Goal: Information Seeking & Learning: Learn about a topic

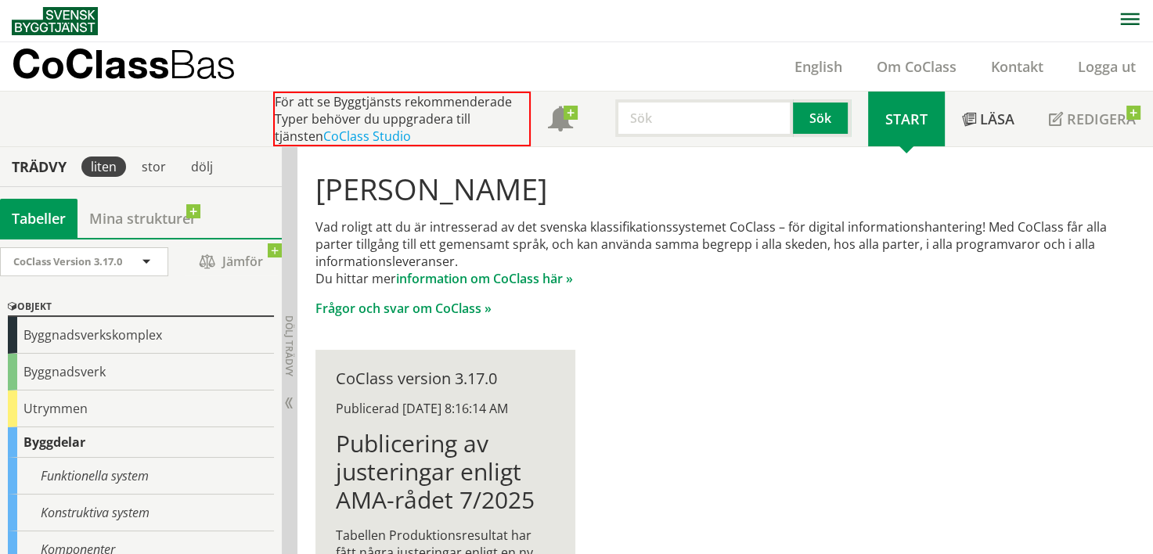
click at [661, 115] on input "text" at bounding box center [704, 118] width 178 height 38
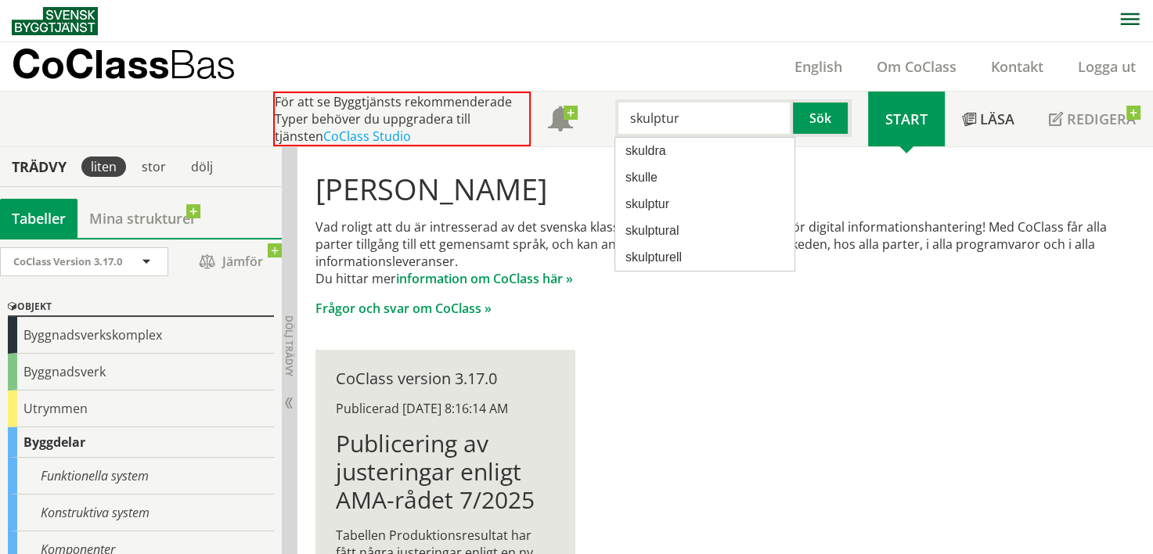
type input "skulptur"
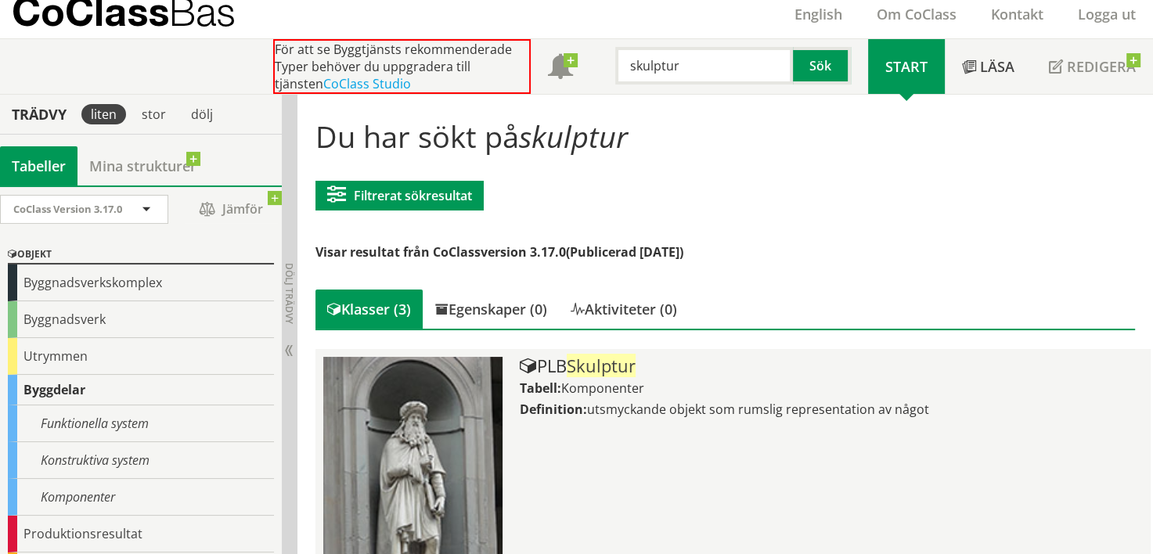
scroll to position [157, 0]
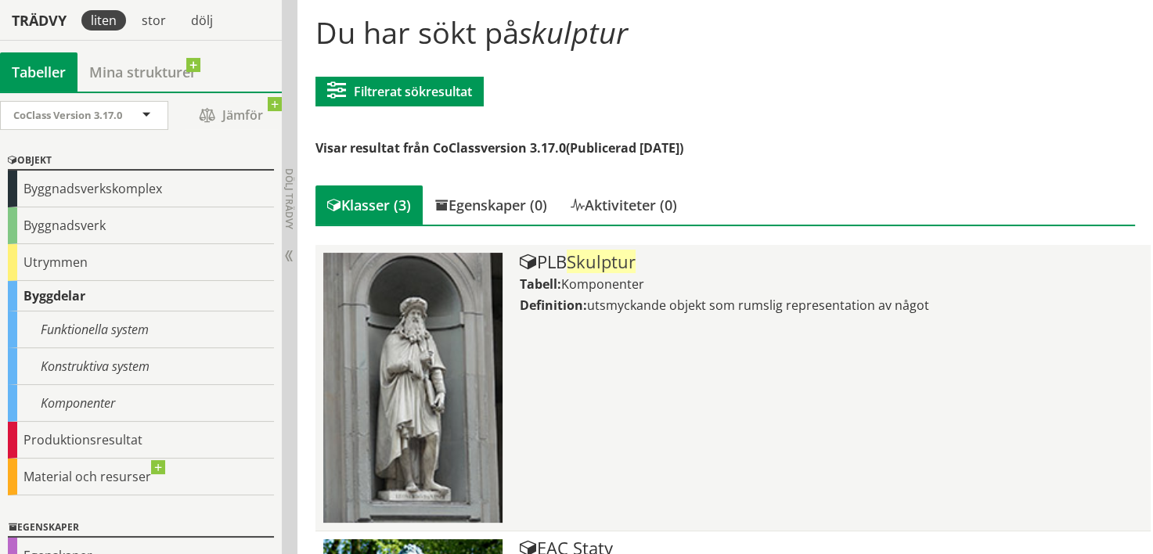
click at [596, 315] on div "PLB Skulptur Tabell: Komponenter Definition: utsmyckande objekt som rumslig rep…" at bounding box center [831, 388] width 623 height 270
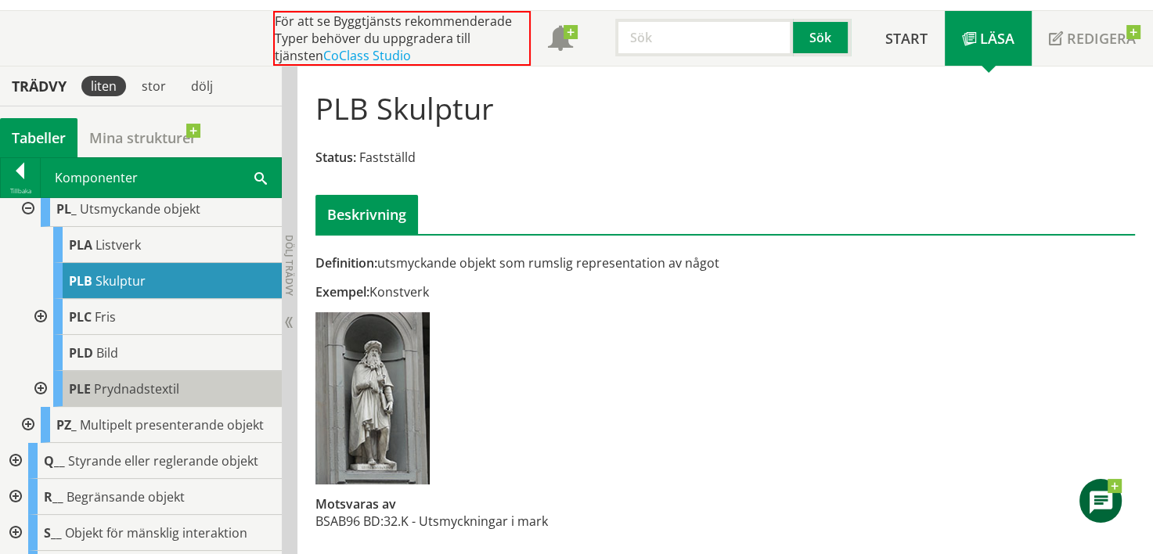
scroll to position [470, 0]
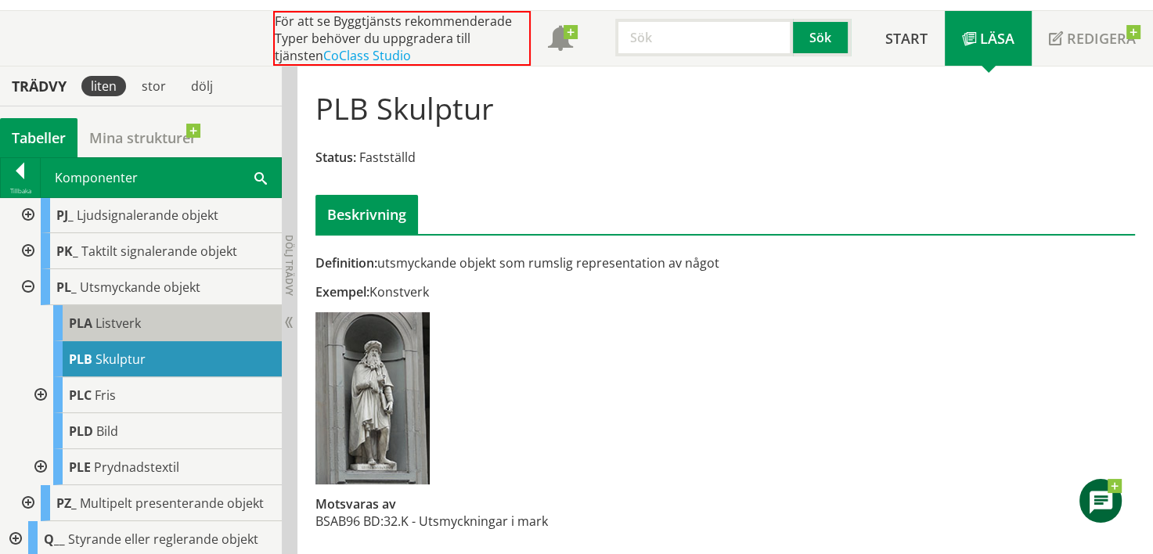
click at [121, 324] on span "Listverk" at bounding box center [117, 323] width 45 height 17
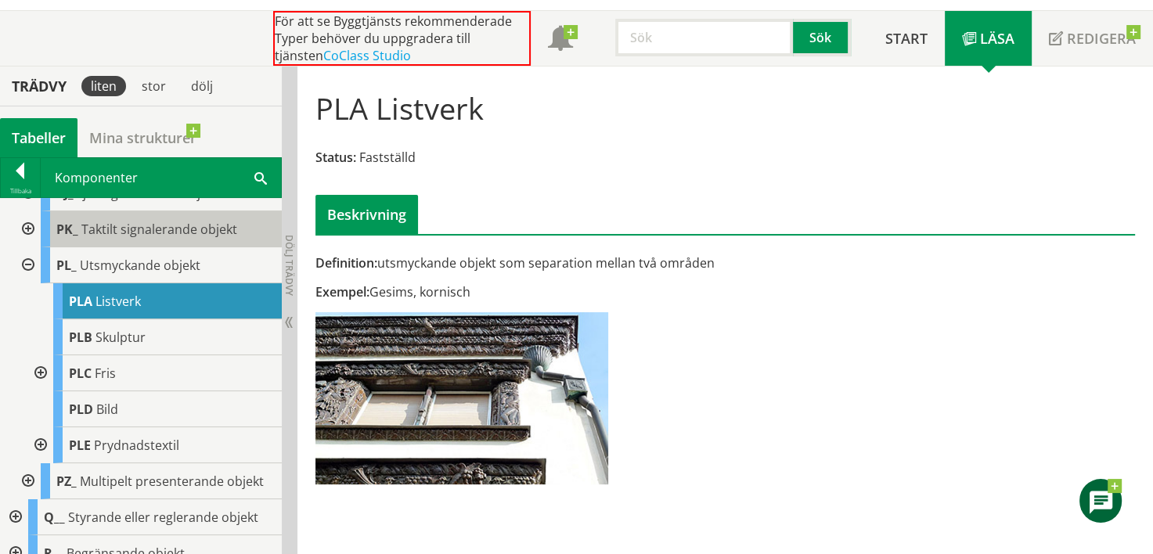
scroll to position [538, 0]
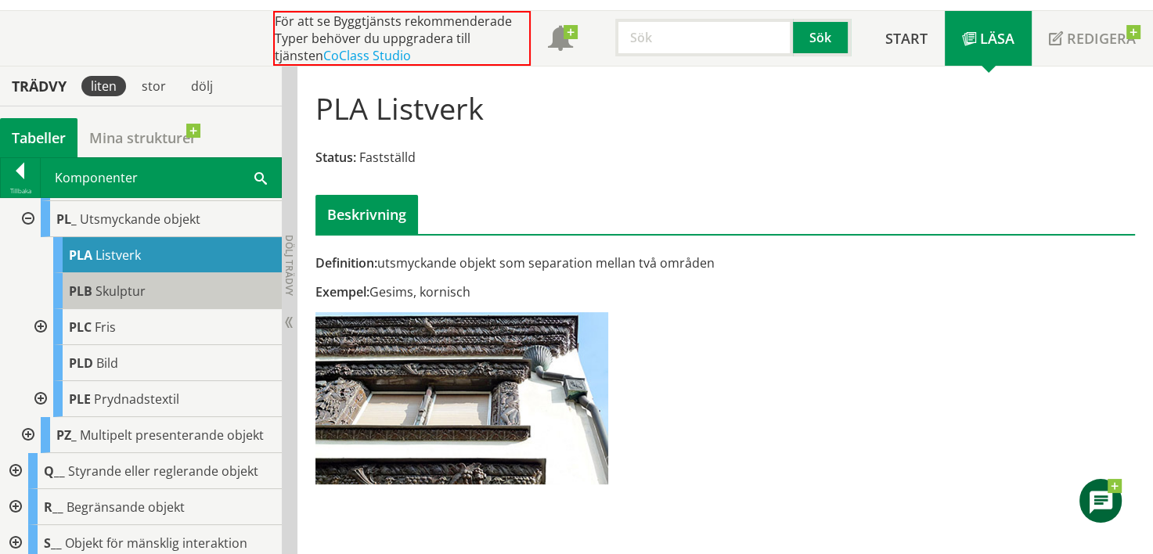
click at [166, 299] on div "PLB Skulptur" at bounding box center [167, 291] width 229 height 36
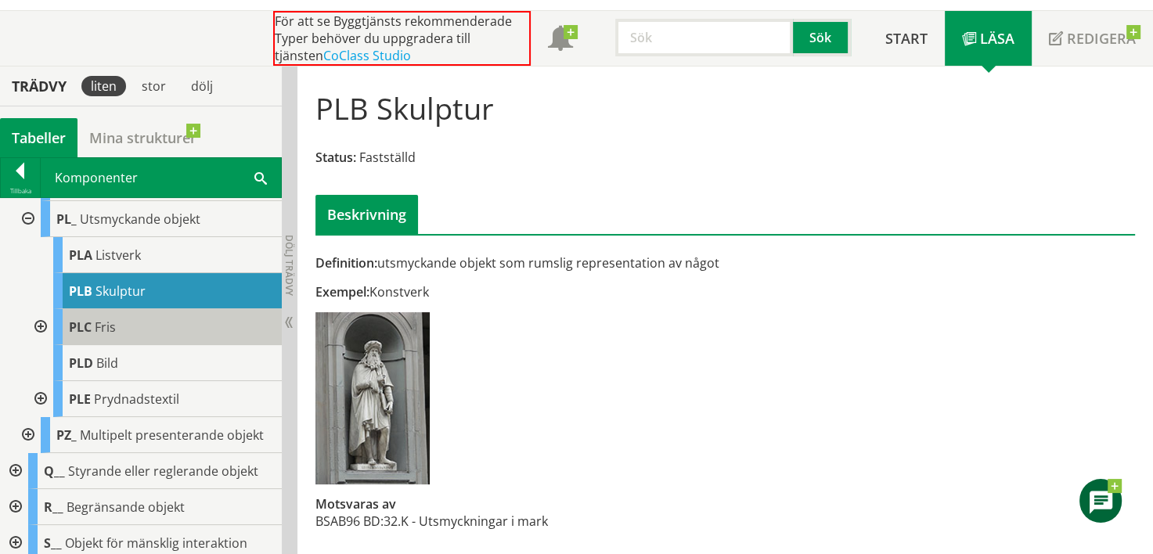
click at [100, 326] on span "Fris" at bounding box center [105, 327] width 21 height 17
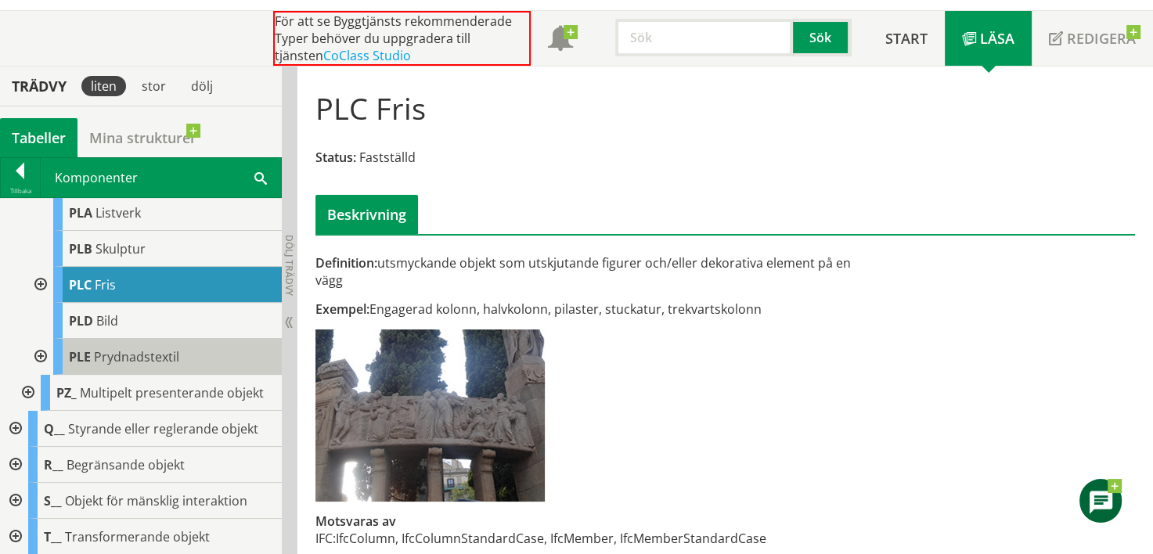
scroll to position [616, 0]
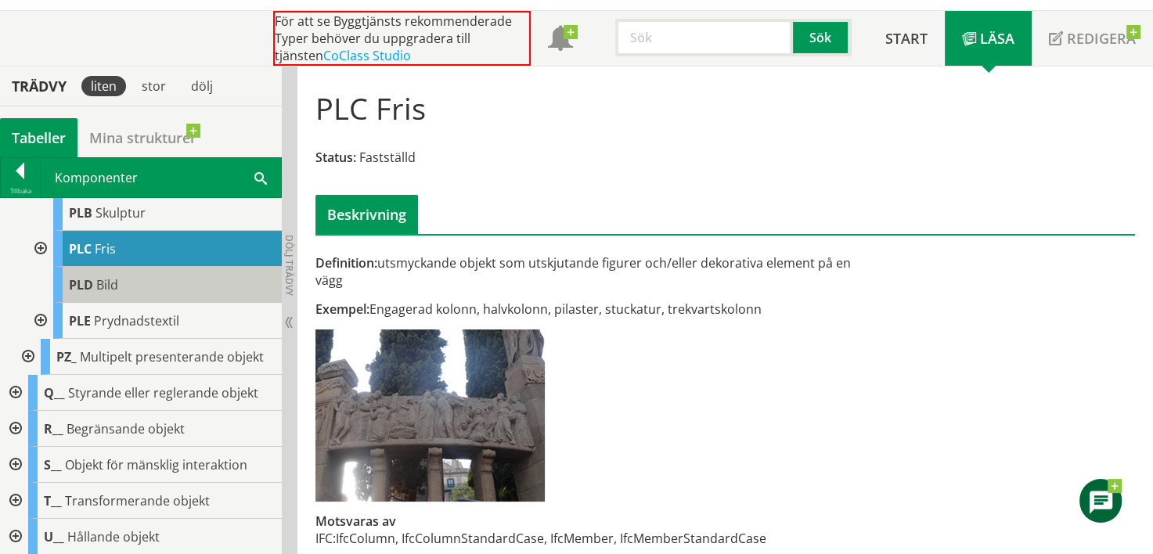
click at [93, 280] on div "PLD Bild" at bounding box center [167, 285] width 229 height 36
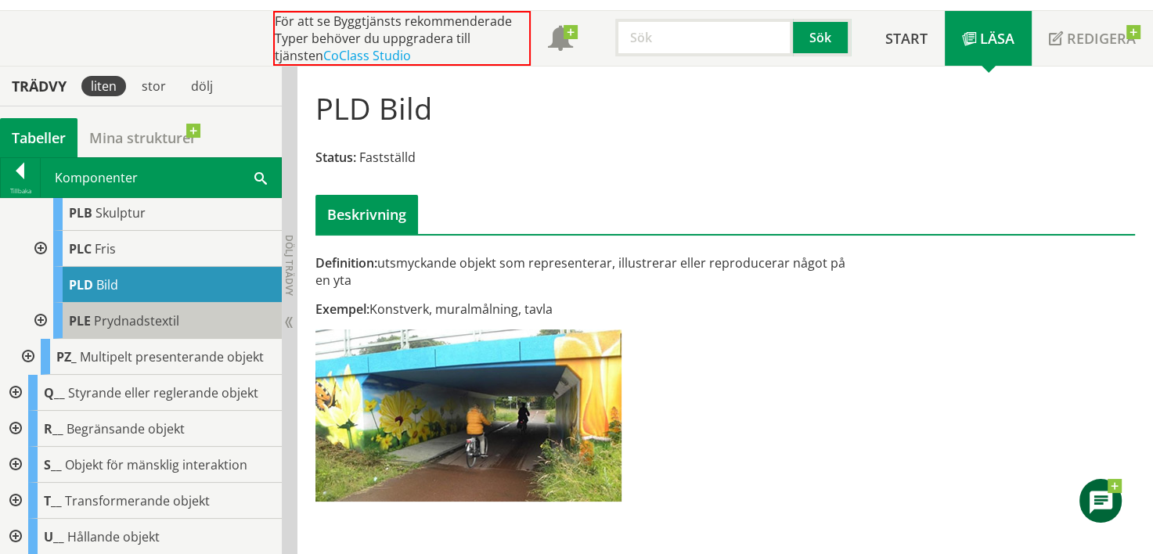
click at [171, 318] on span "Prydnadstextil" at bounding box center [136, 320] width 85 height 17
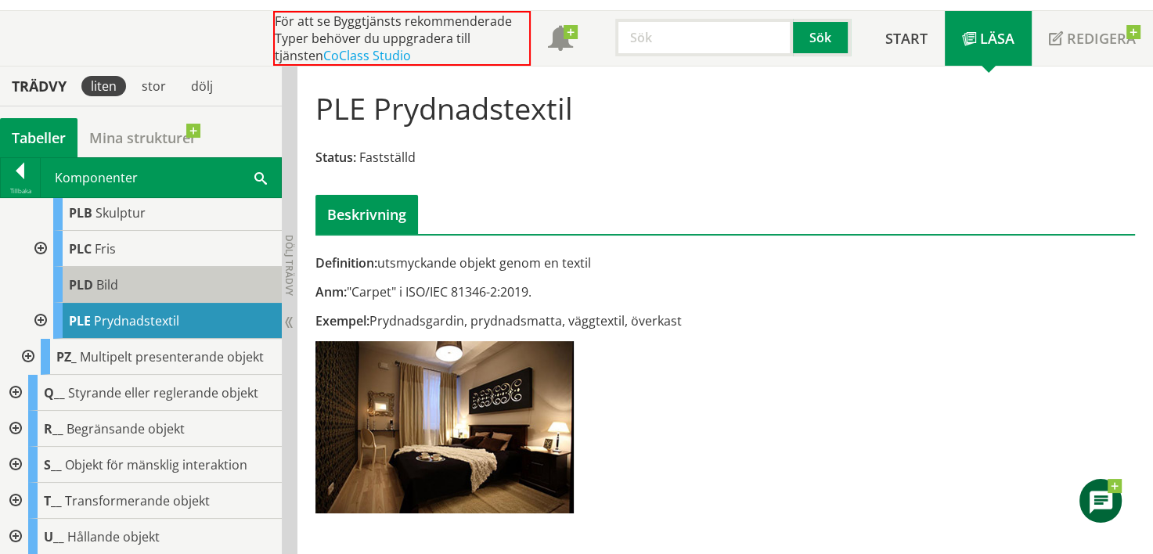
click at [175, 288] on div "PLD Bild" at bounding box center [167, 285] width 229 height 36
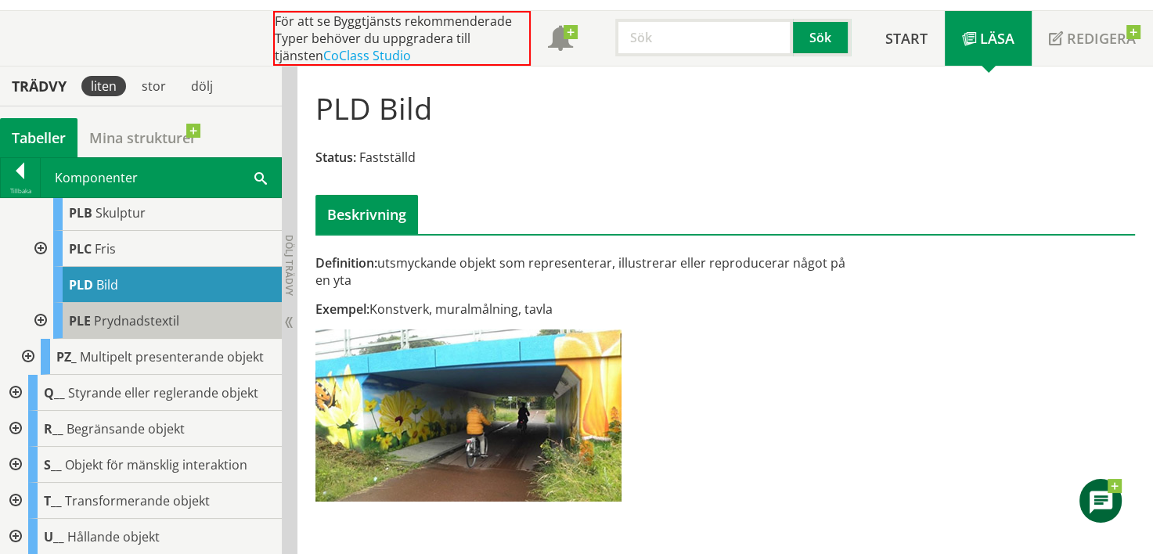
click at [113, 315] on span "Prydnadstextil" at bounding box center [136, 320] width 85 height 17
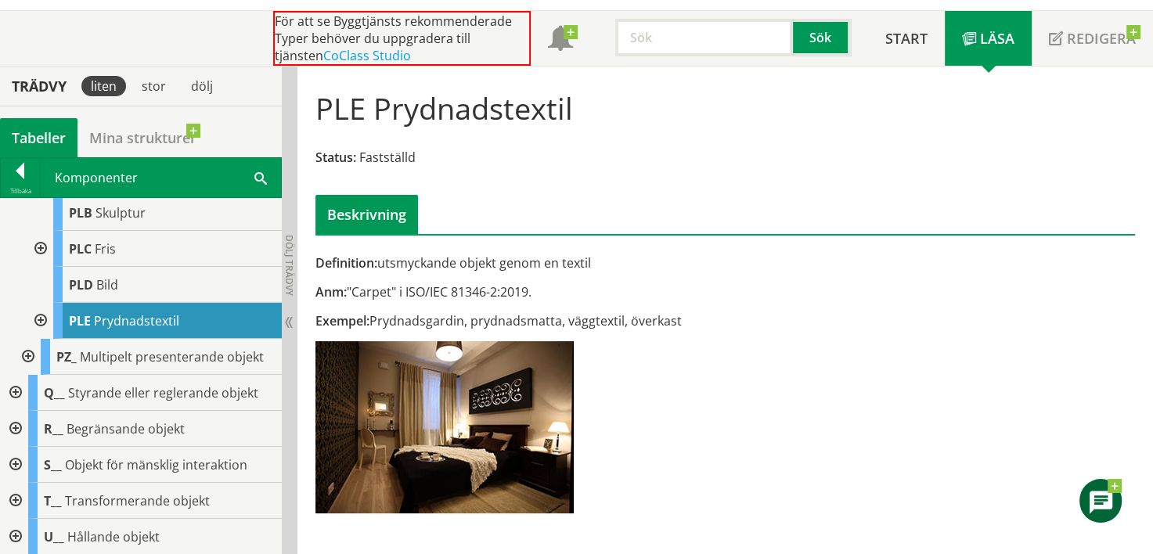
click at [42, 317] on div at bounding box center [39, 321] width 28 height 36
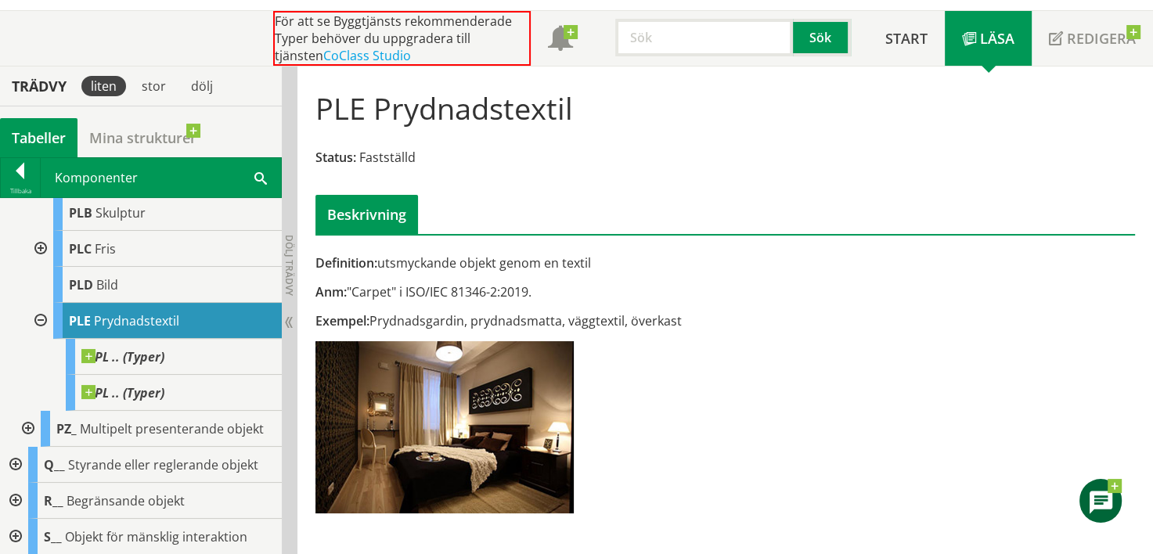
click at [42, 317] on div at bounding box center [39, 321] width 28 height 36
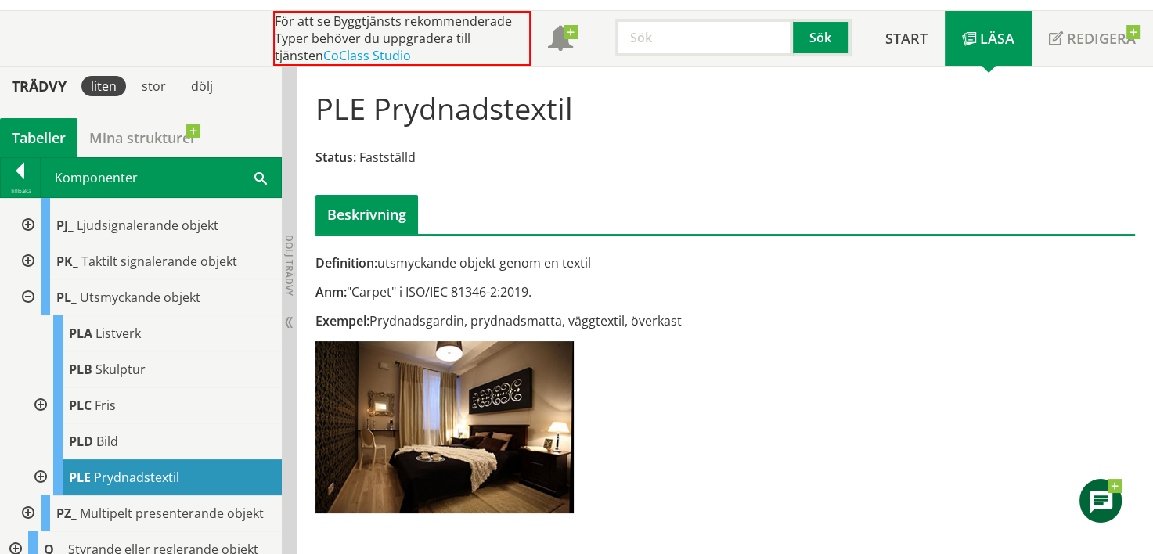
scroll to position [459, 0]
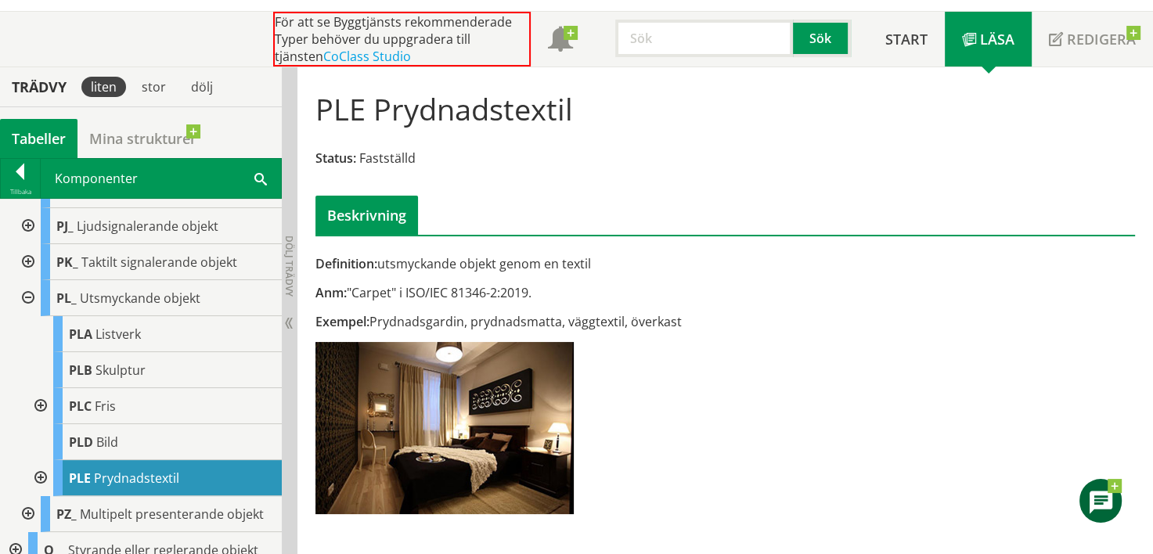
click at [658, 28] on input "text" at bounding box center [704, 39] width 178 height 38
type input "flaggstång"
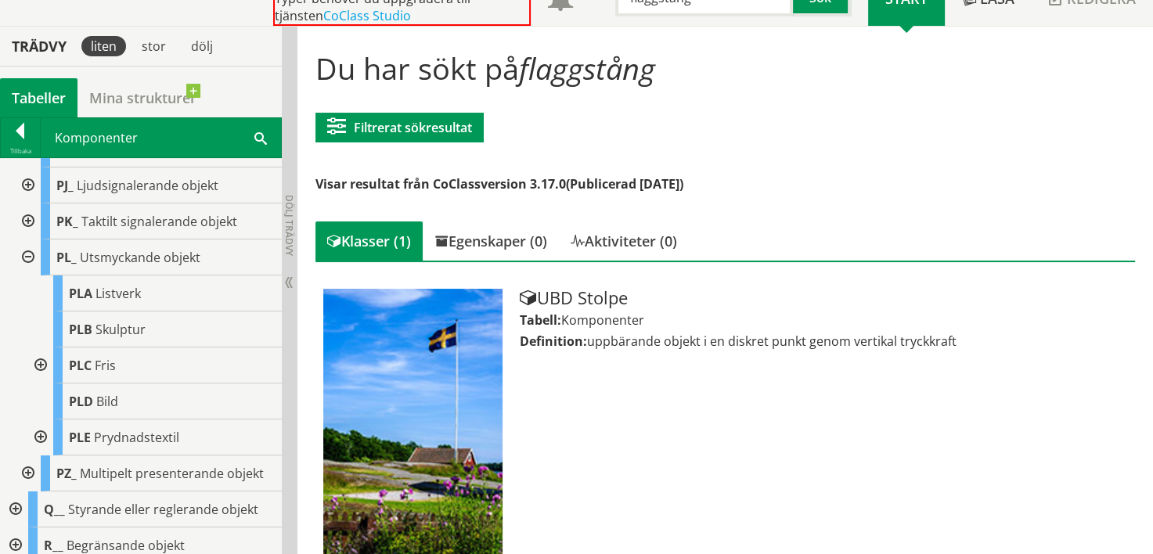
scroll to position [141, 0]
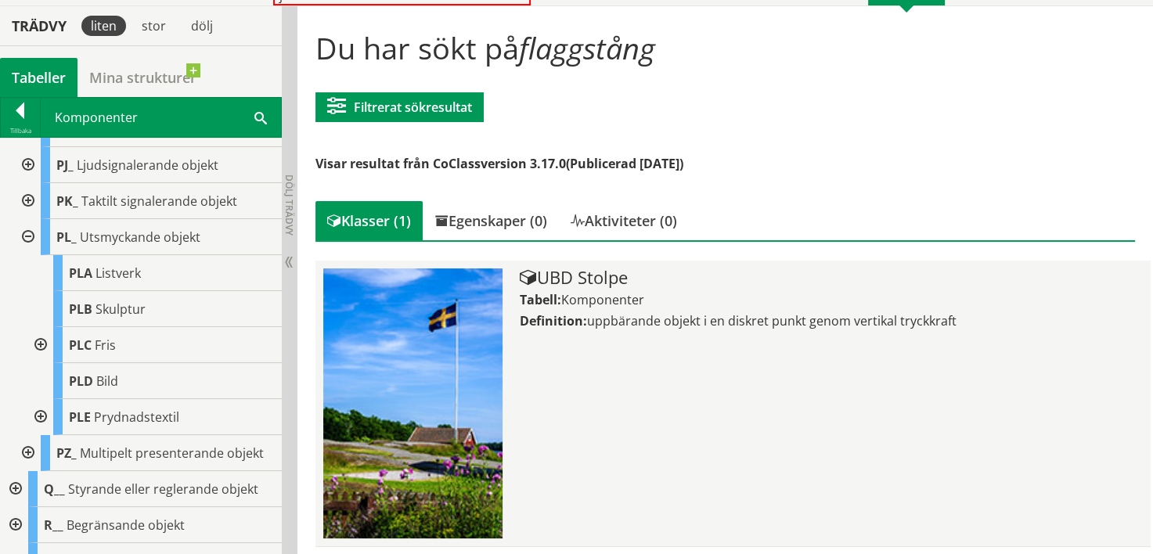
click at [623, 297] on span "Komponenter" at bounding box center [602, 299] width 83 height 17
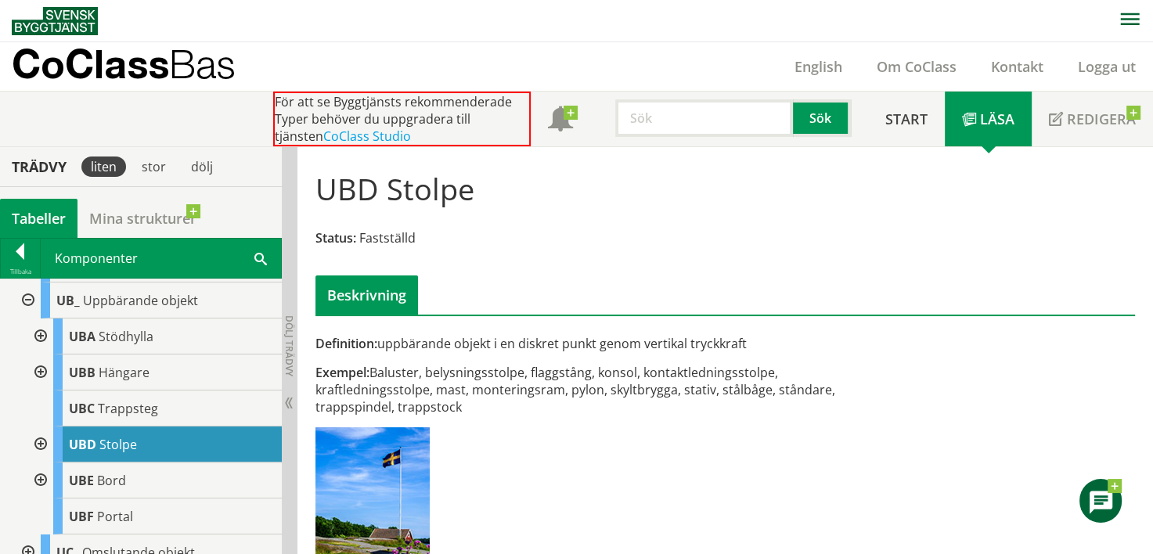
scroll to position [609, 0]
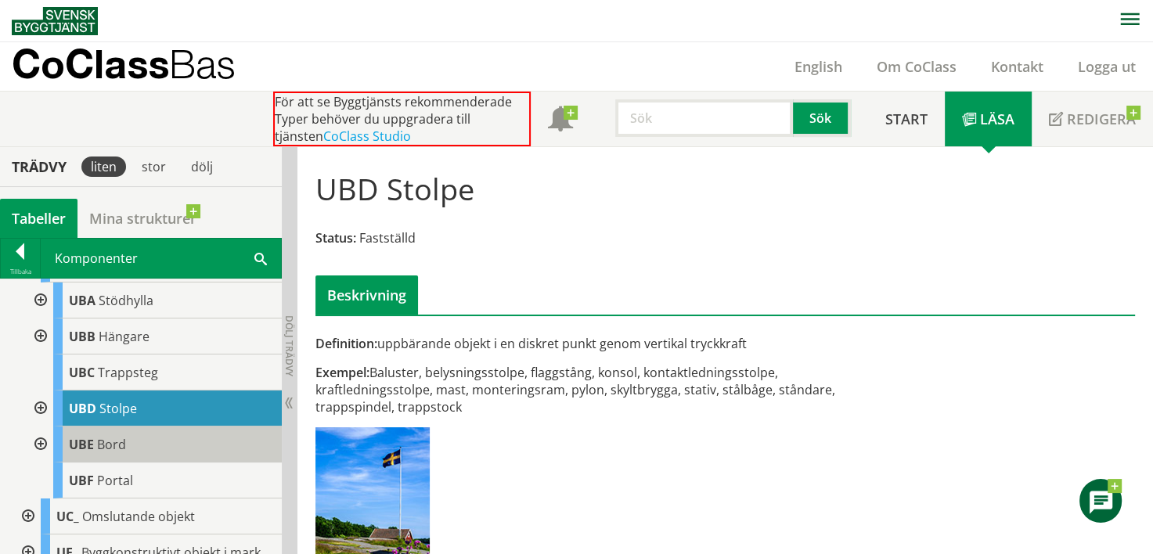
click at [131, 442] on div "UBE Bord" at bounding box center [167, 445] width 229 height 36
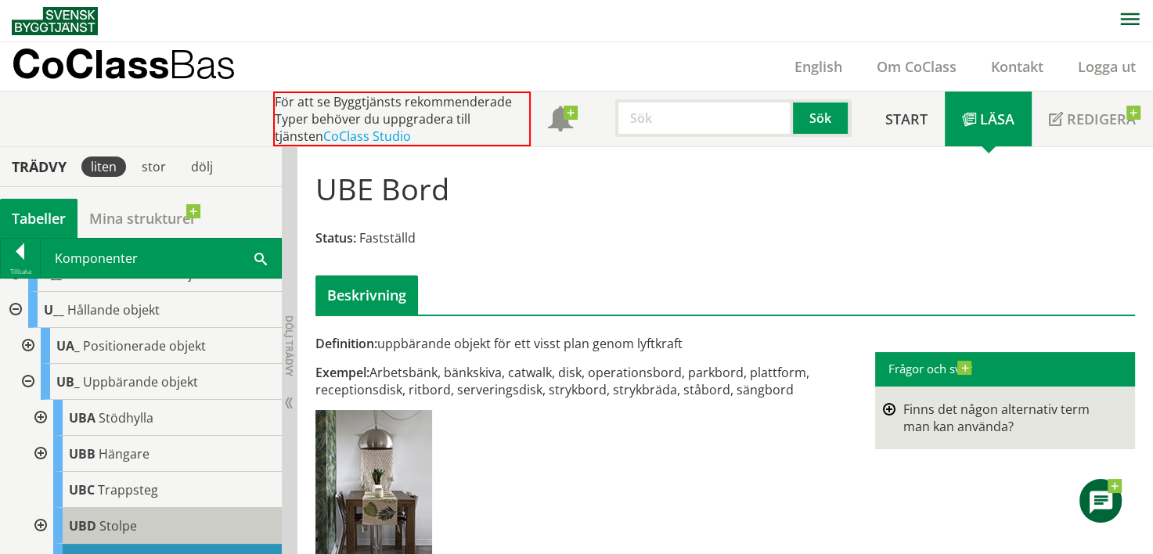
scroll to position [531, 0]
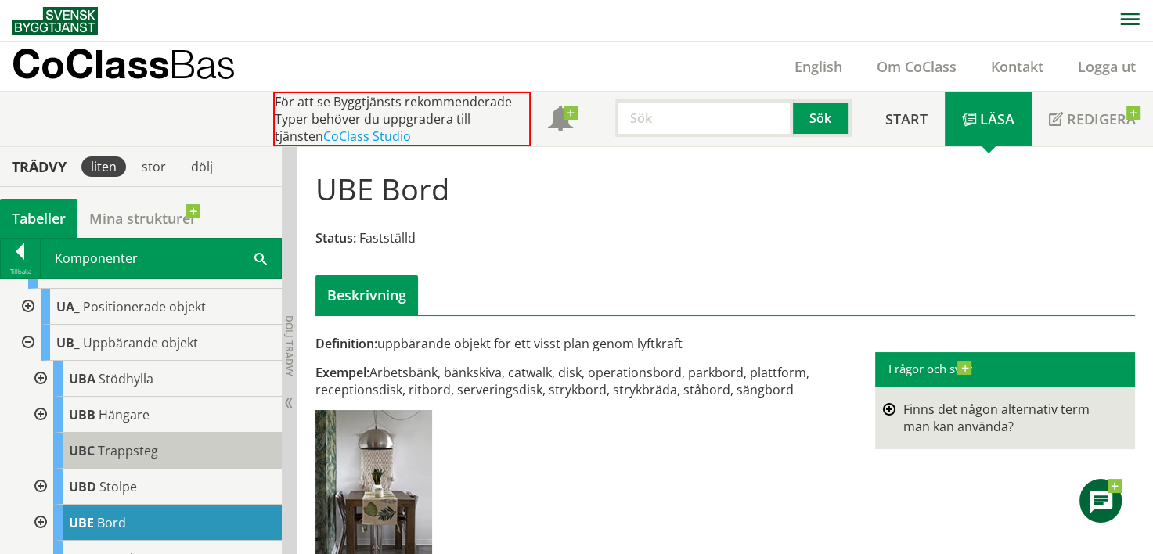
click at [166, 438] on div "UBC Trappsteg" at bounding box center [167, 451] width 229 height 36
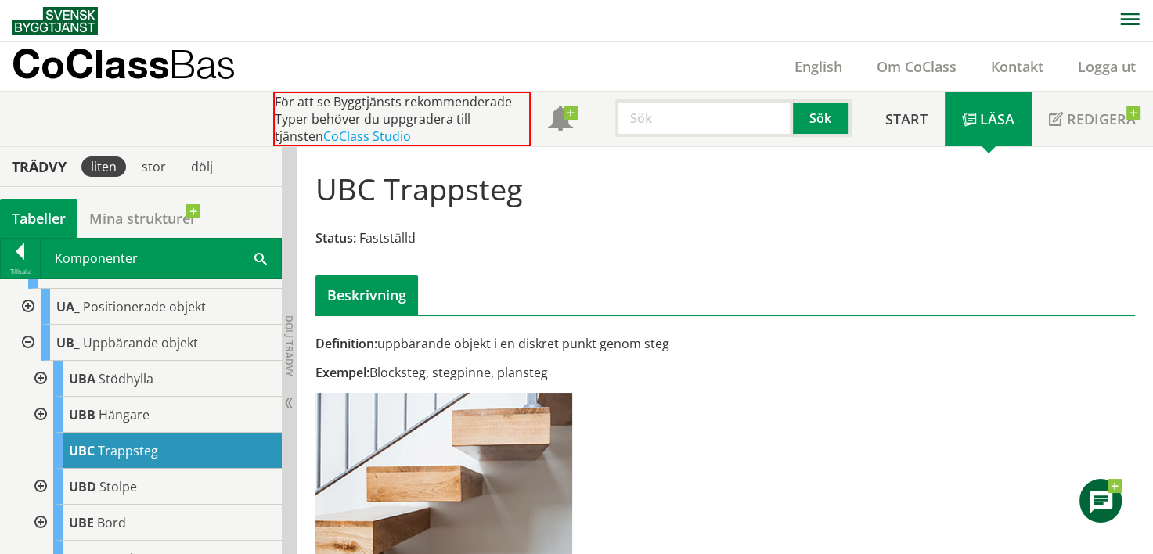
scroll to position [609, 0]
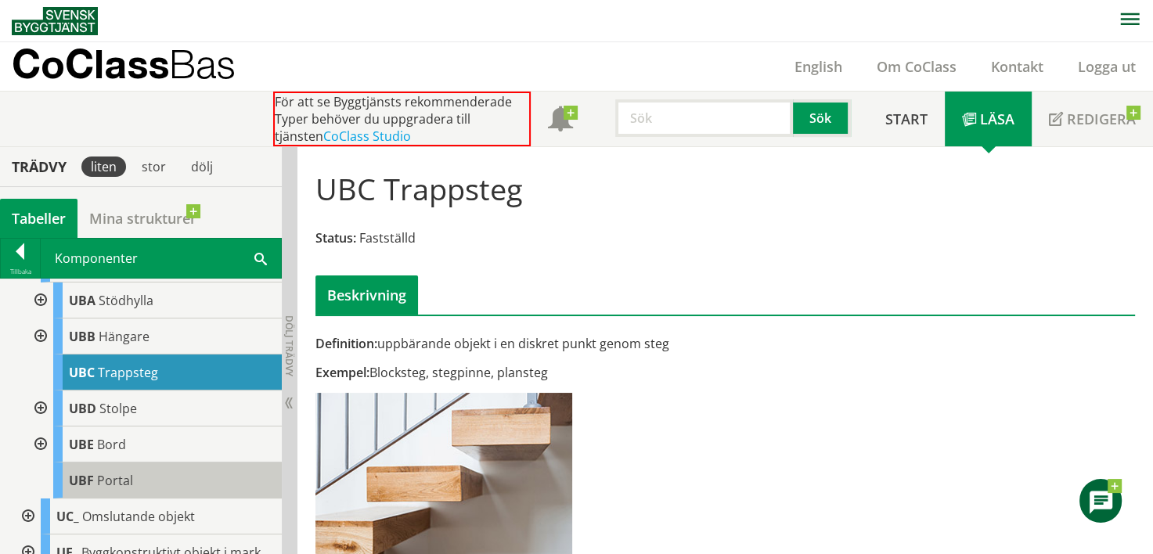
click at [146, 470] on div "UBF Portal" at bounding box center [167, 481] width 229 height 36
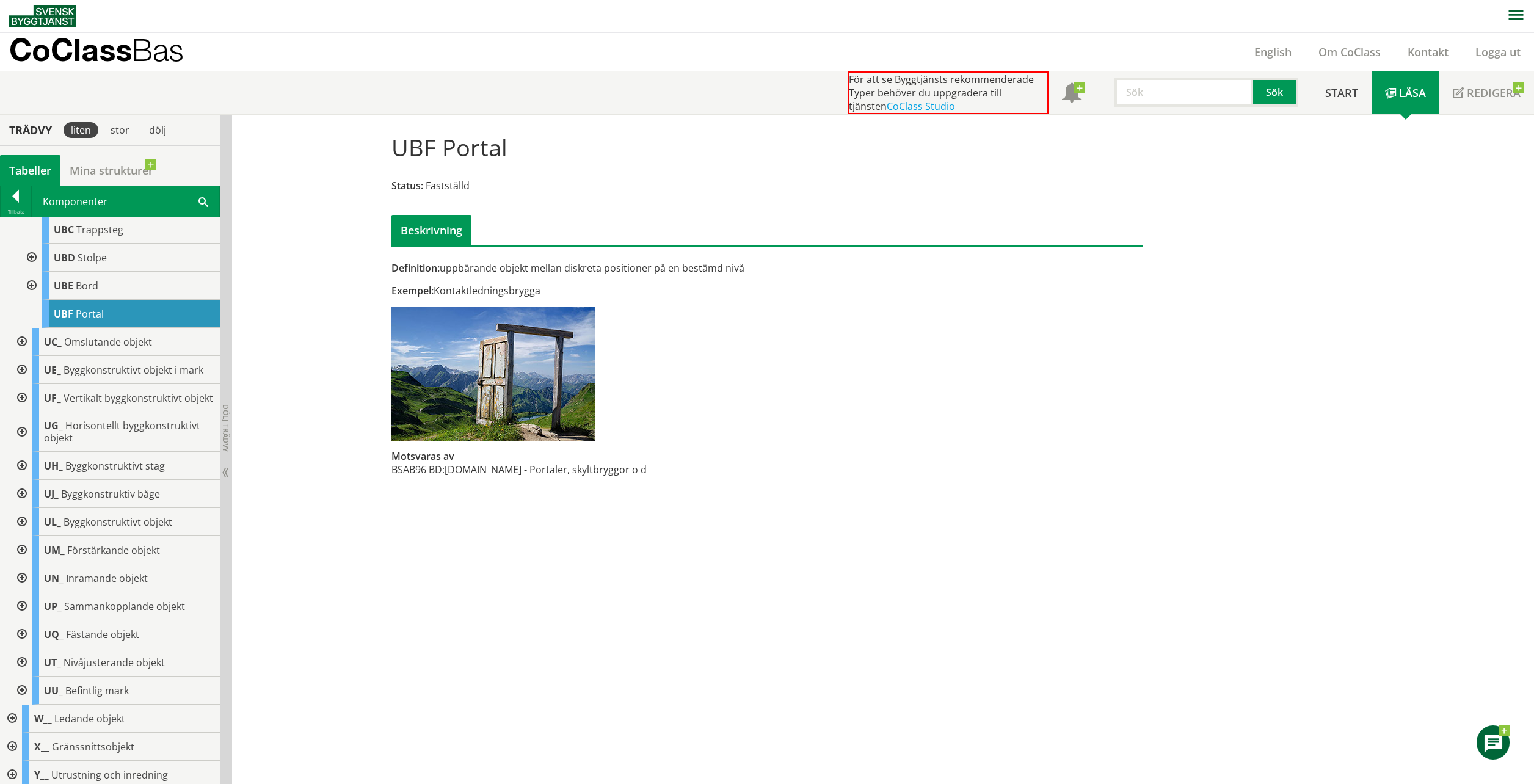
click at [899, 99] on input "text" at bounding box center [1184, 92] width 139 height 30
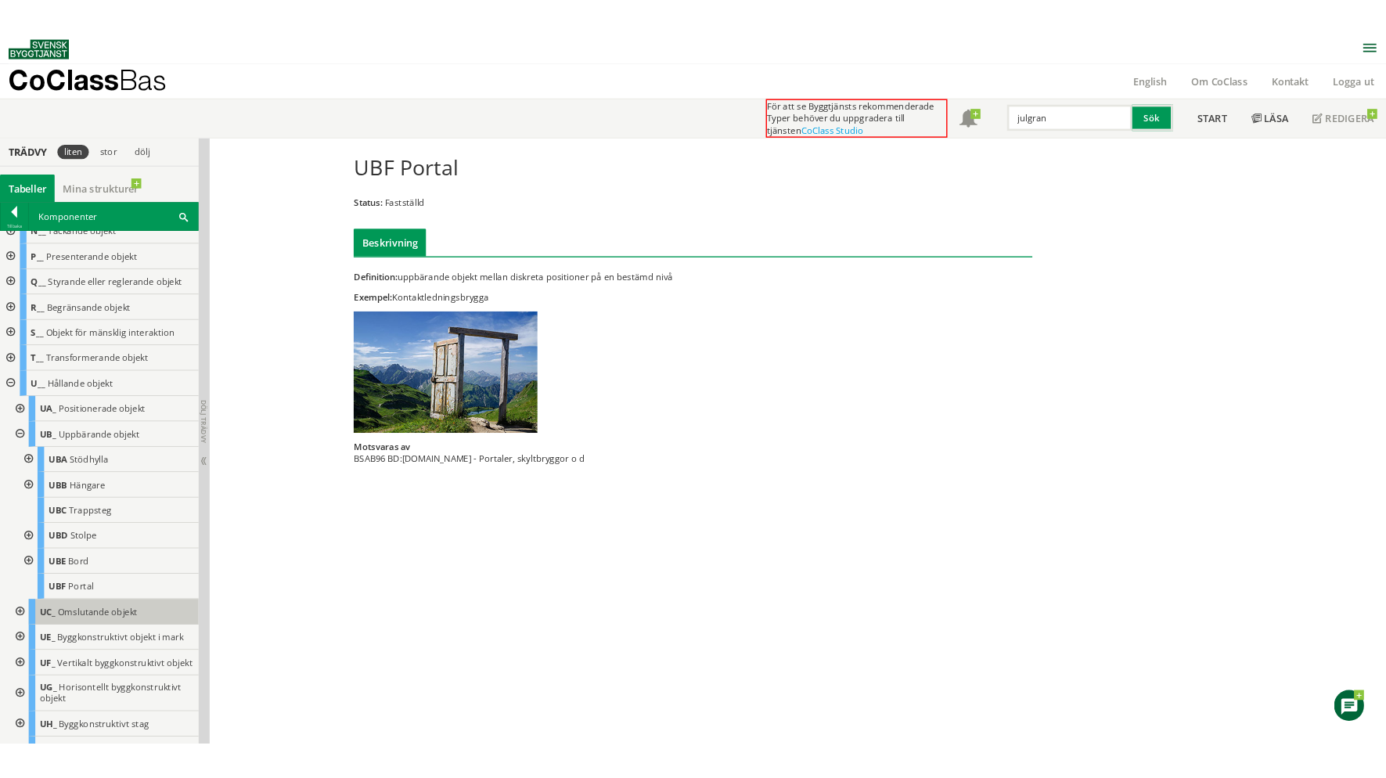
scroll to position [296, 0]
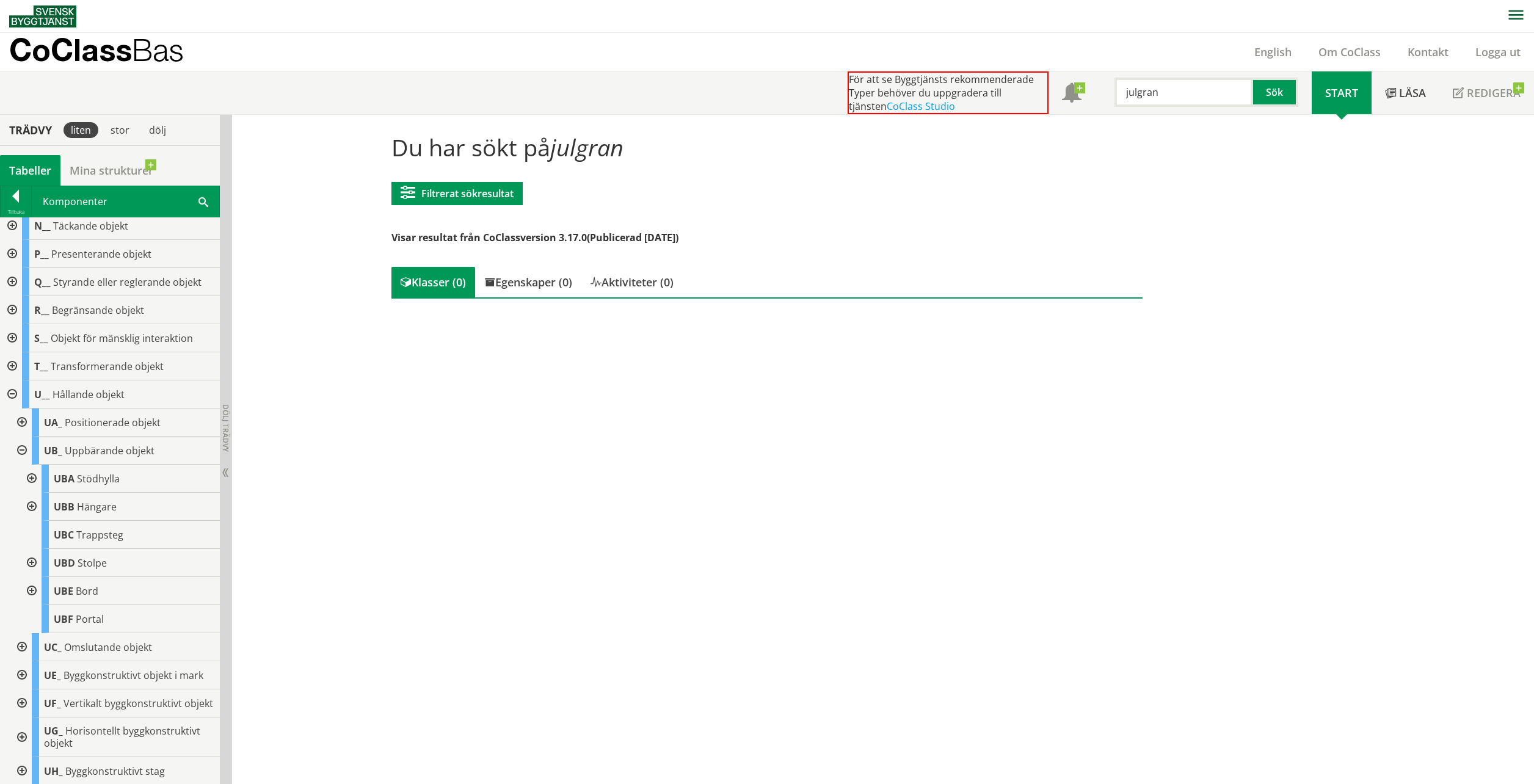
click at [899, 100] on input "julgran" at bounding box center [1184, 92] width 139 height 30
click at [899, 97] on input "jul" at bounding box center [1184, 92] width 139 height 30
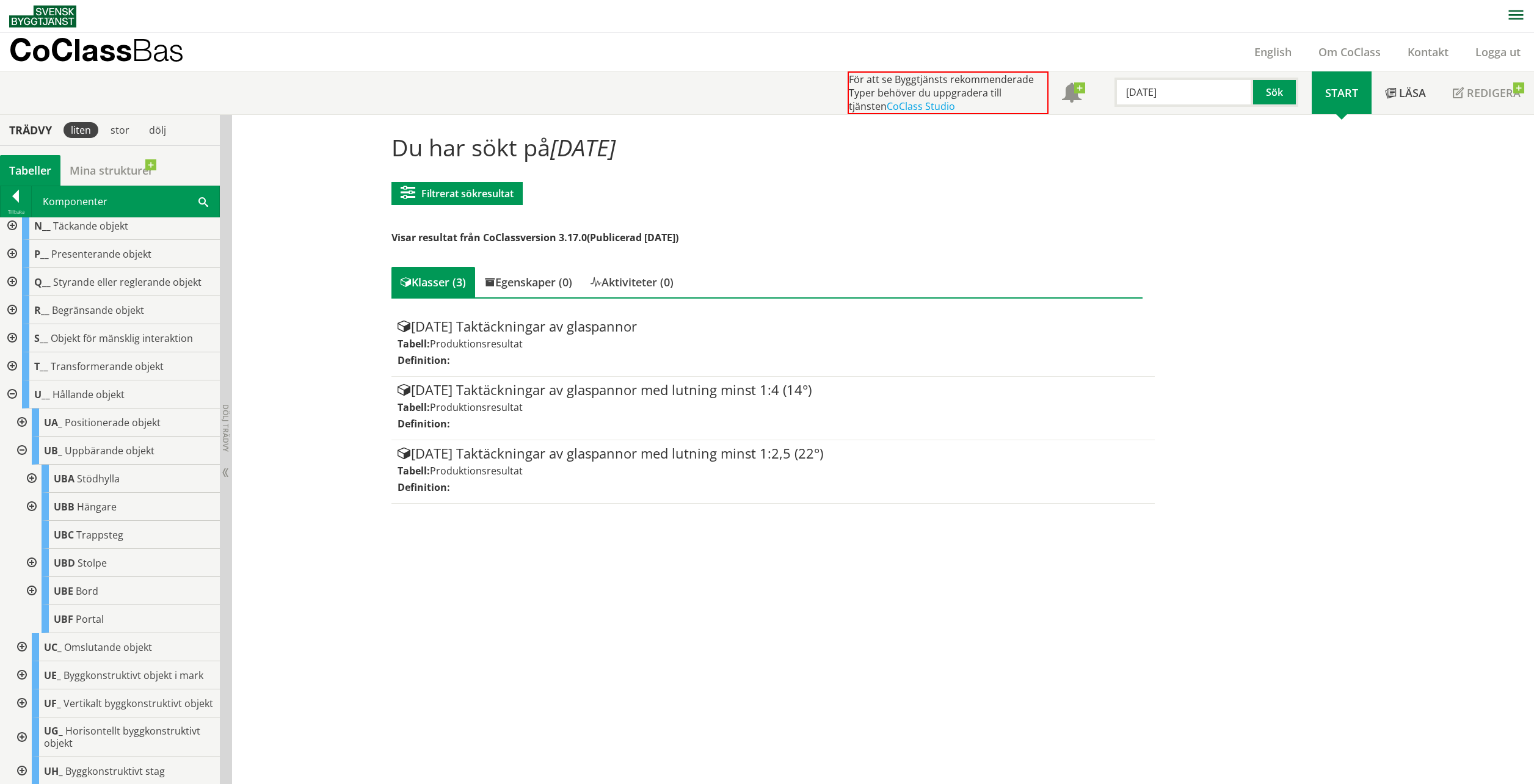
click at [899, 94] on input "jul" at bounding box center [1184, 92] width 139 height 30
paste input "Julgrann"
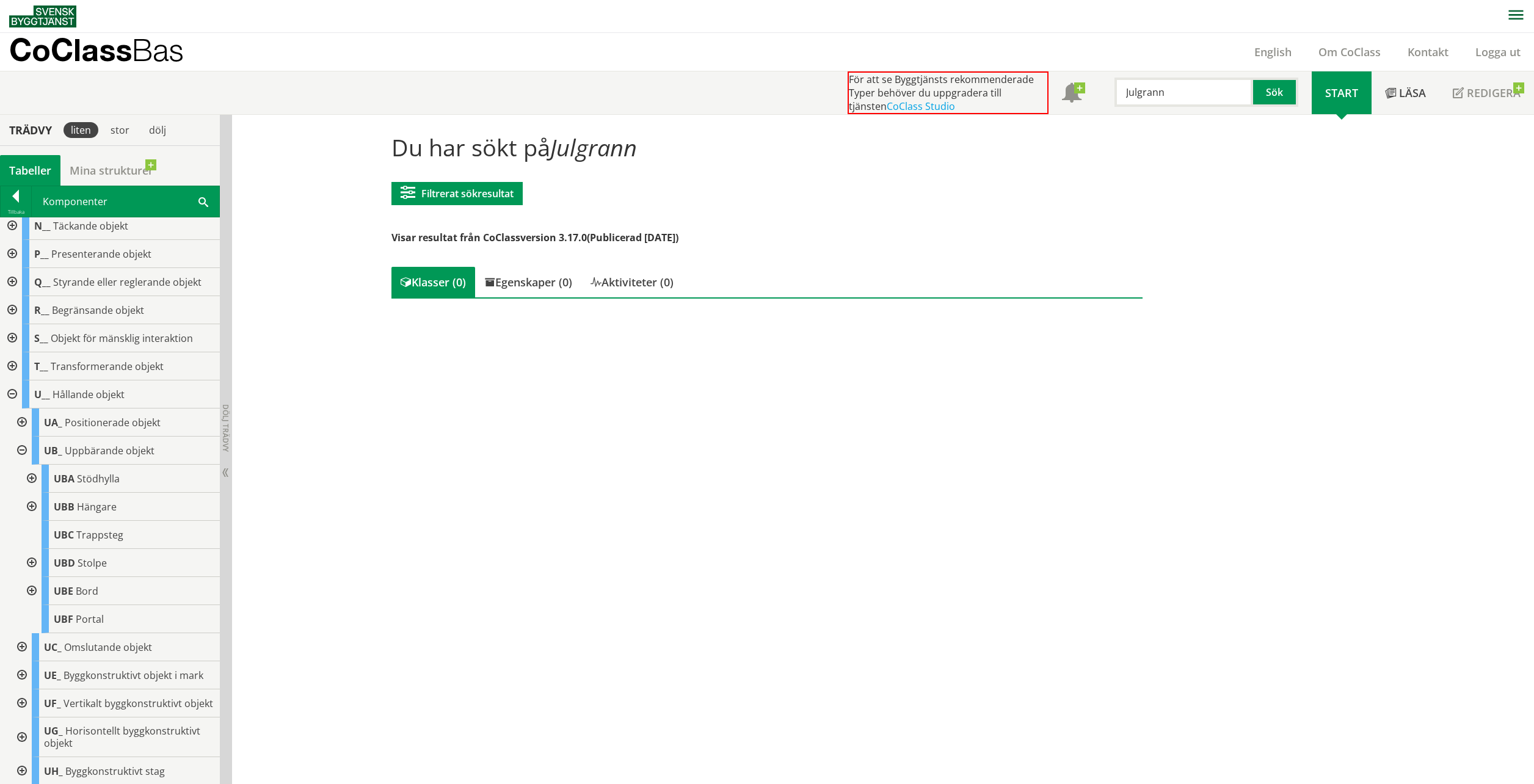
click at [899, 90] on input "Julgrann" at bounding box center [1184, 92] width 139 height 30
type input "urna"
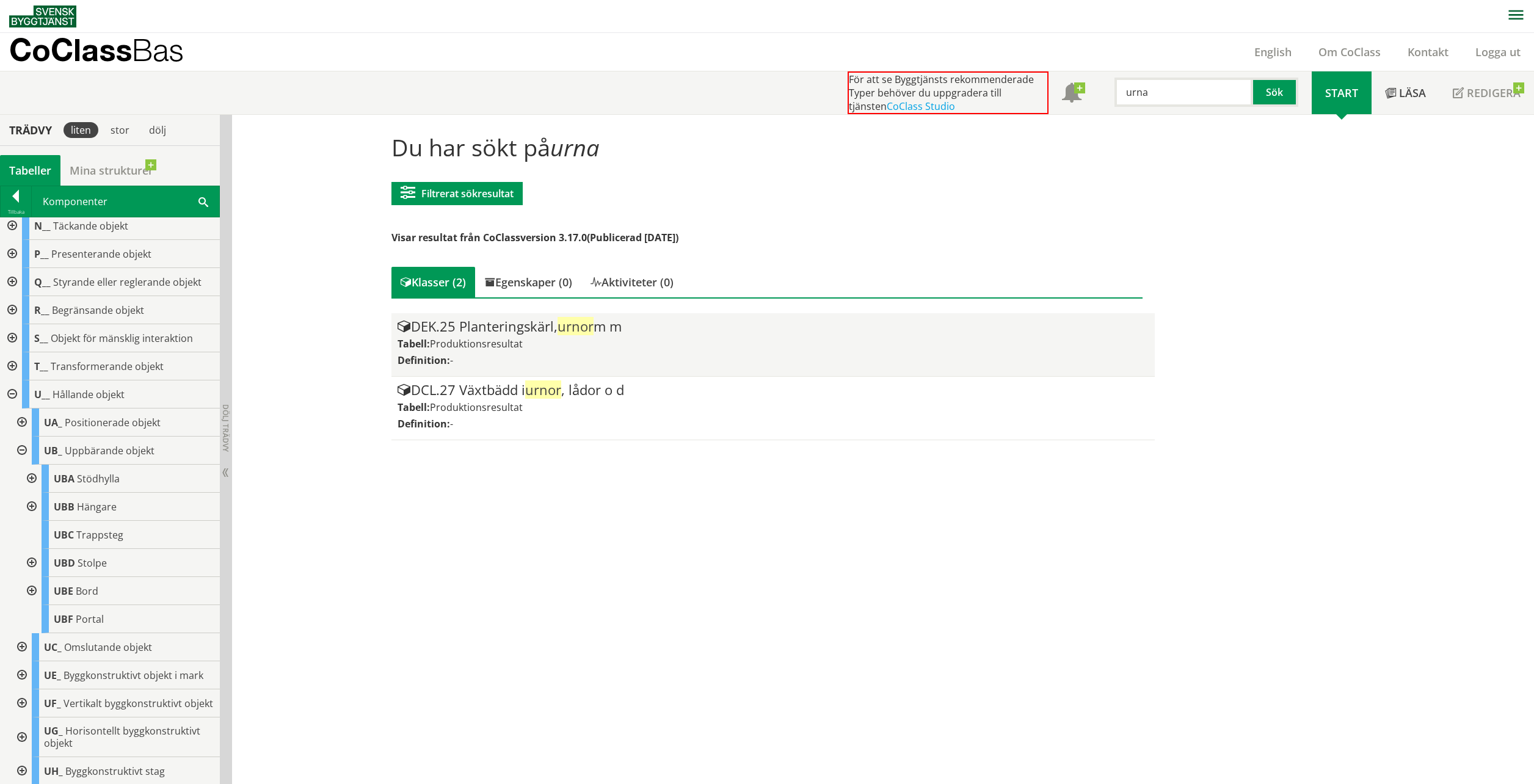
click at [602, 353] on div "Definition: -" at bounding box center [772, 360] width 751 height 13
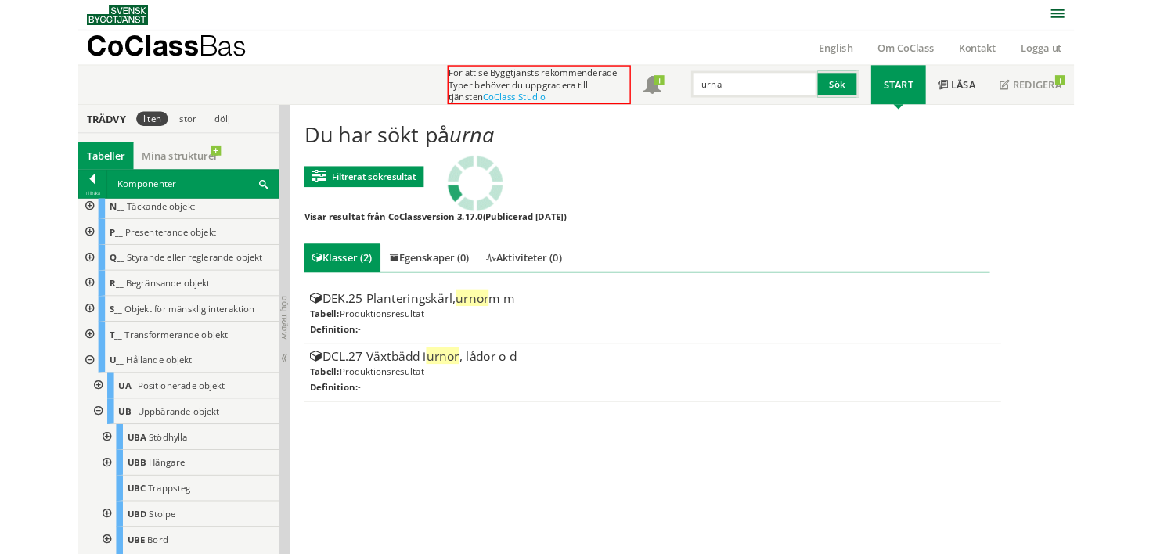
scroll to position [296, 0]
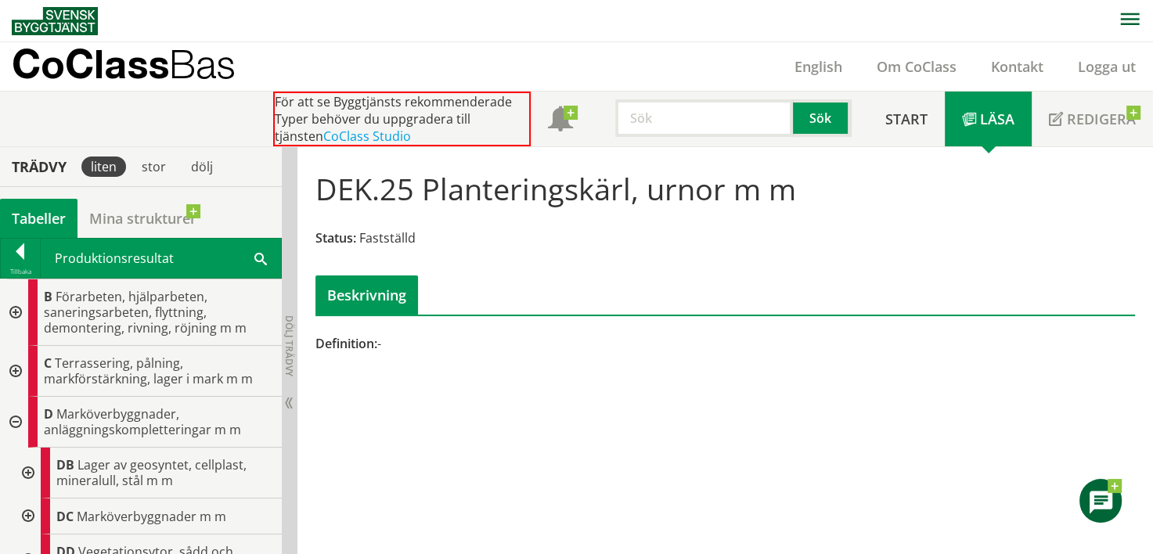
click at [686, 127] on input "text" at bounding box center [704, 118] width 178 height 38
click at [23, 232] on div "Tabeller" at bounding box center [38, 218] width 77 height 39
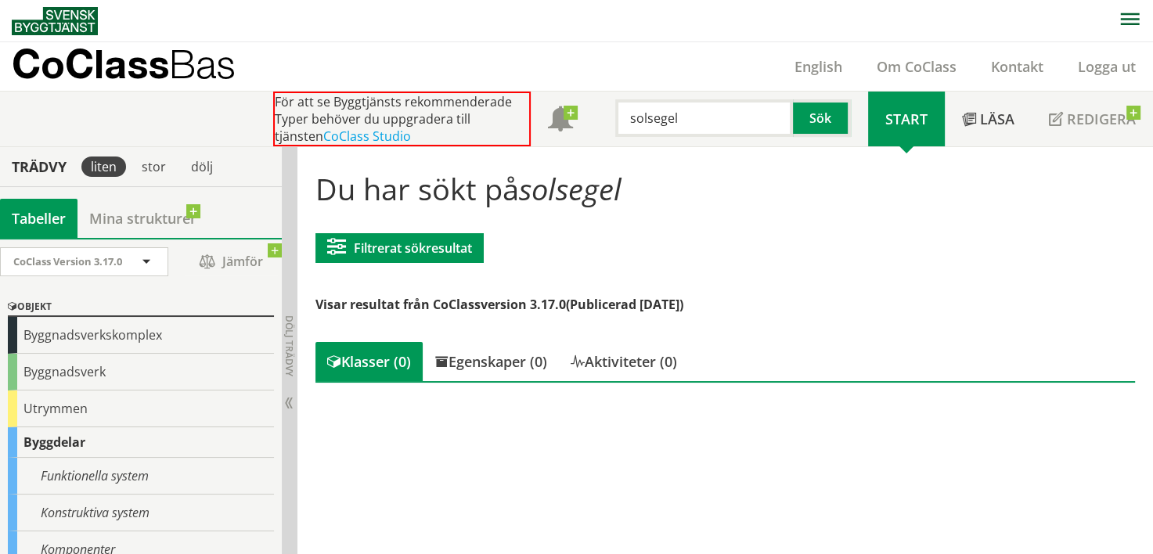
click at [702, 121] on input "solsegel" at bounding box center [704, 118] width 178 height 38
click at [704, 117] on input "solsegel" at bounding box center [704, 118] width 178 height 38
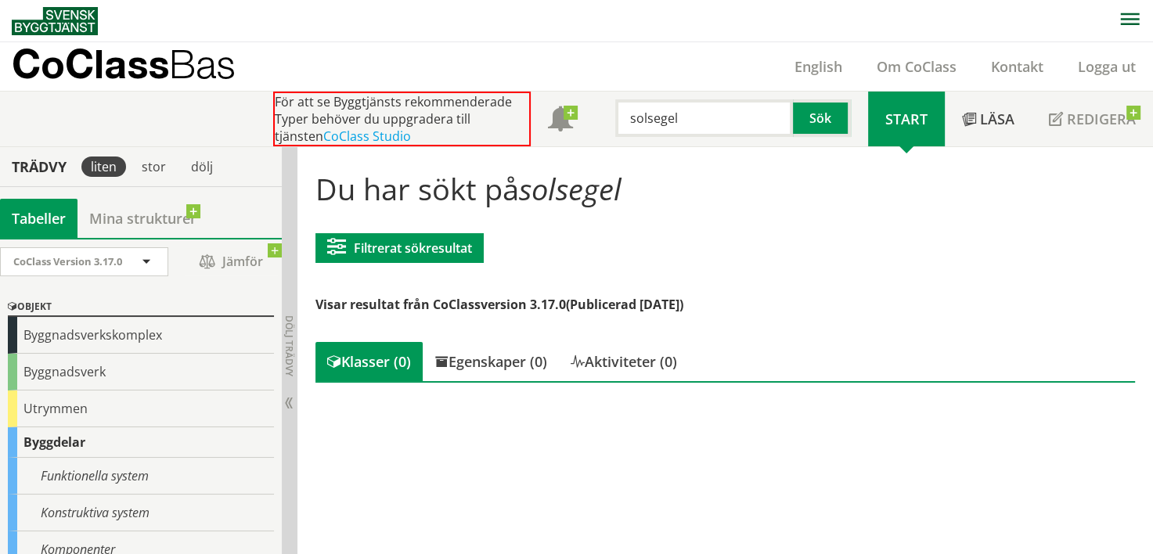
click at [704, 117] on input "solsegel" at bounding box center [704, 118] width 178 height 38
type input "pergola"
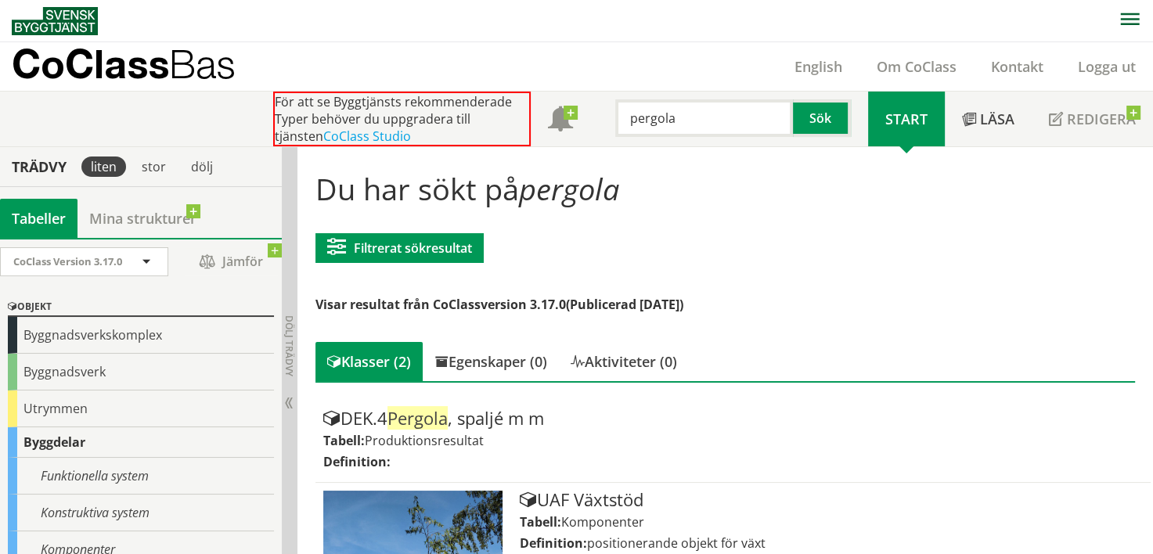
click at [749, 107] on input "pergola" at bounding box center [704, 118] width 178 height 38
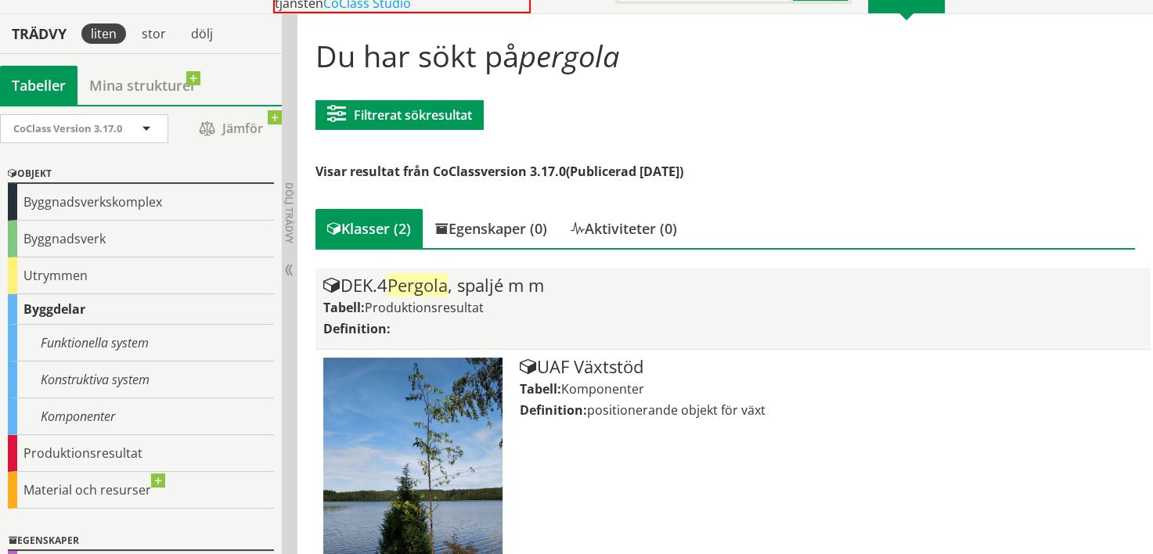
scroll to position [157, 0]
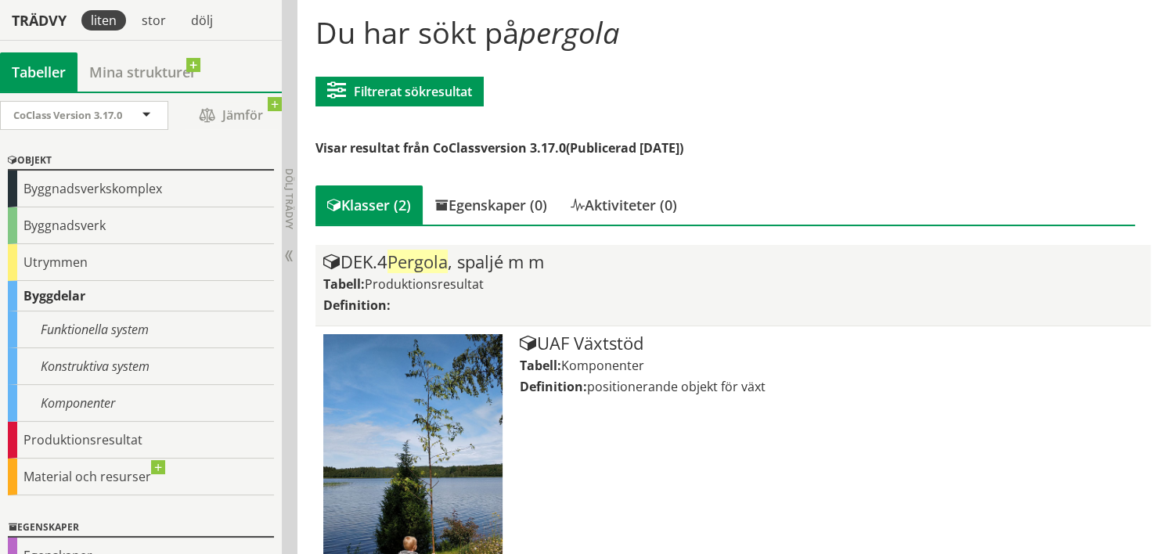
click at [536, 263] on div "DEK.4 Pergola , spaljé m m" at bounding box center [732, 262] width 819 height 19
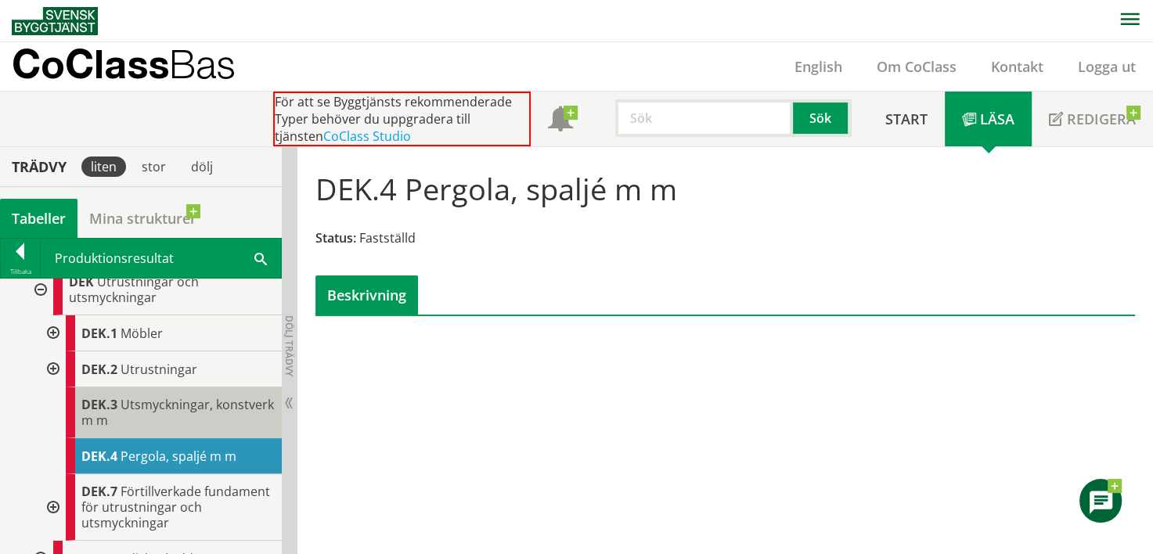
scroll to position [626, 0]
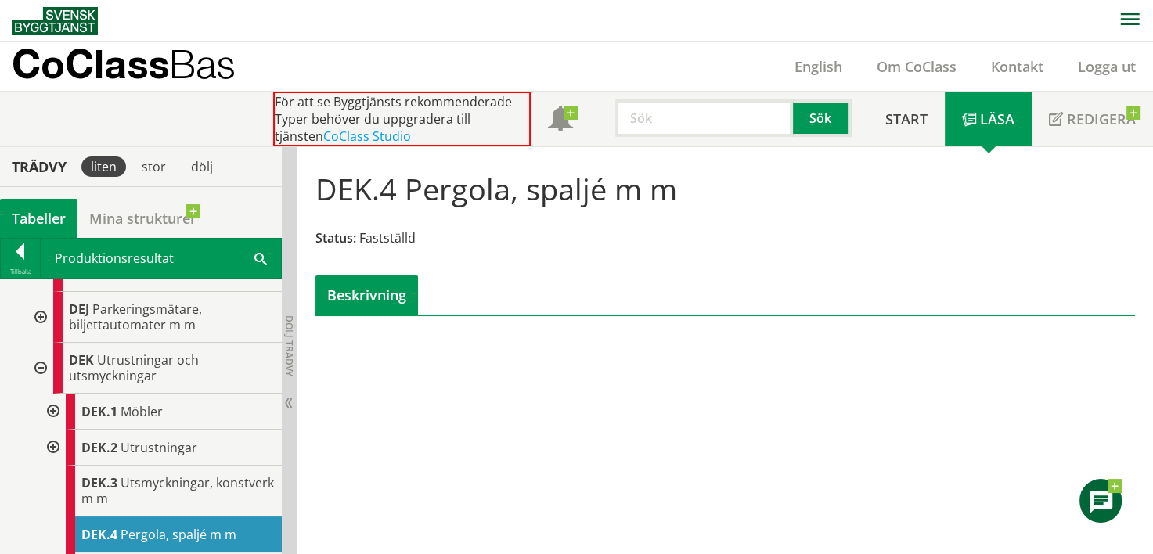
click at [58, 406] on div at bounding box center [52, 412] width 28 height 36
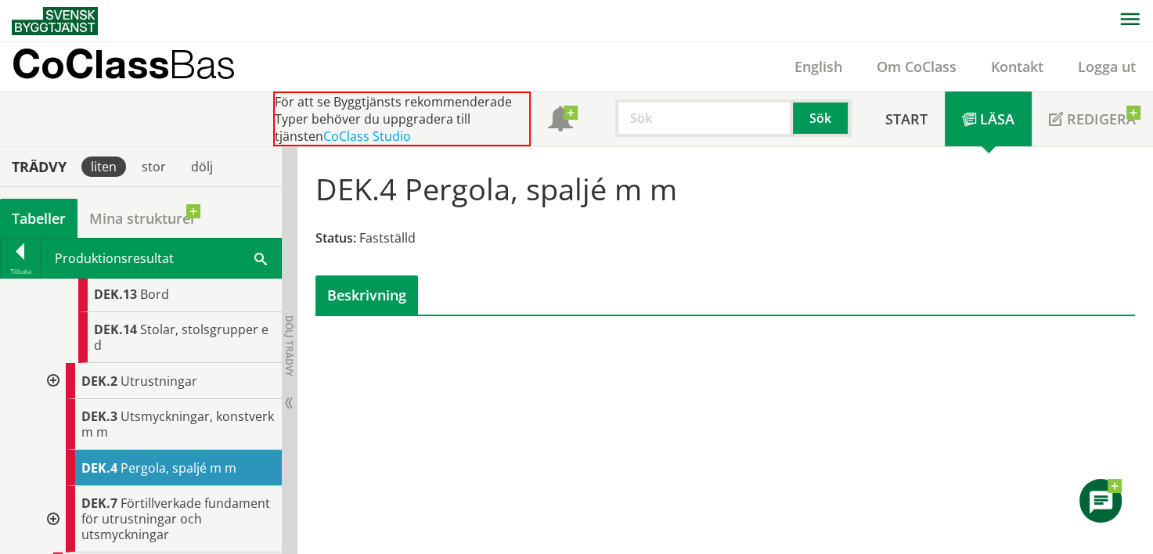
scroll to position [861, 0]
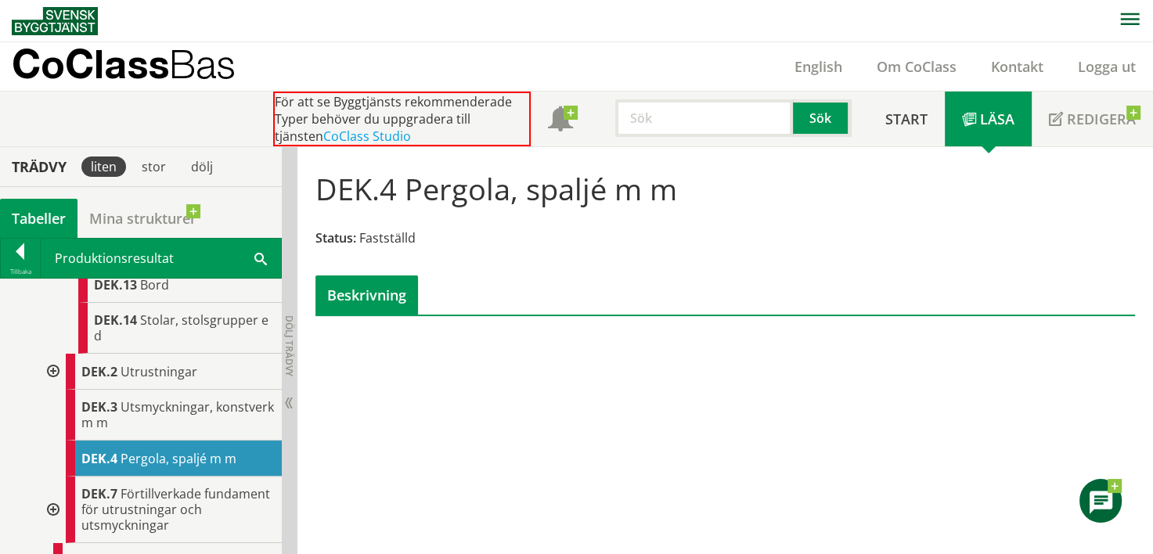
click at [54, 371] on div at bounding box center [52, 372] width 28 height 36
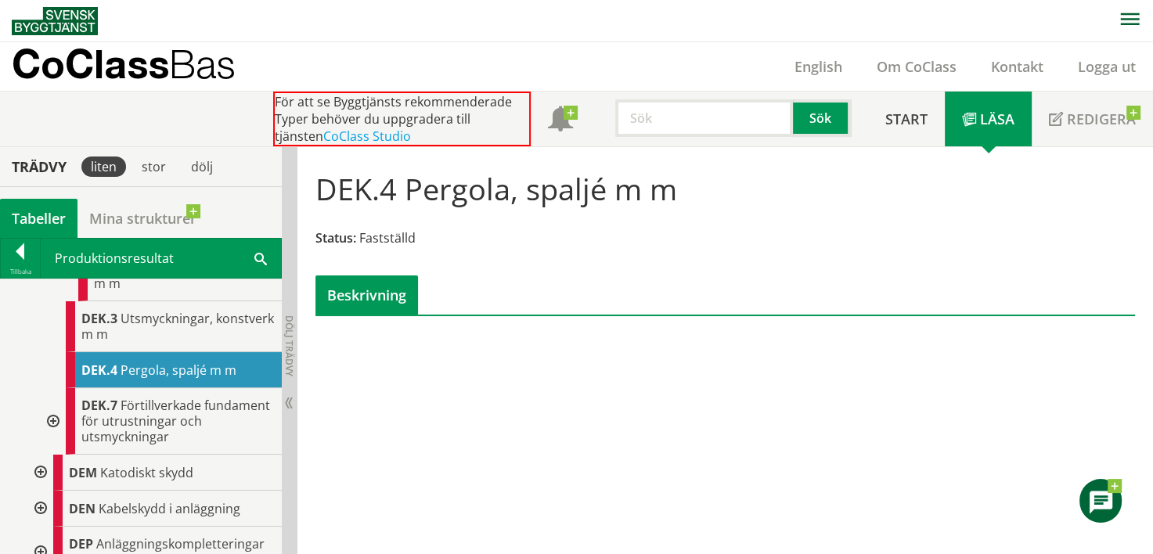
scroll to position [1252, 0]
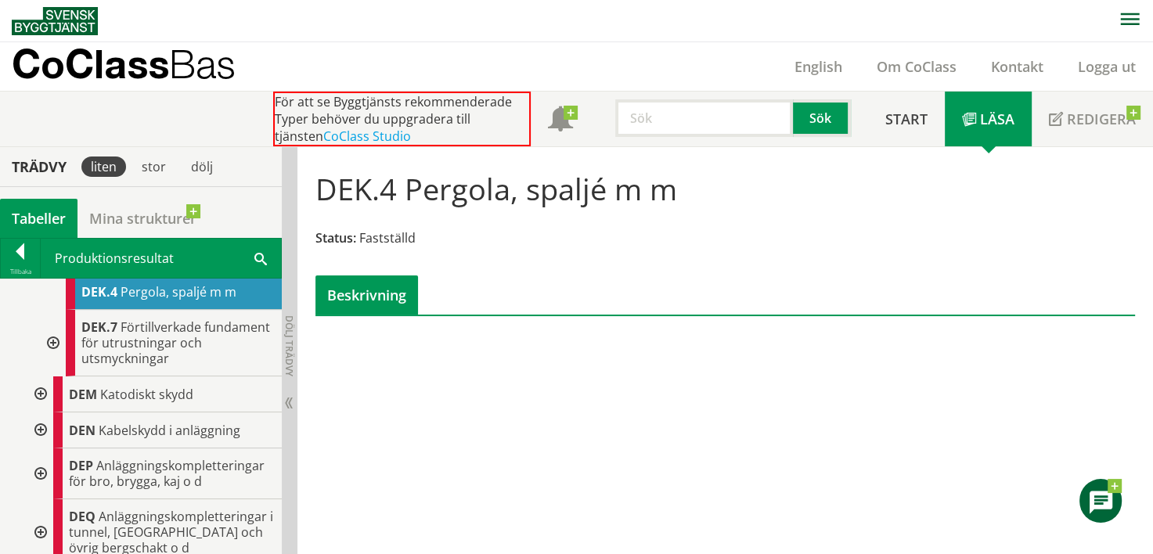
click at [43, 338] on div at bounding box center [52, 343] width 28 height 67
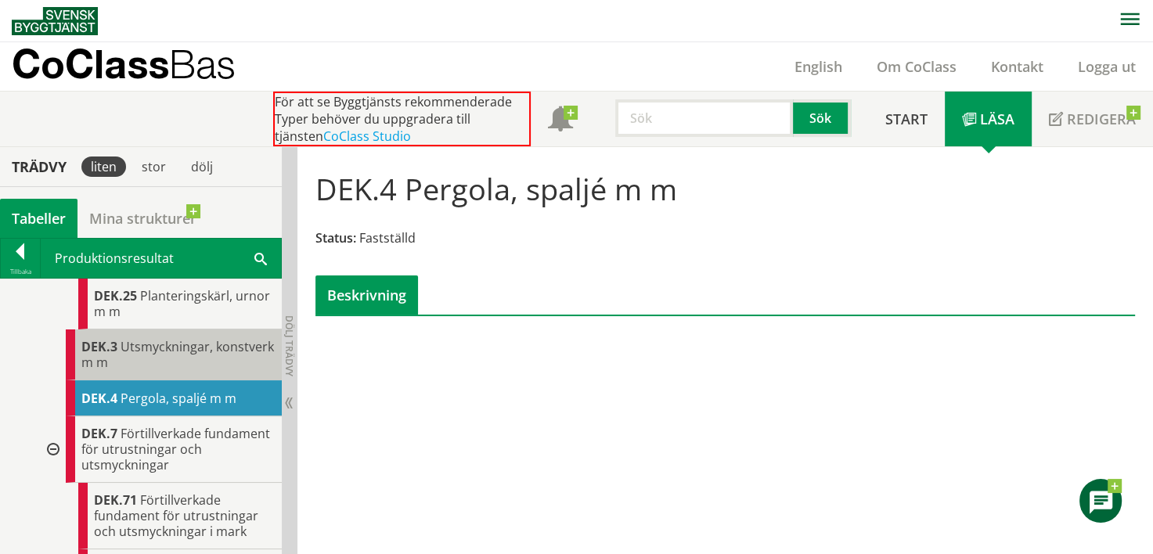
scroll to position [1096, 0]
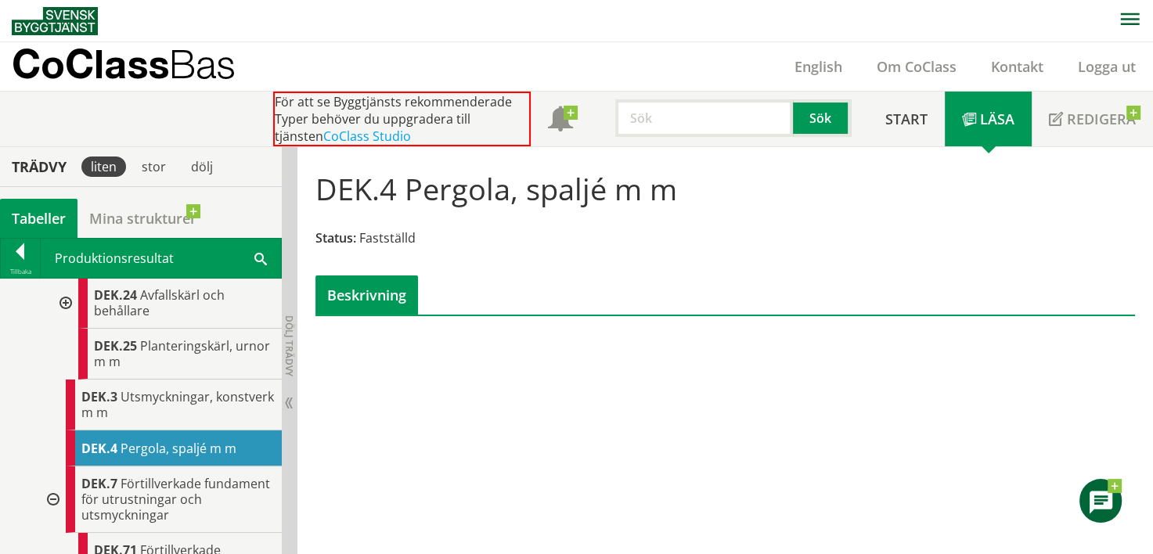
click at [191, 445] on span "Pergola, spaljé m m" at bounding box center [179, 448] width 116 height 17
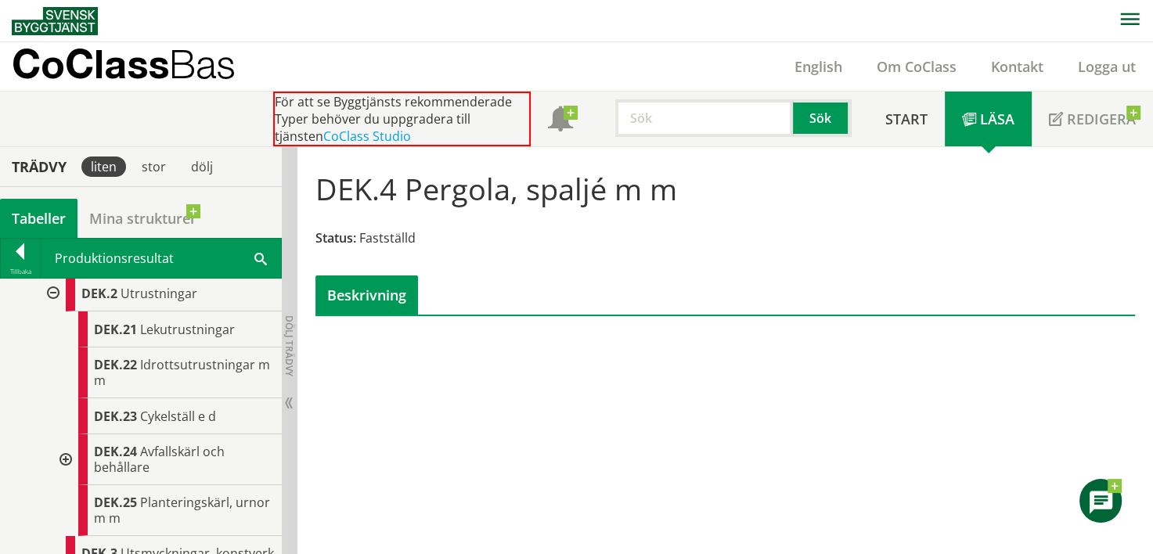
scroll to position [939, 0]
click at [686, 128] on input "text" at bounding box center [704, 118] width 178 height 38
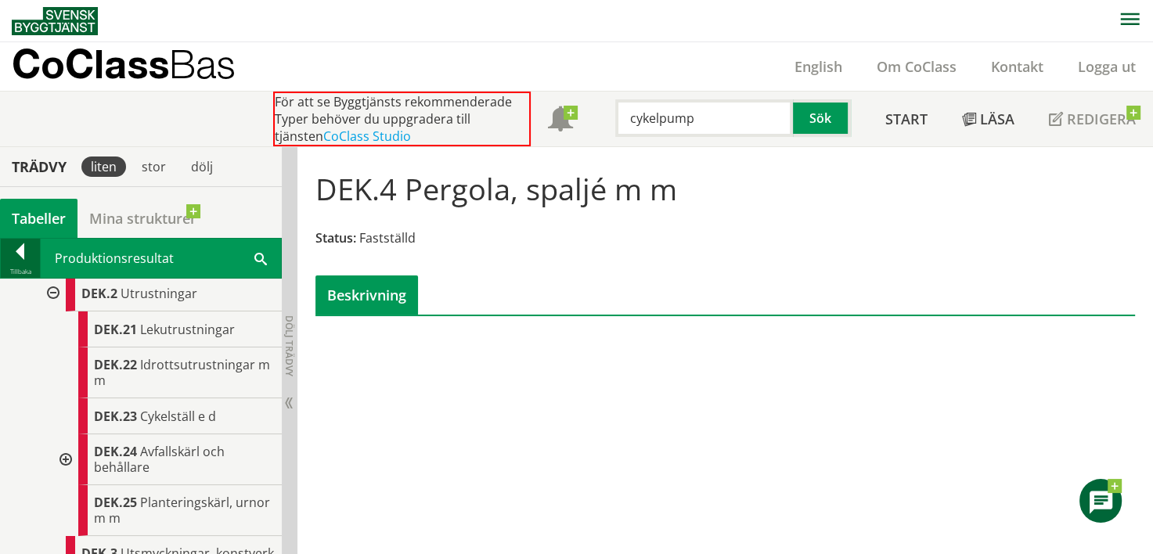
click at [16, 254] on div at bounding box center [20, 254] width 39 height 22
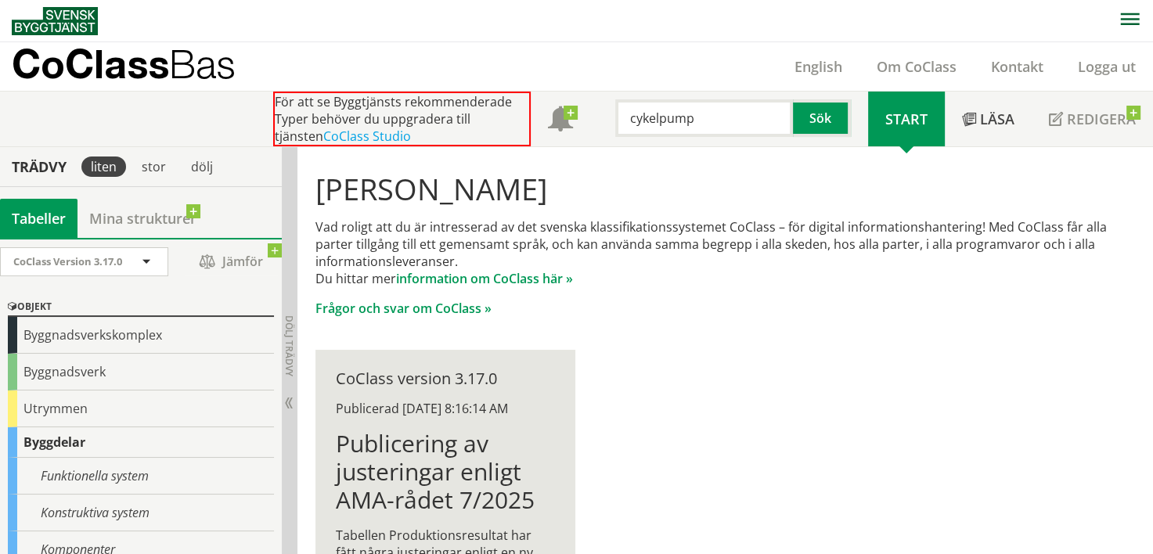
click at [707, 116] on input "cykelpump" at bounding box center [704, 118] width 178 height 38
click at [801, 106] on button "Sök" at bounding box center [822, 118] width 58 height 38
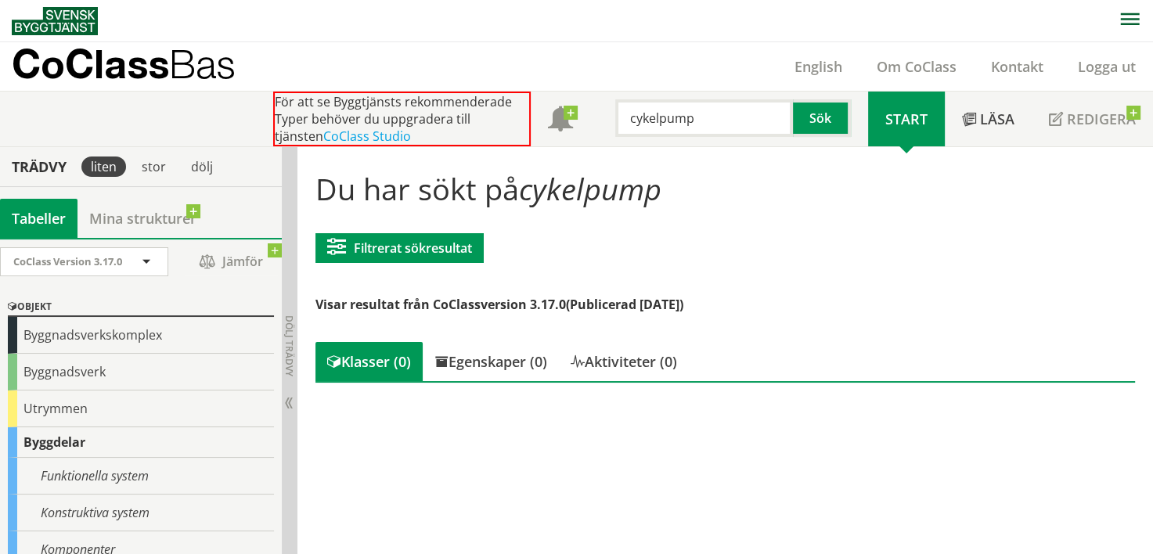
click at [655, 103] on input "cykelpump" at bounding box center [704, 118] width 178 height 38
click at [670, 106] on input "cykelpump" at bounding box center [704, 118] width 178 height 38
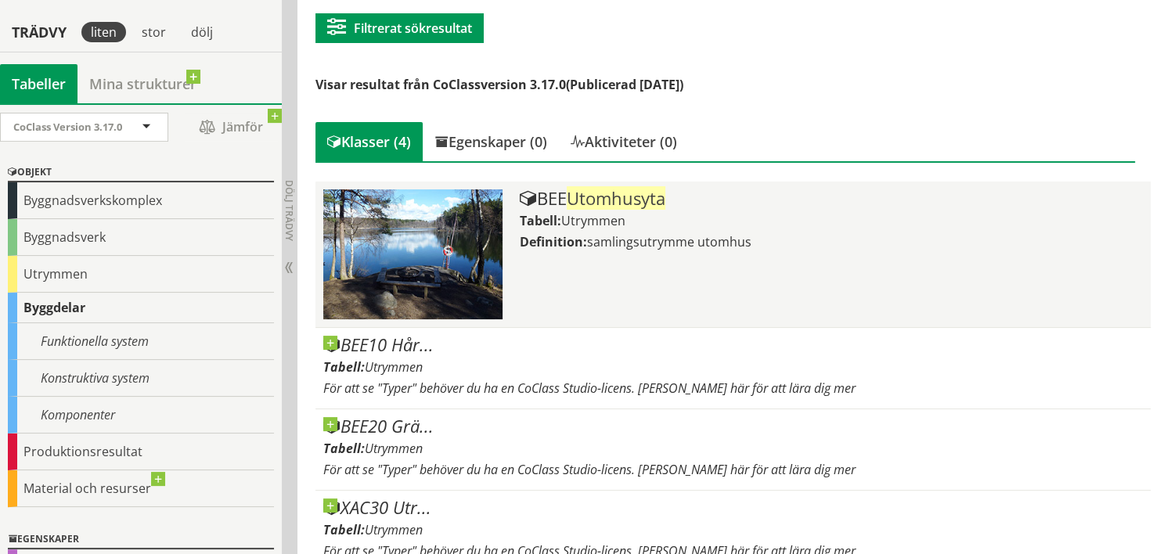
scroll to position [243, 0]
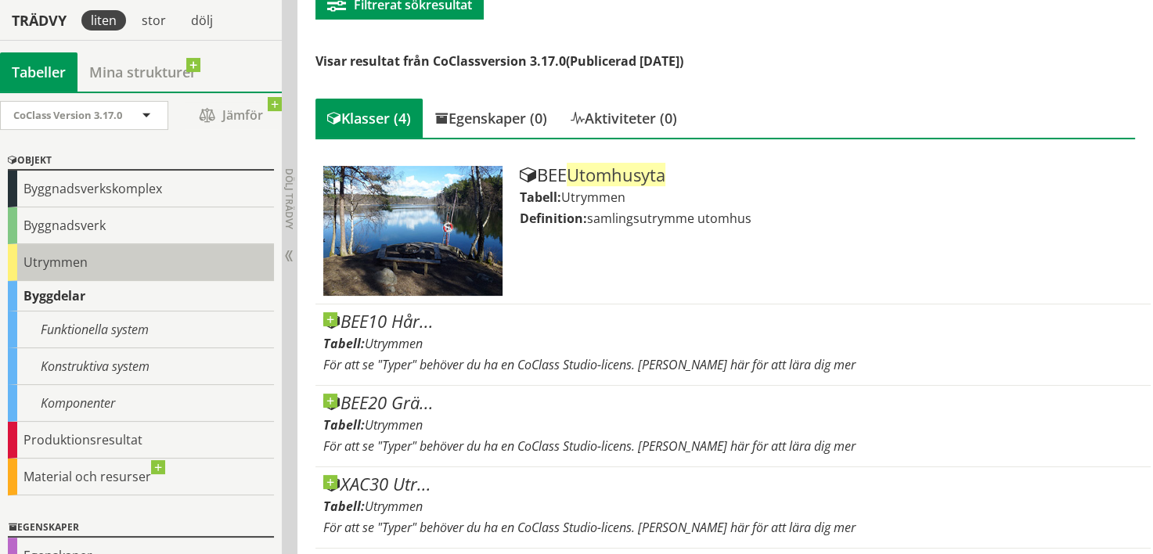
click at [71, 257] on div "Utrymmen" at bounding box center [141, 262] width 266 height 37
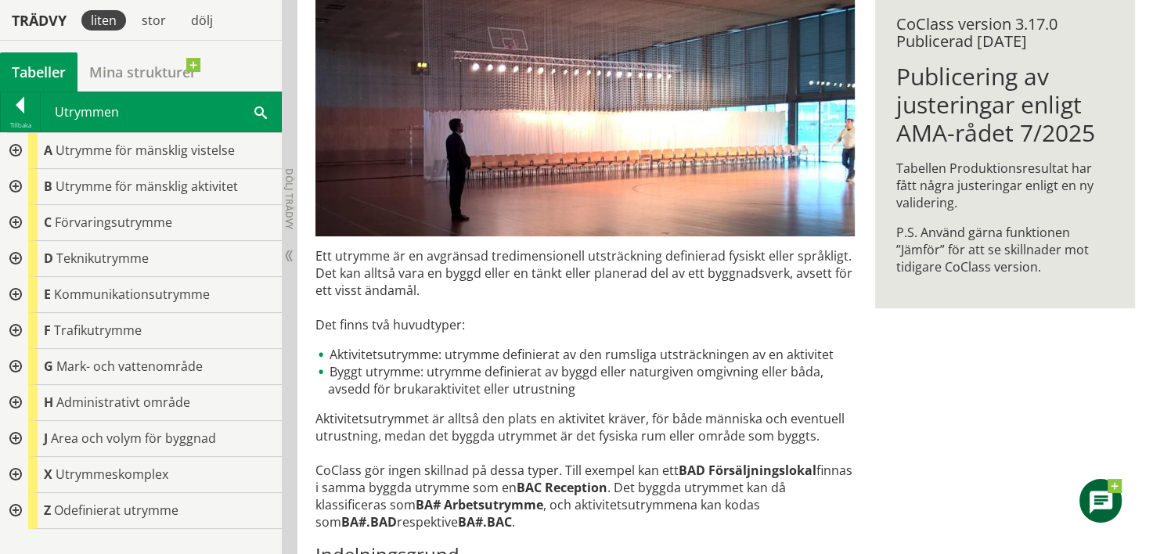
click at [16, 182] on div at bounding box center [14, 187] width 28 height 36
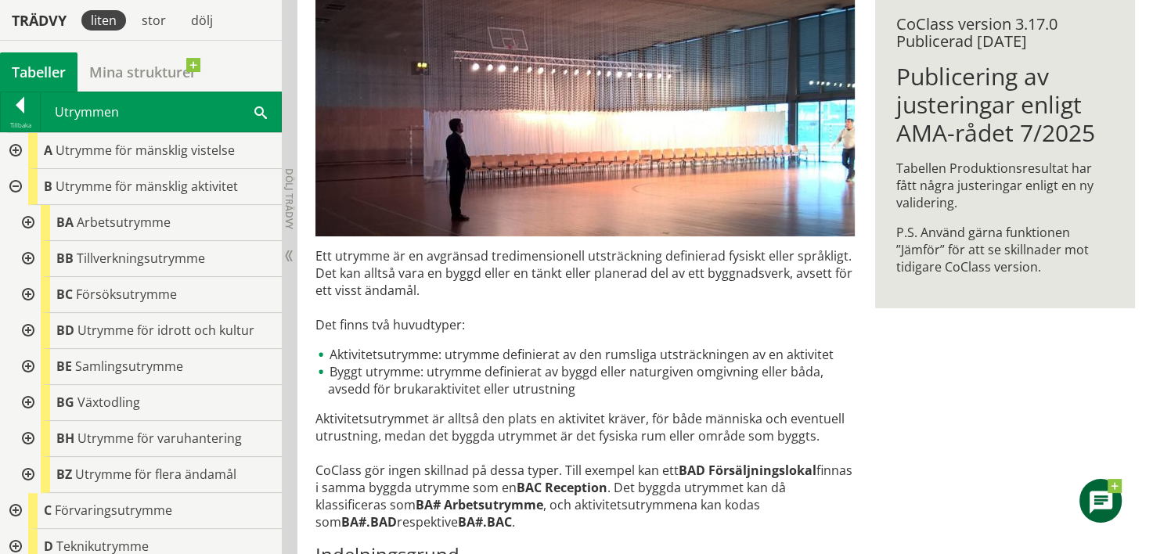
click at [24, 359] on div at bounding box center [27, 367] width 28 height 36
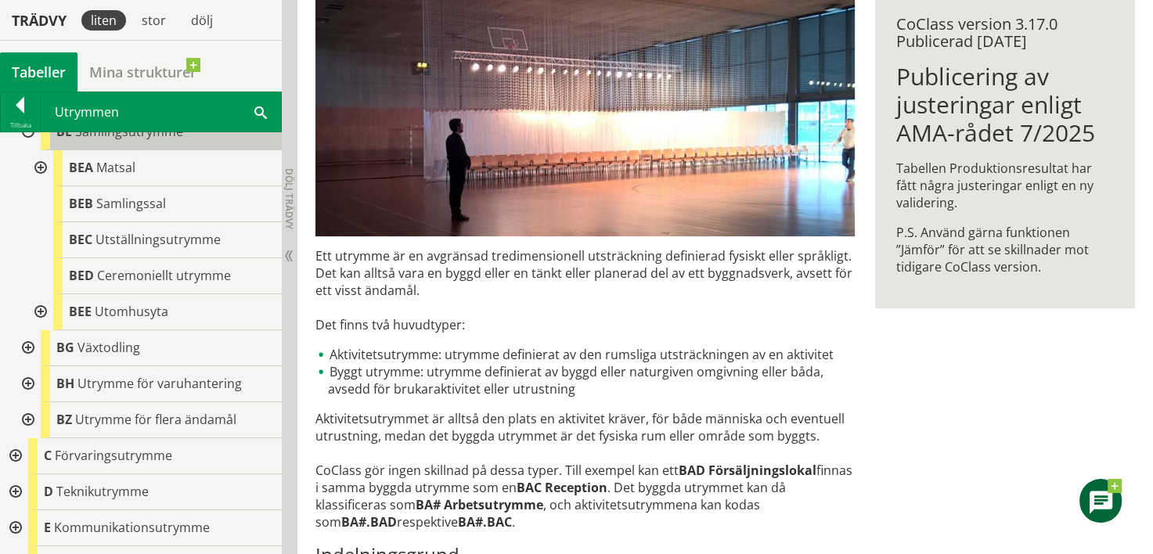
scroll to position [157, 0]
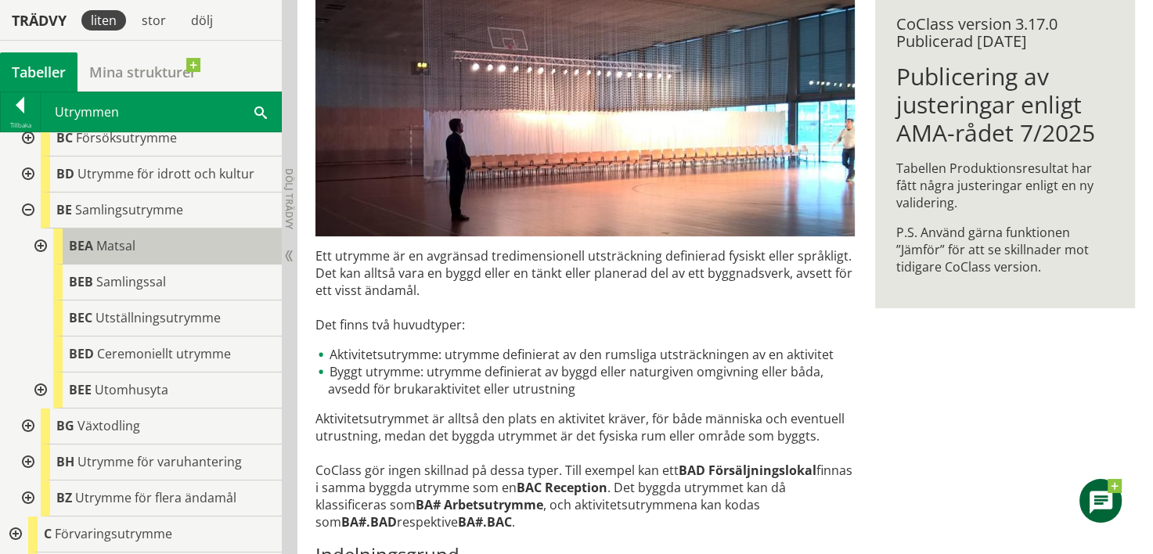
click at [164, 250] on div "BEA Matsal" at bounding box center [167, 247] width 229 height 36
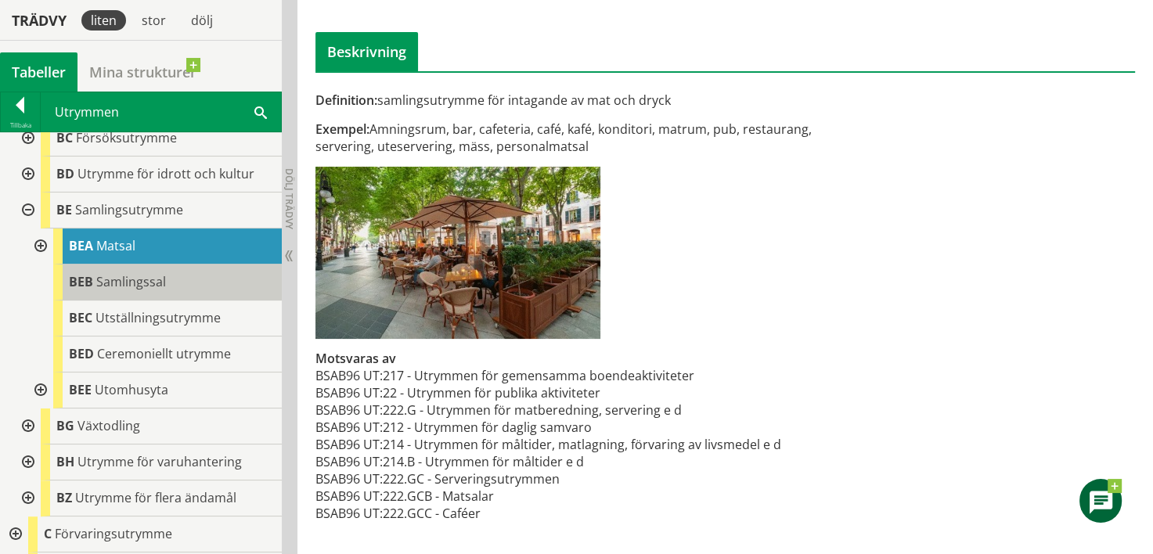
click at [163, 279] on span "Samlingssal" at bounding box center [131, 281] width 70 height 17
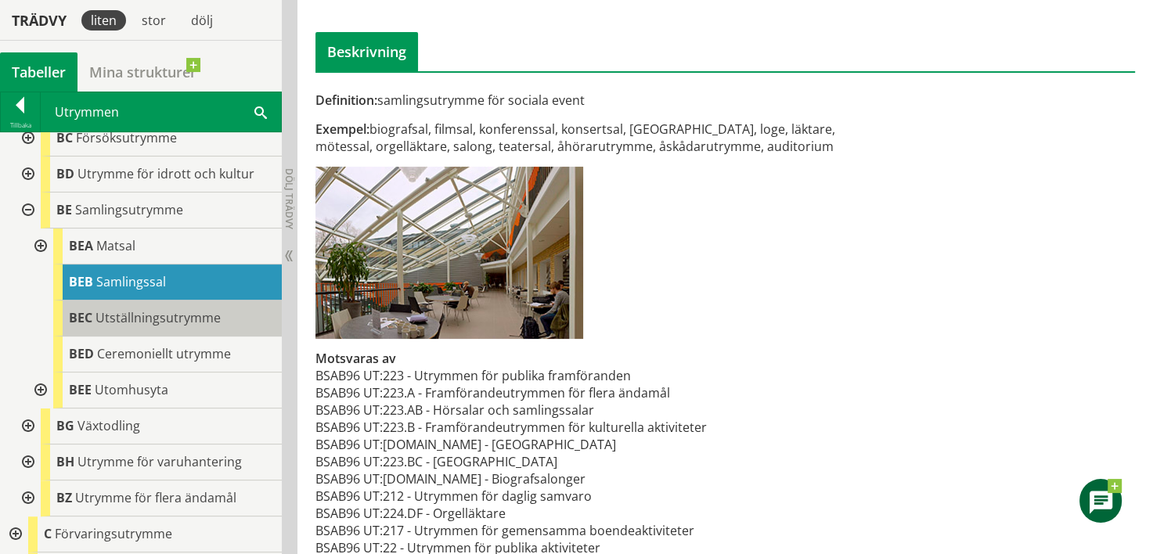
click at [175, 318] on span "Utställningsutrymme" at bounding box center [157, 317] width 125 height 17
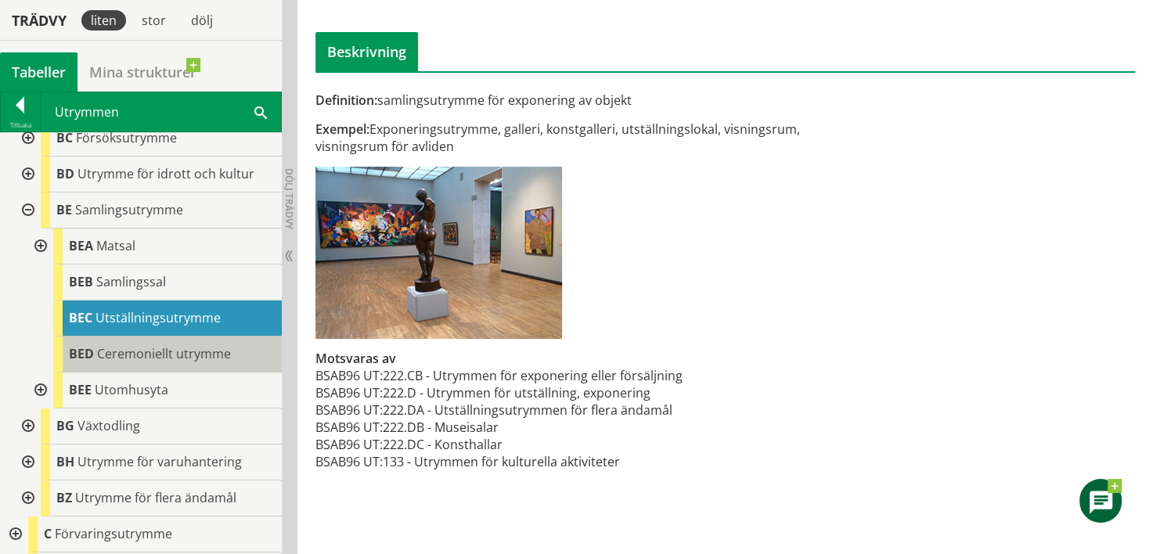
click at [203, 351] on span "Ceremoniellt utrymme" at bounding box center [164, 353] width 134 height 17
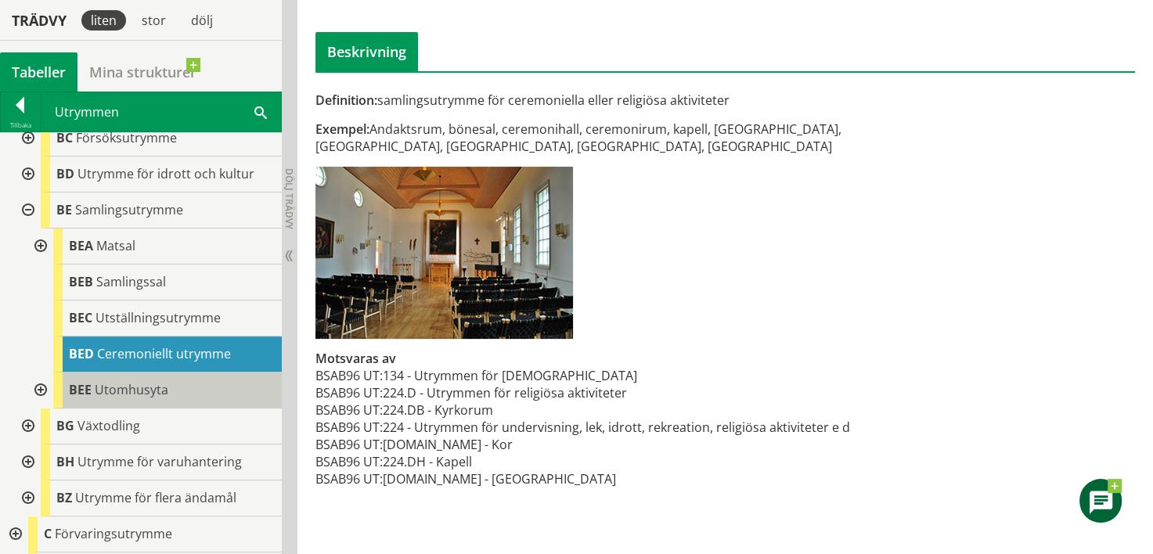
click at [223, 387] on div "BEE Utomhusyta" at bounding box center [167, 391] width 229 height 36
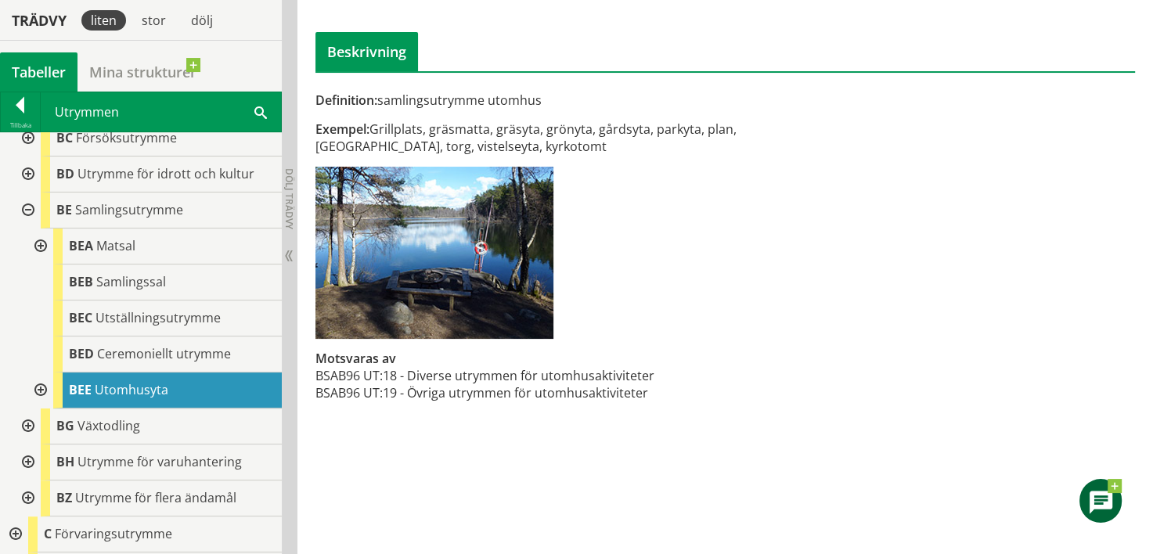
click at [47, 387] on div at bounding box center [39, 391] width 28 height 36
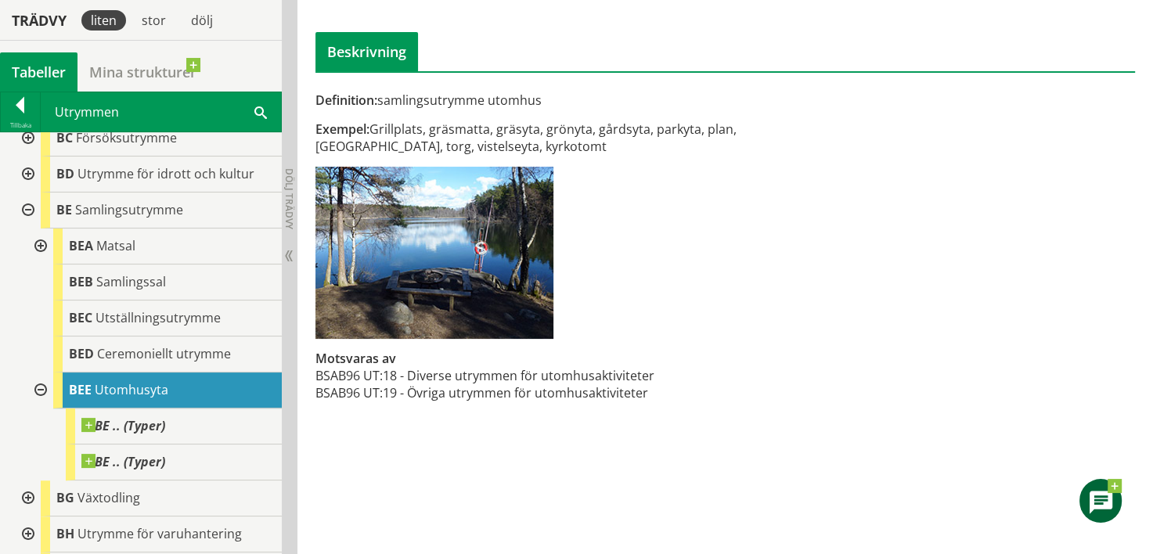
click at [47, 387] on div at bounding box center [39, 391] width 28 height 36
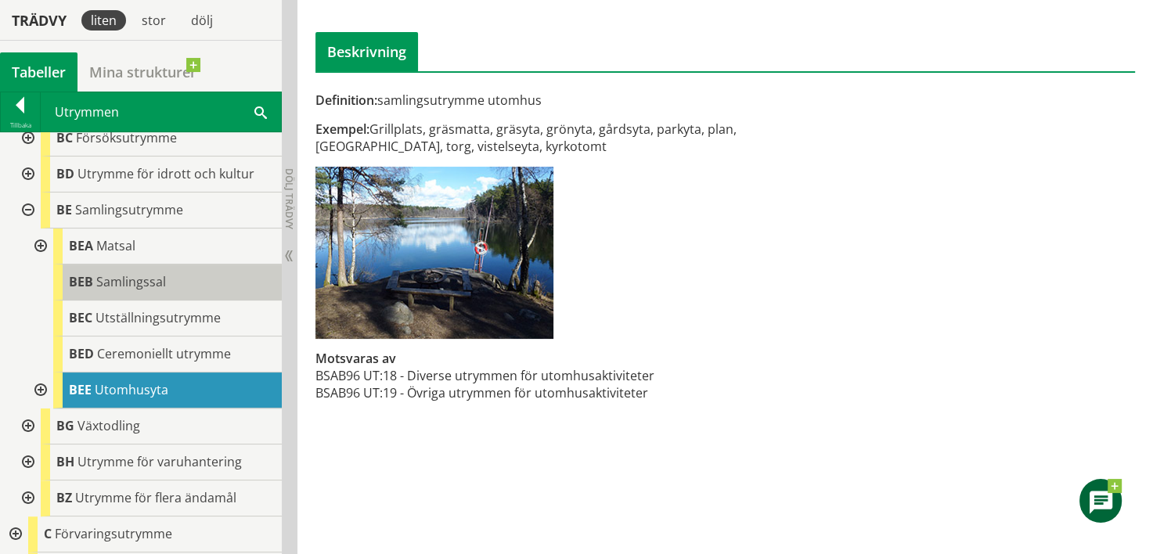
click at [180, 292] on div "BEB Samlingssal" at bounding box center [167, 283] width 229 height 36
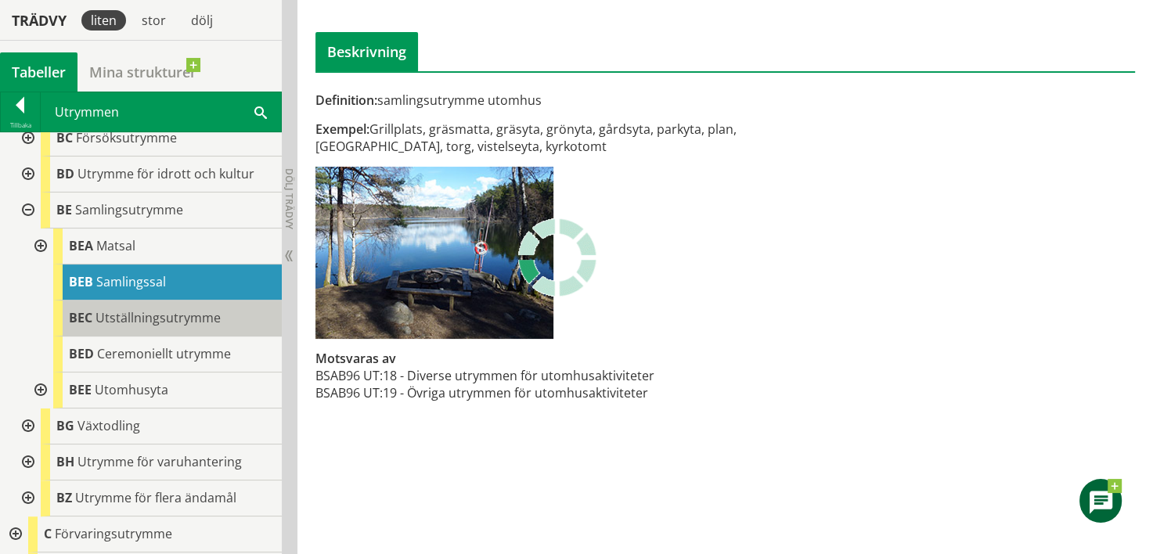
click at [165, 315] on span "Utställningsutrymme" at bounding box center [157, 317] width 125 height 17
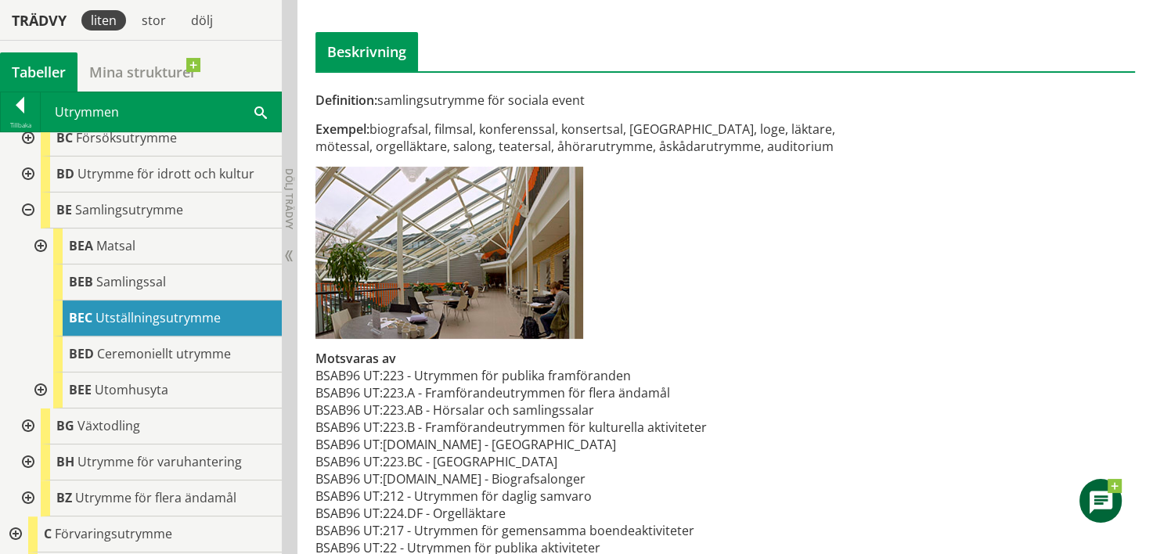
click at [164, 317] on span "Utställningsutrymme" at bounding box center [157, 317] width 125 height 17
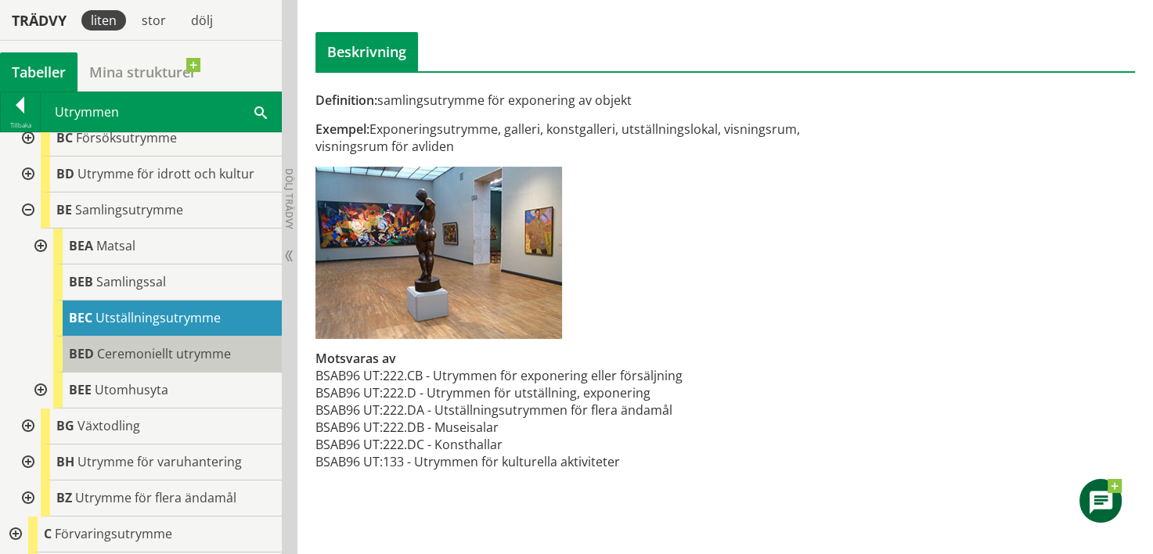
click at [164, 357] on span "Ceremoniellt utrymme" at bounding box center [164, 353] width 134 height 17
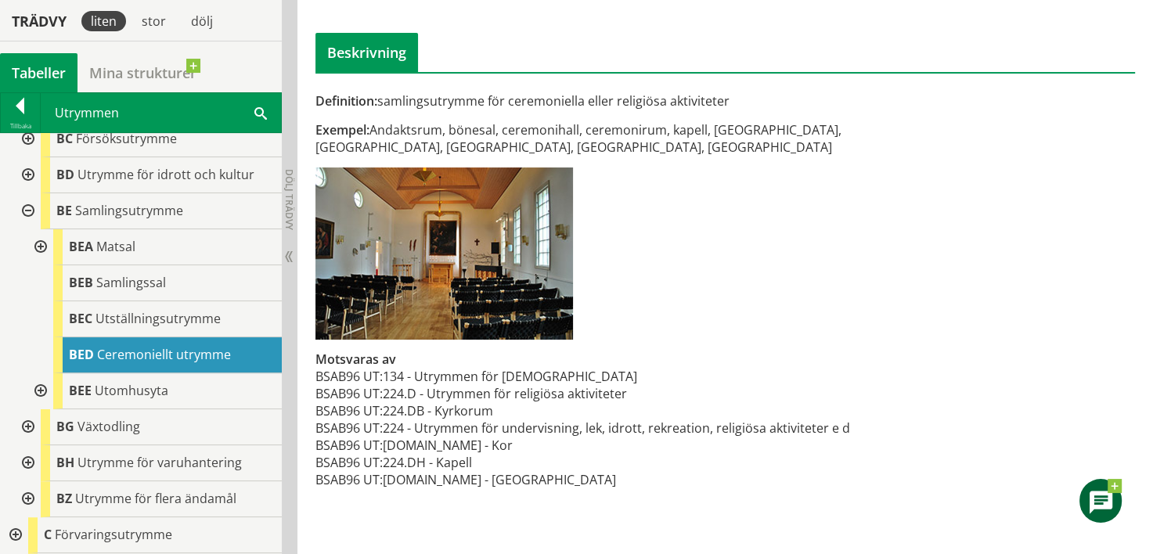
scroll to position [157, 0]
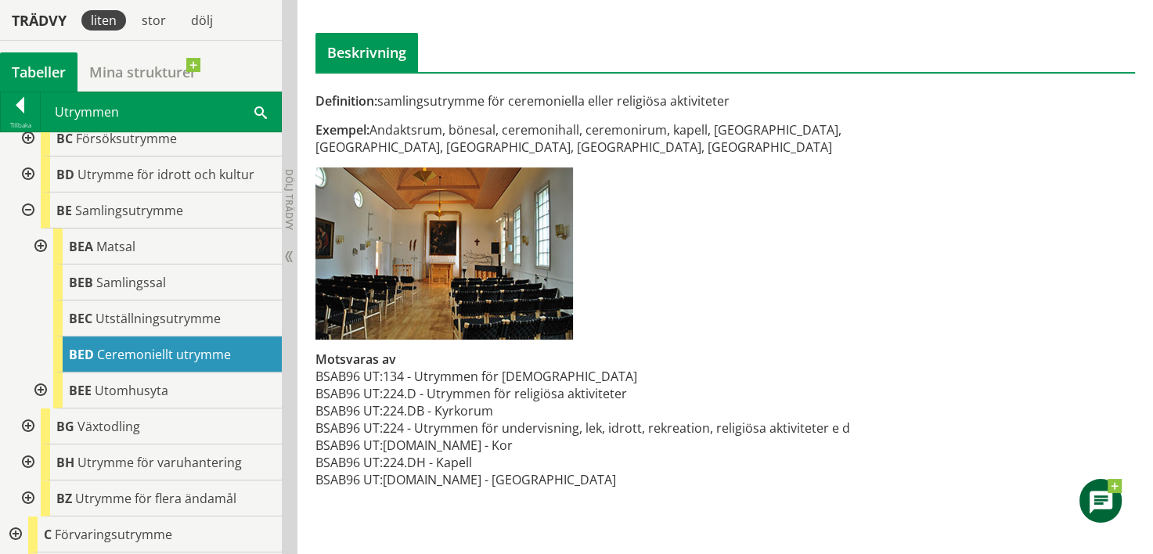
click at [27, 167] on div at bounding box center [27, 175] width 28 height 36
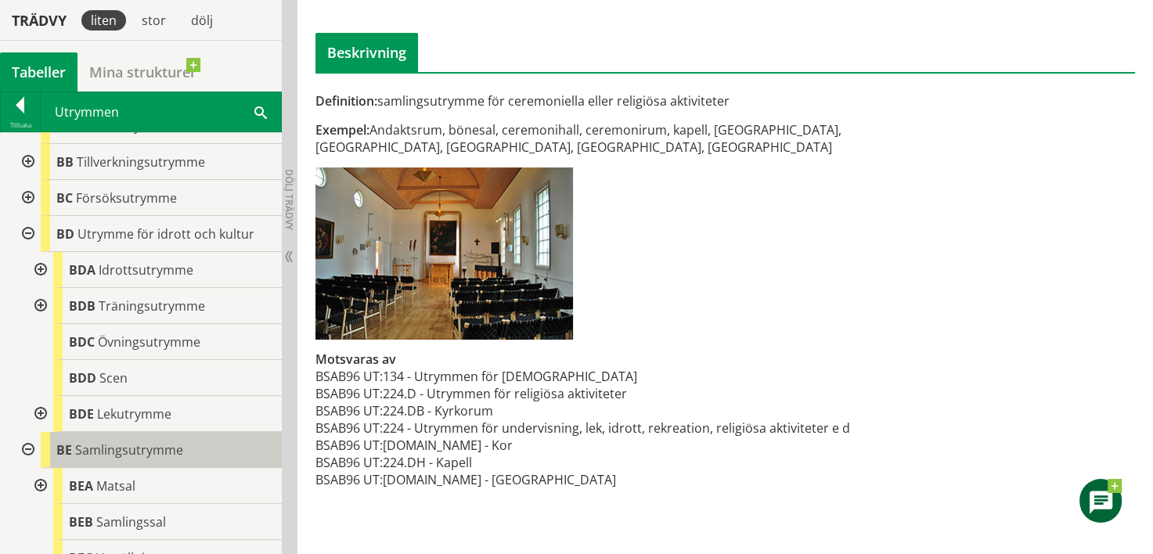
scroll to position [0, 0]
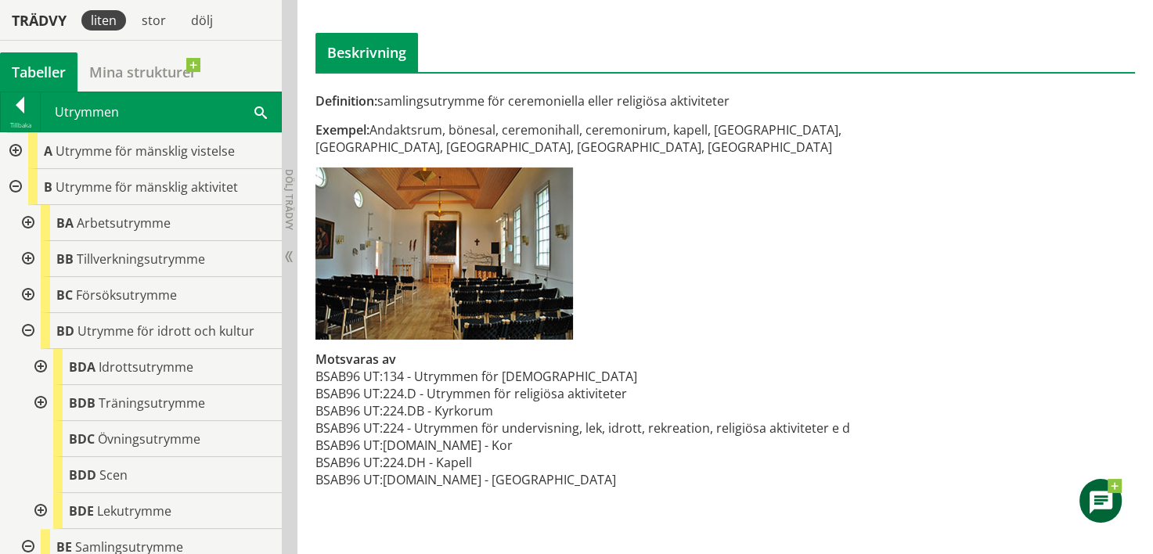
click at [16, 335] on div at bounding box center [27, 331] width 28 height 36
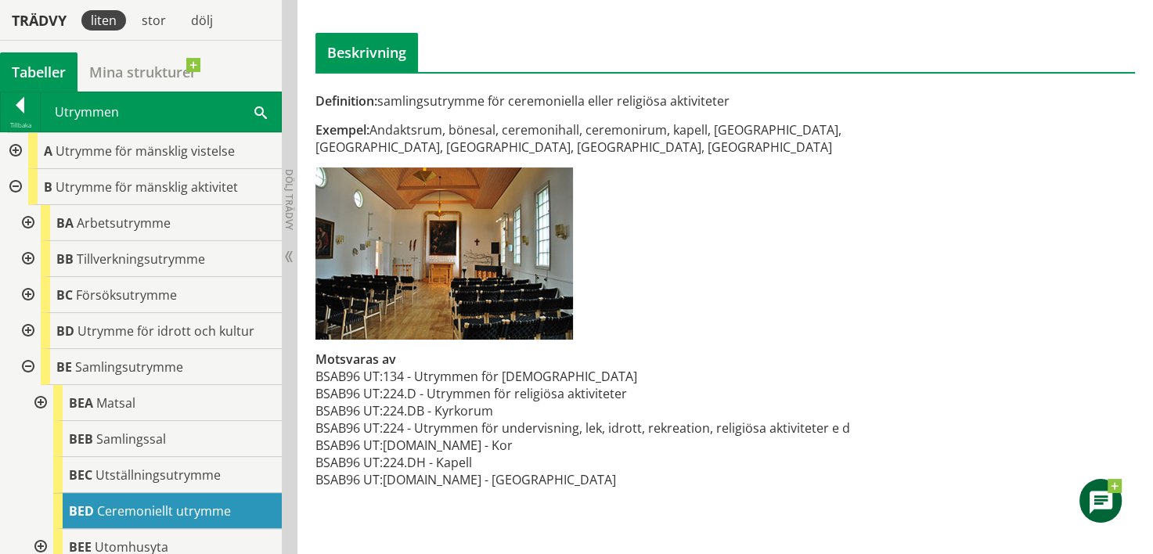
click at [22, 366] on div at bounding box center [27, 367] width 28 height 36
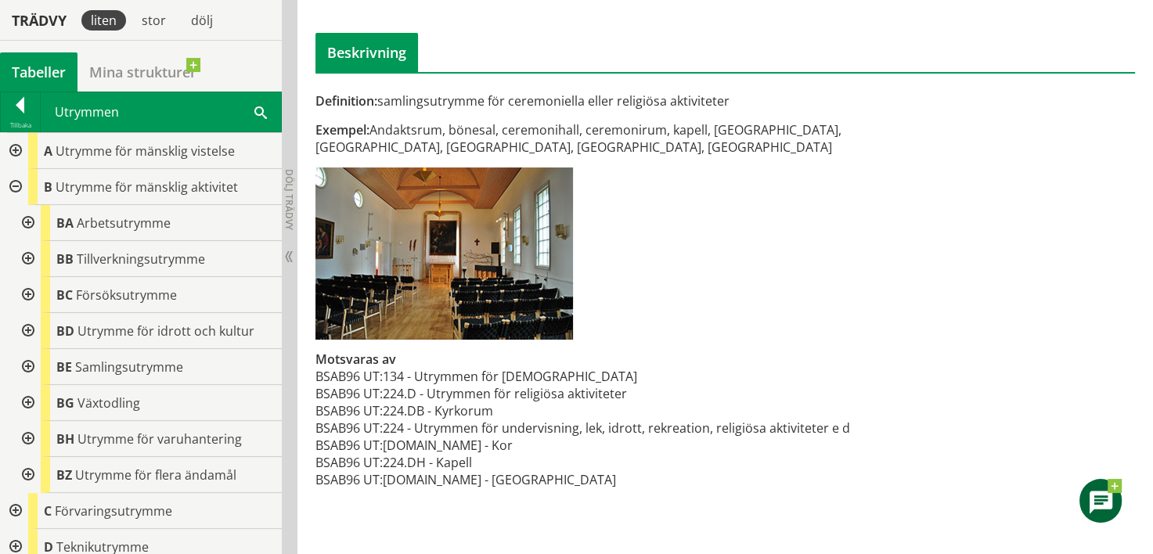
click at [31, 404] on div at bounding box center [27, 403] width 28 height 36
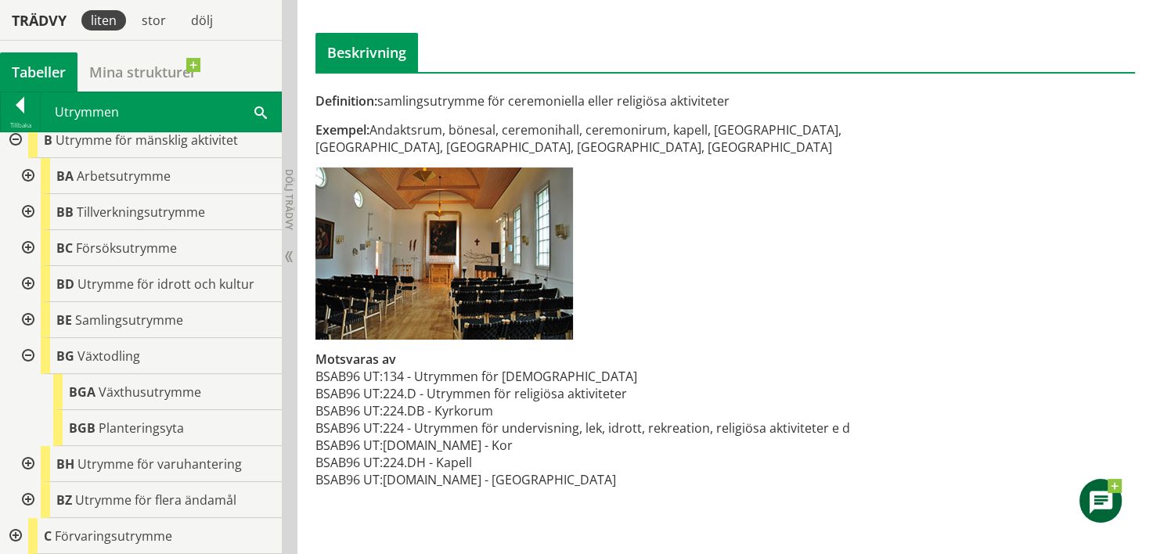
scroll to position [78, 0]
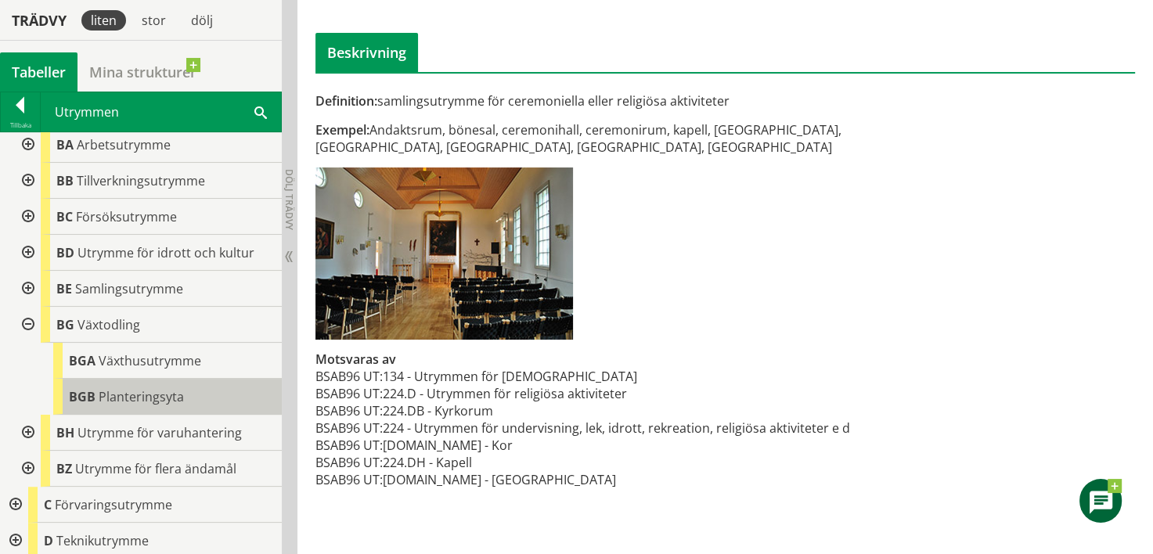
click at [135, 397] on span "Planteringsyta" at bounding box center [141, 396] width 85 height 17
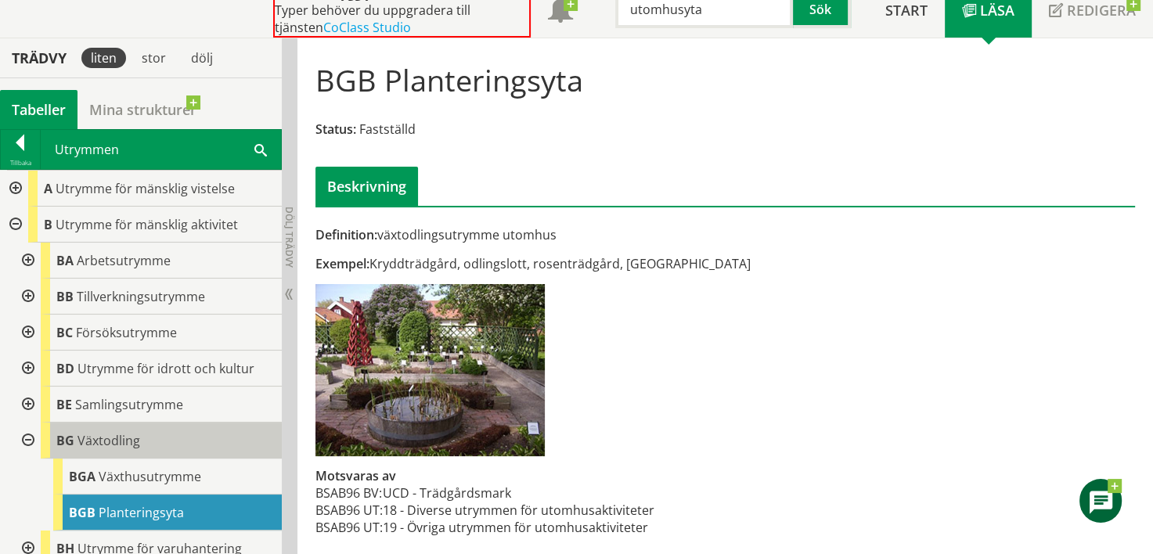
scroll to position [78, 0]
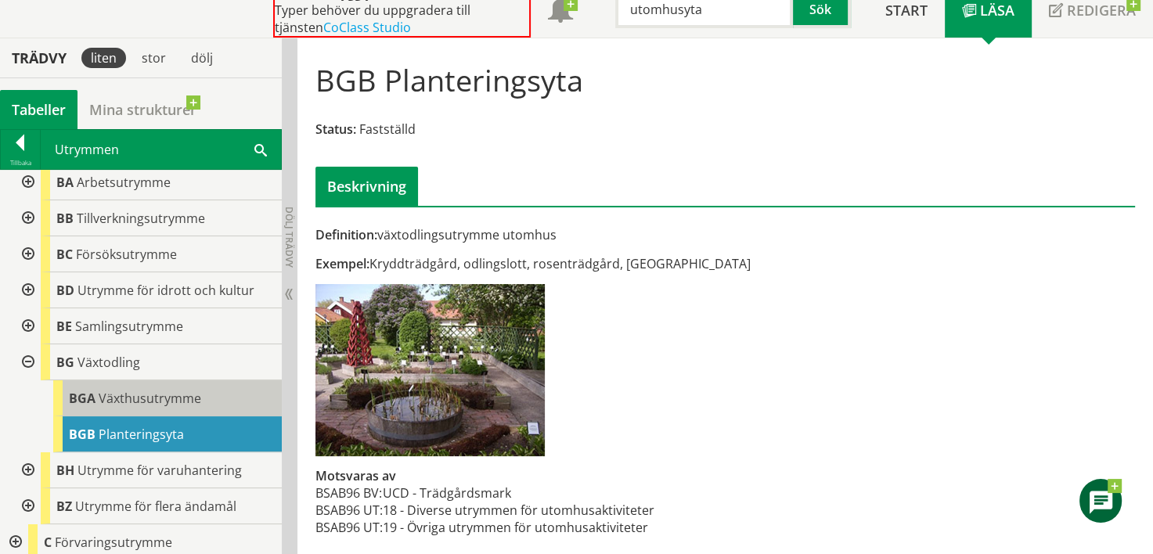
click at [121, 399] on span "Växthusutrymme" at bounding box center [150, 398] width 103 height 17
click at [158, 398] on span "Växthusutrymme" at bounding box center [150, 398] width 103 height 17
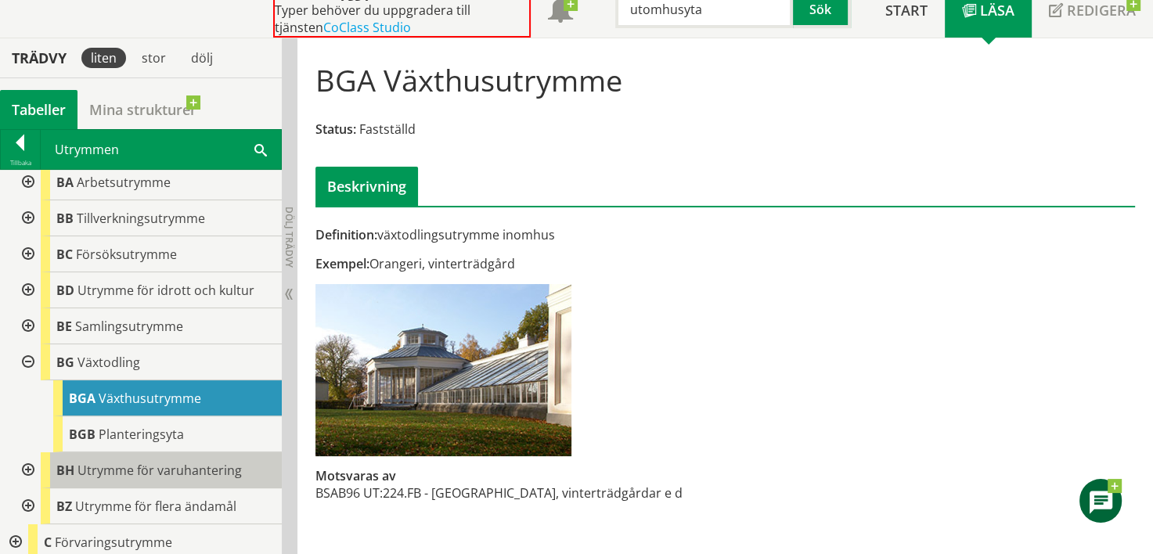
click at [85, 463] on span "Utrymme för varuhantering" at bounding box center [159, 470] width 164 height 17
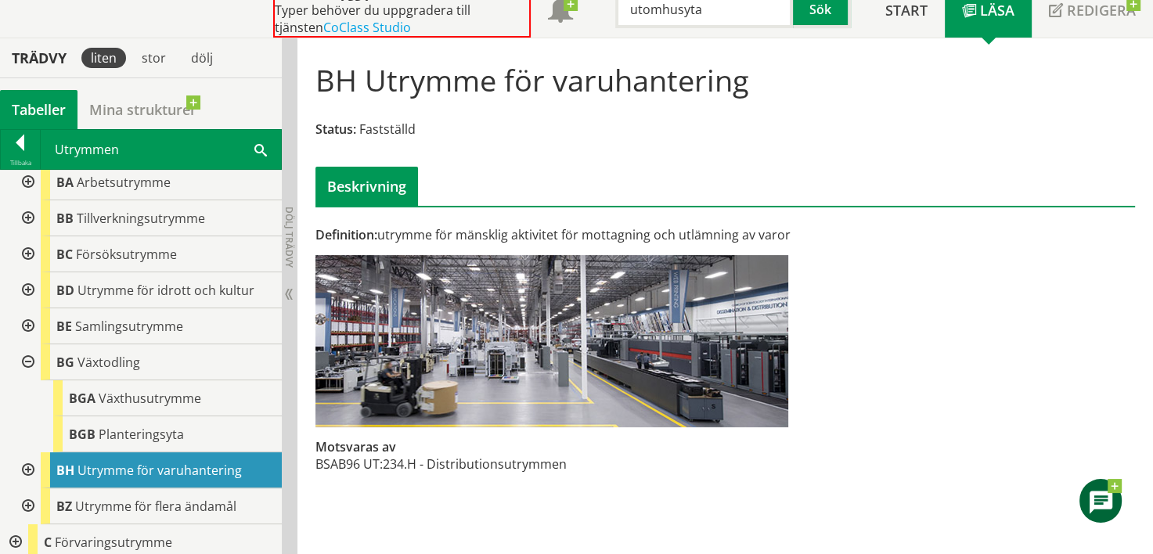
click at [26, 463] on div at bounding box center [27, 470] width 28 height 36
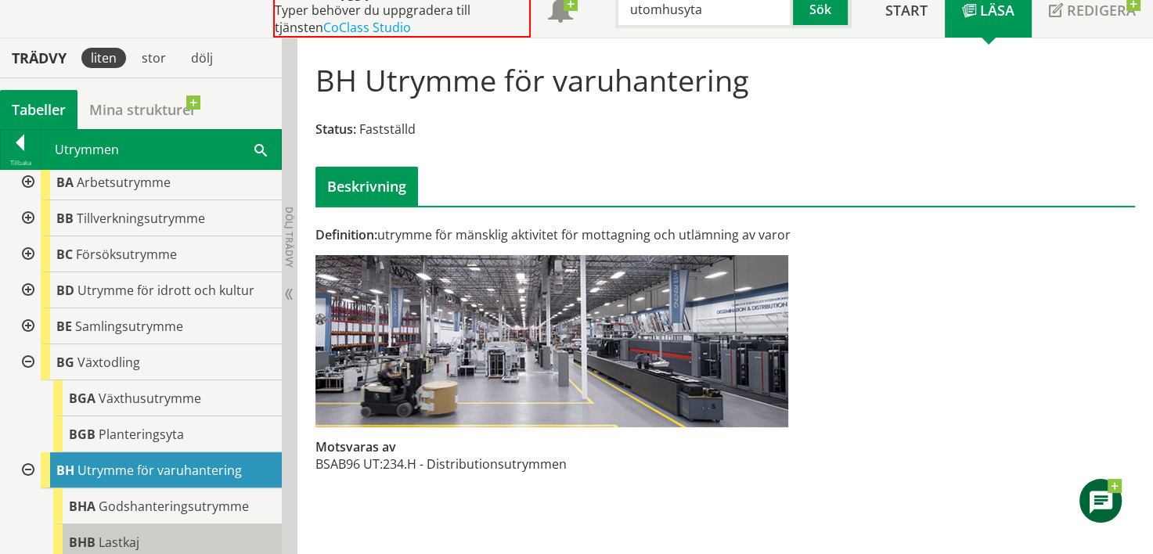
scroll to position [78, 0]
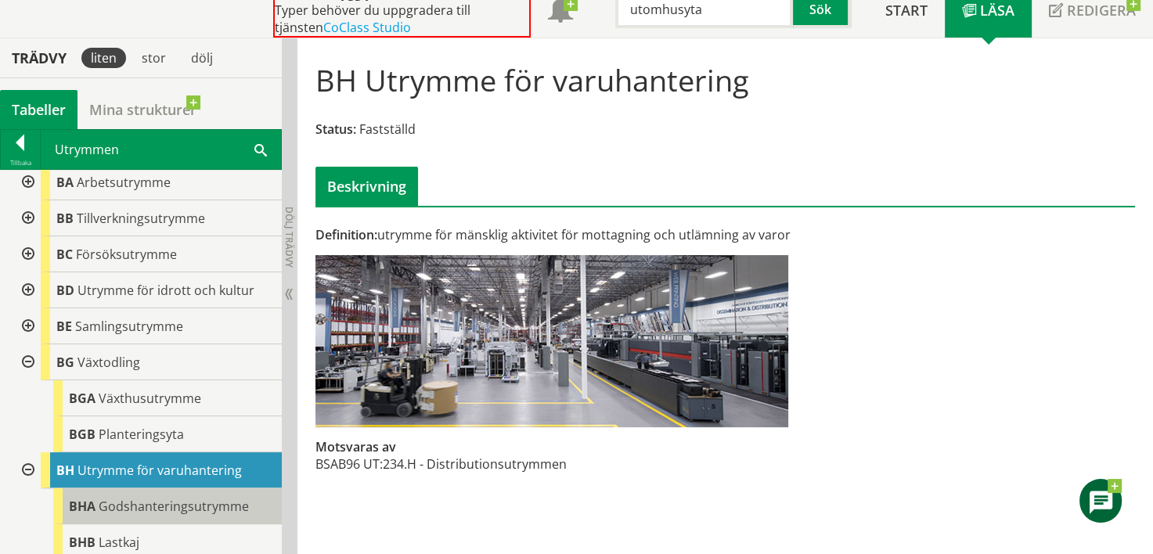
click at [135, 511] on span "Godshanteringsutrymme" at bounding box center [174, 506] width 150 height 17
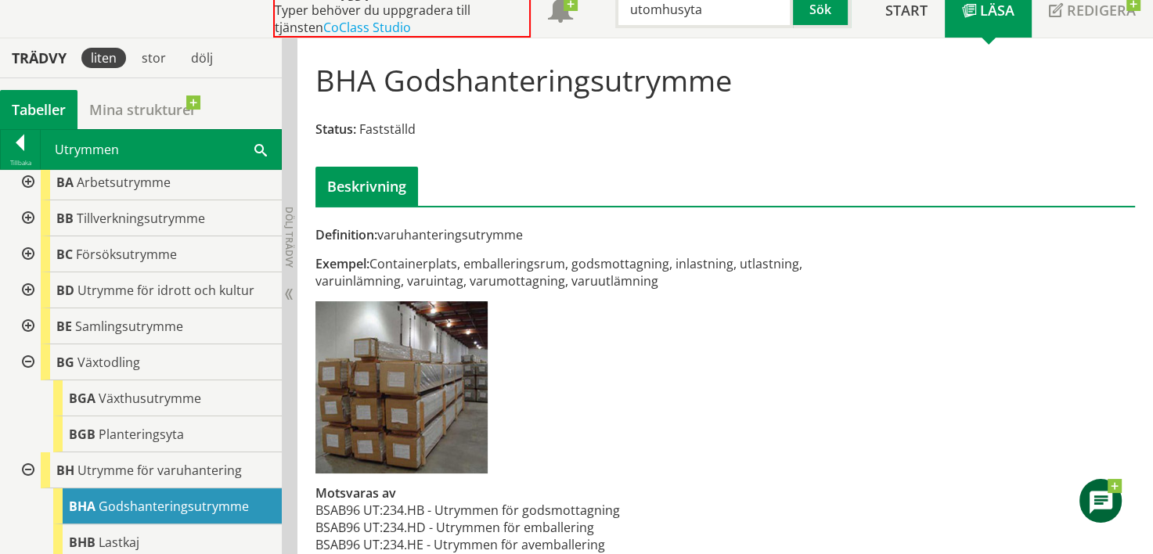
scroll to position [157, 0]
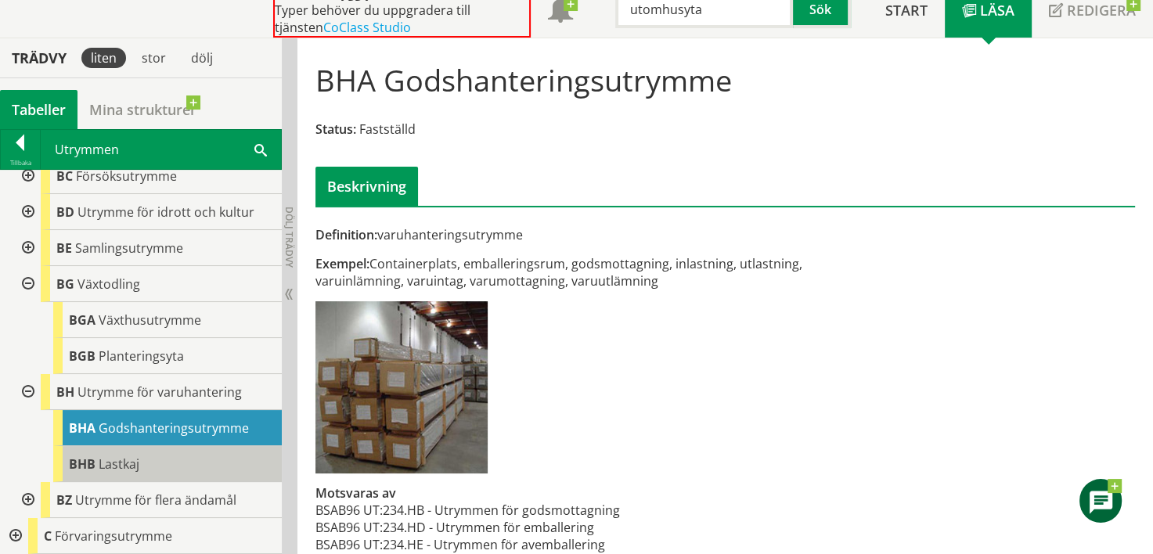
click at [157, 456] on div "BHB Lastkaj" at bounding box center [167, 464] width 229 height 36
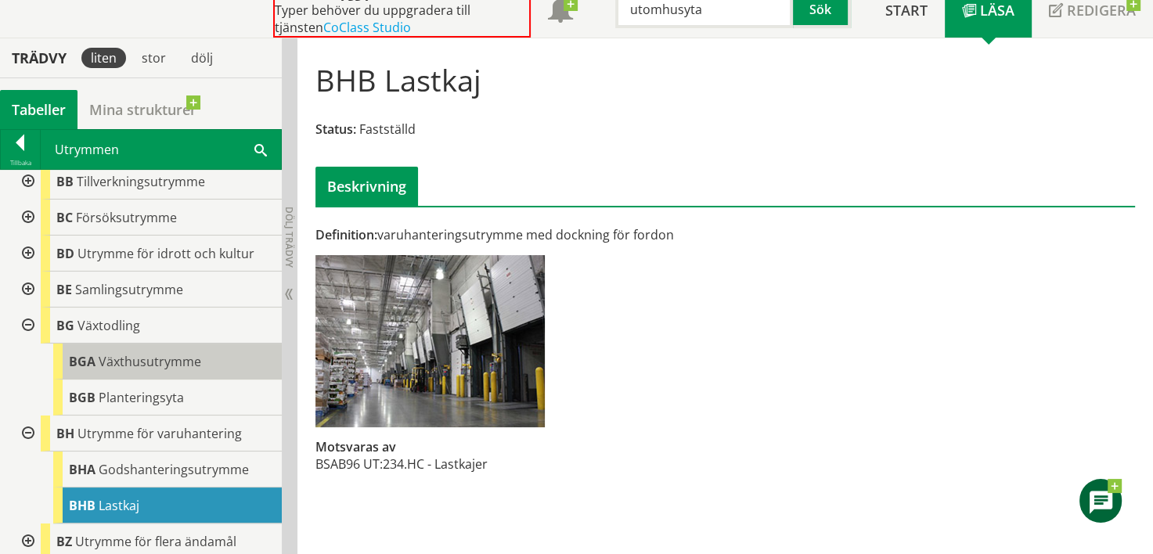
scroll to position [78, 0]
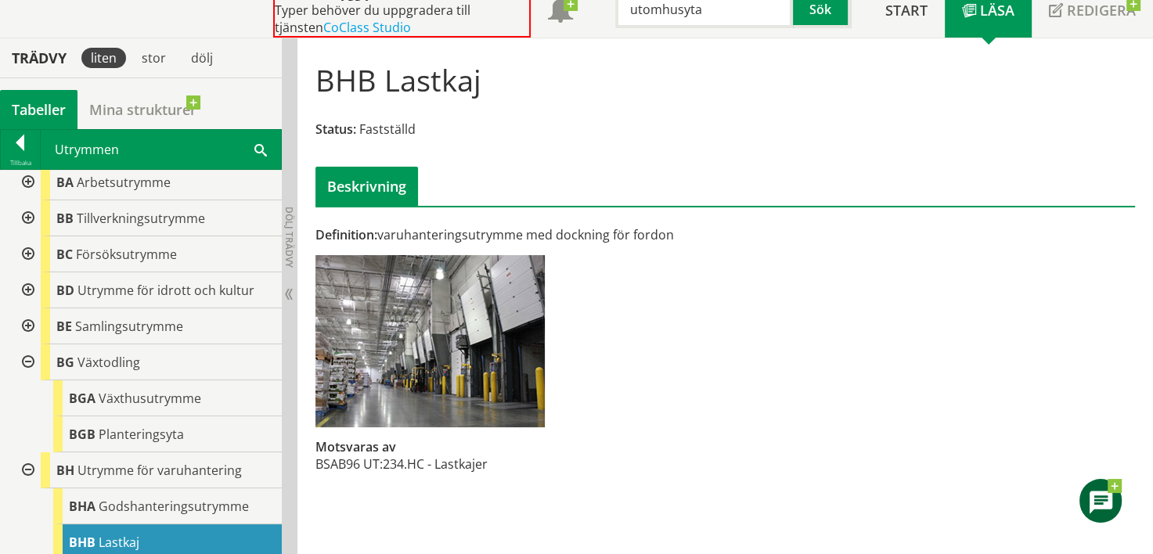
click at [32, 321] on div at bounding box center [27, 326] width 28 height 36
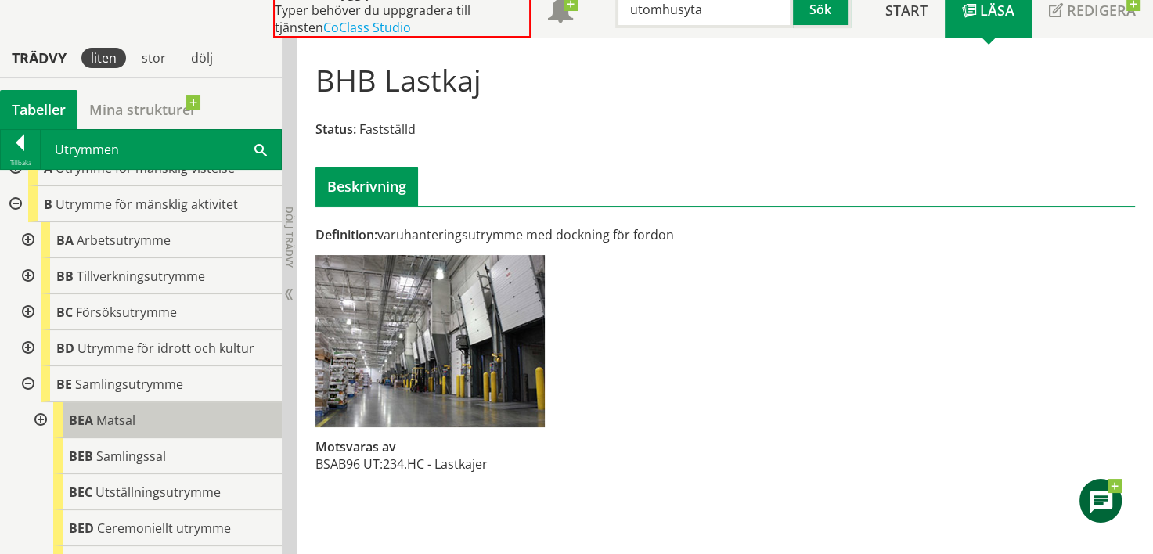
scroll to position [0, 0]
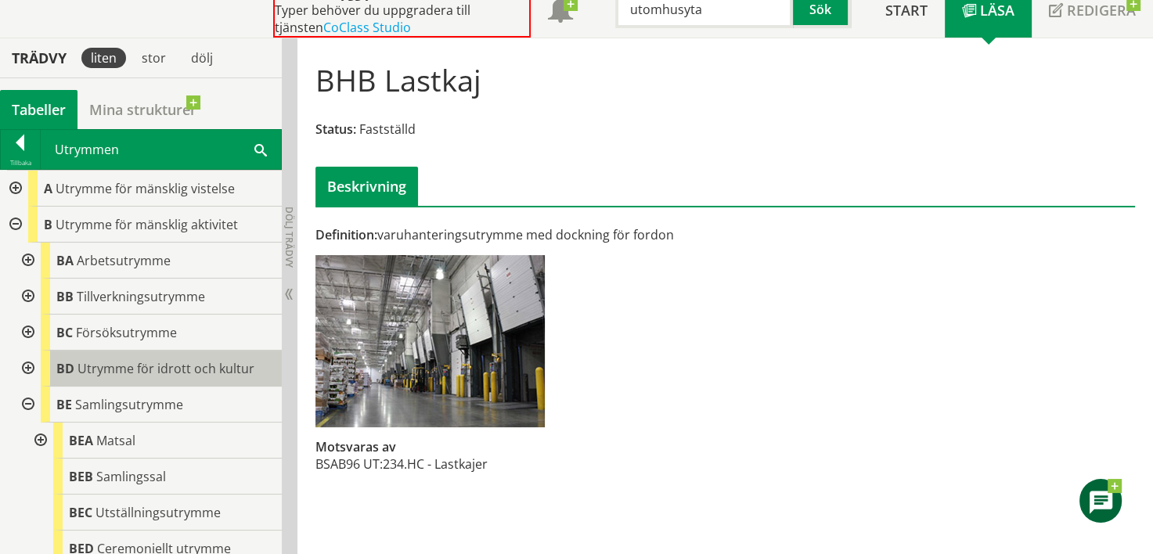
click at [117, 369] on span "Utrymme för idrott och kultur" at bounding box center [165, 368] width 177 height 17
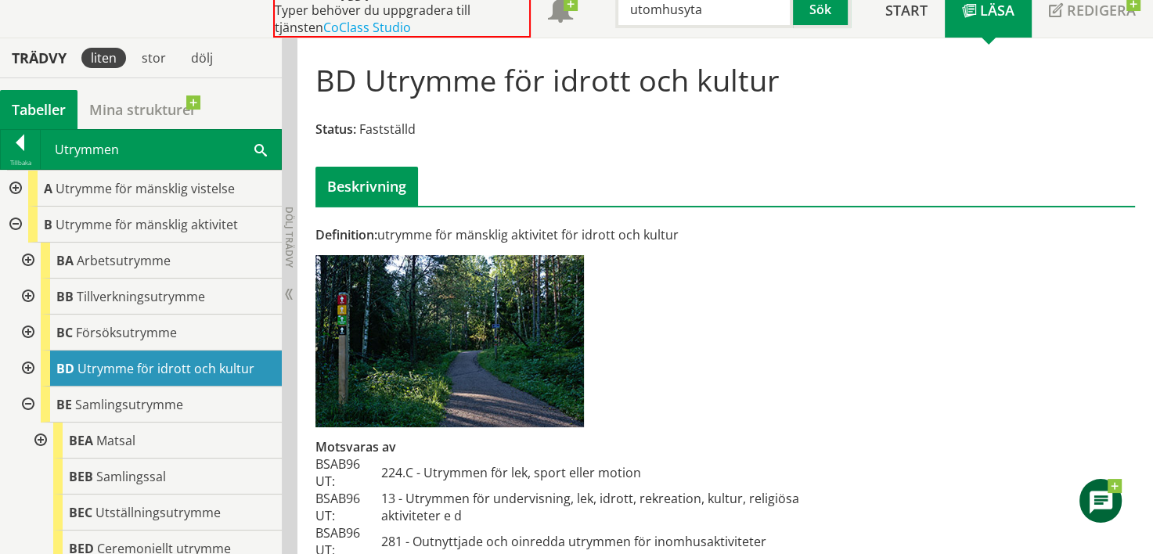
click at [33, 363] on div at bounding box center [27, 369] width 28 height 36
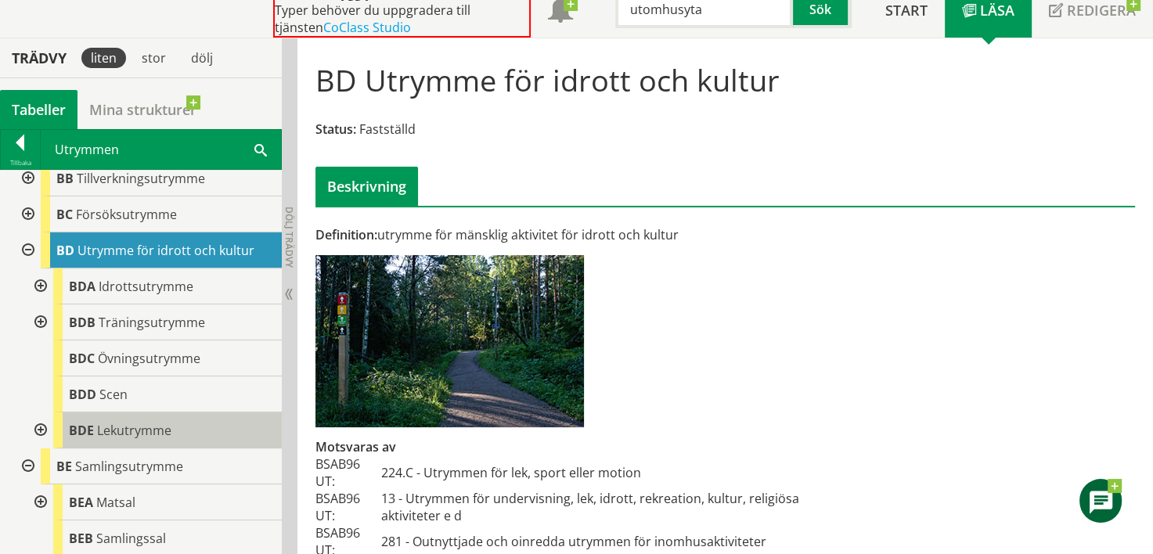
scroll to position [157, 0]
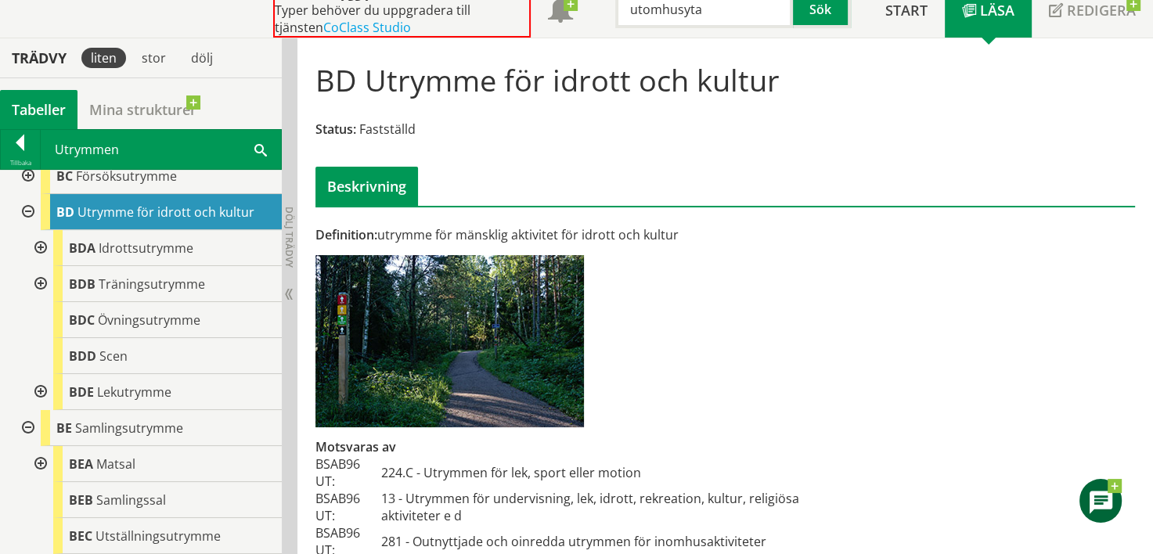
click at [48, 388] on div at bounding box center [39, 392] width 28 height 36
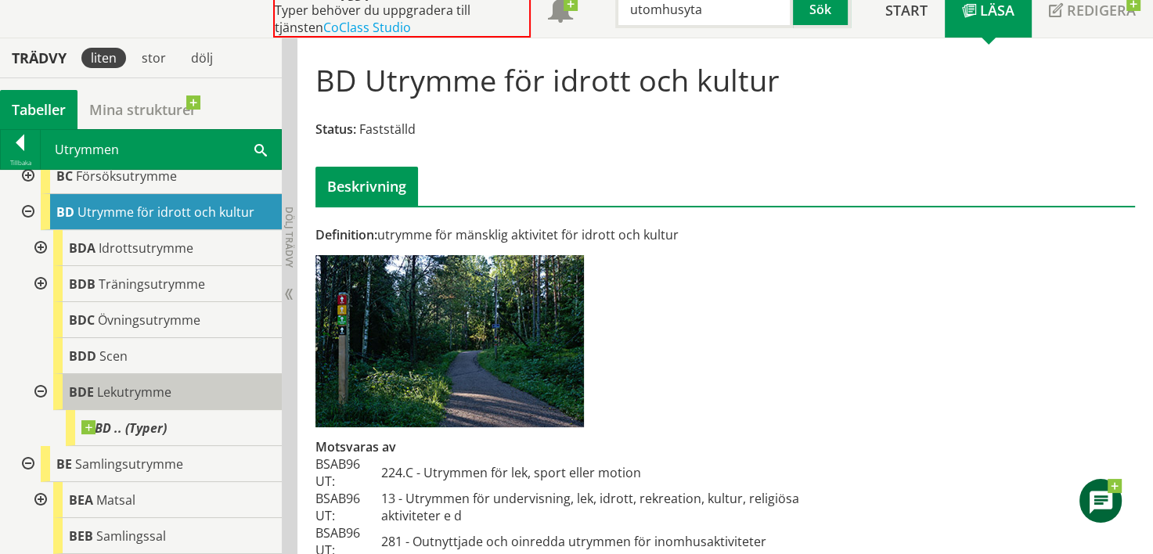
click at [161, 397] on span "Lekutrymme" at bounding box center [134, 391] width 74 height 17
click at [137, 385] on span "Lekutrymme" at bounding box center [134, 391] width 74 height 17
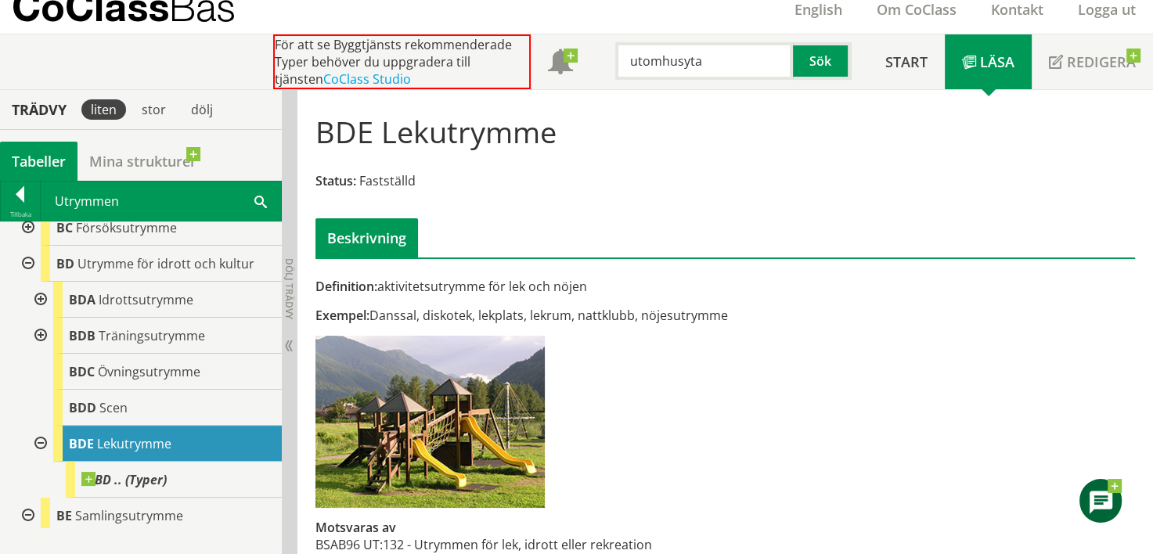
scroll to position [31, 0]
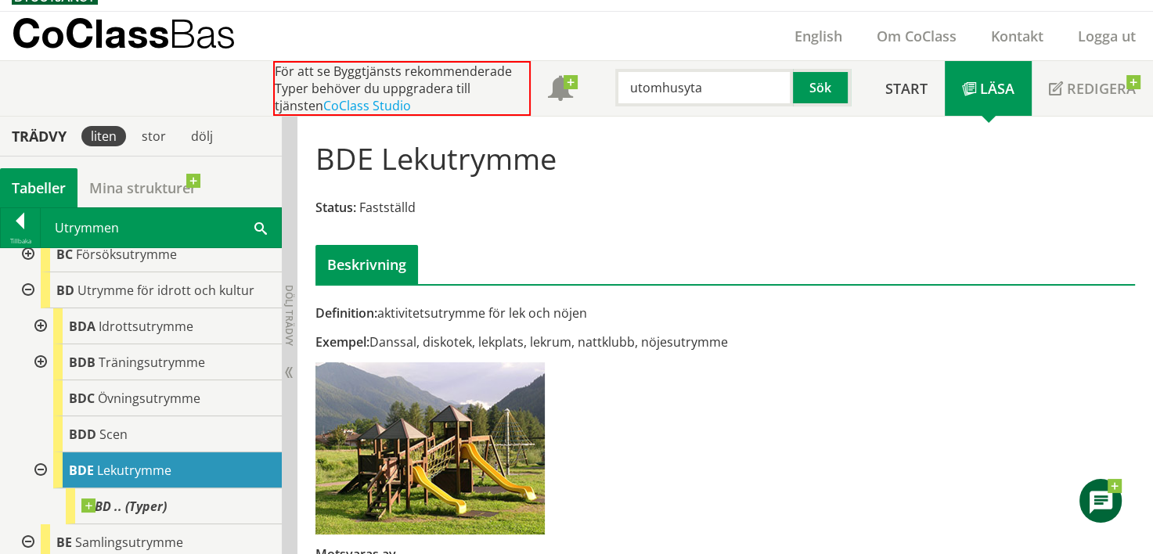
click at [43, 322] on div at bounding box center [39, 326] width 28 height 36
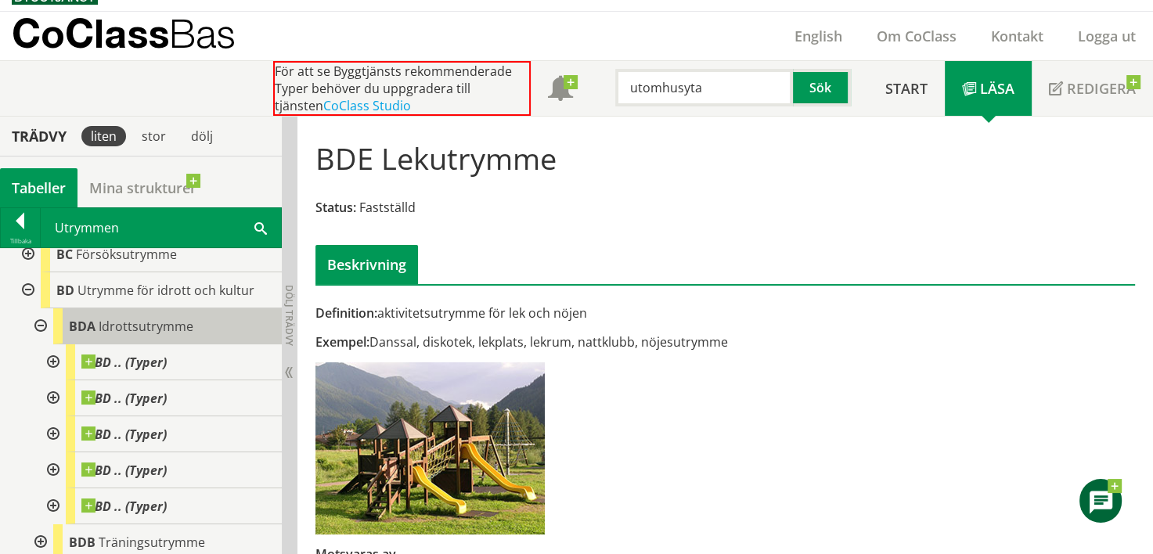
click at [141, 333] on div "BDA Idrottsutrymme" at bounding box center [167, 326] width 229 height 36
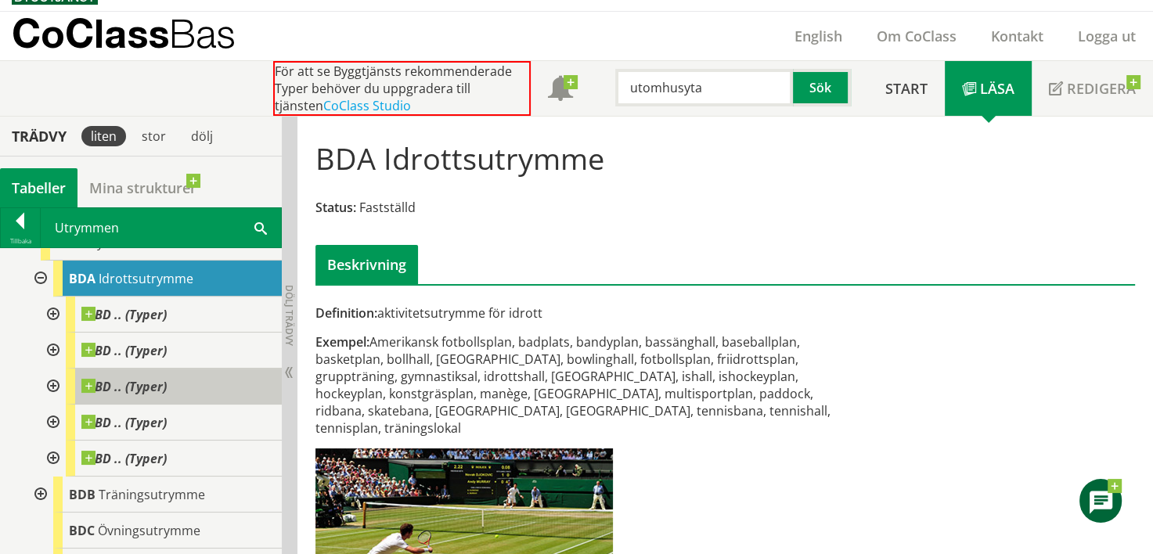
scroll to position [235, 0]
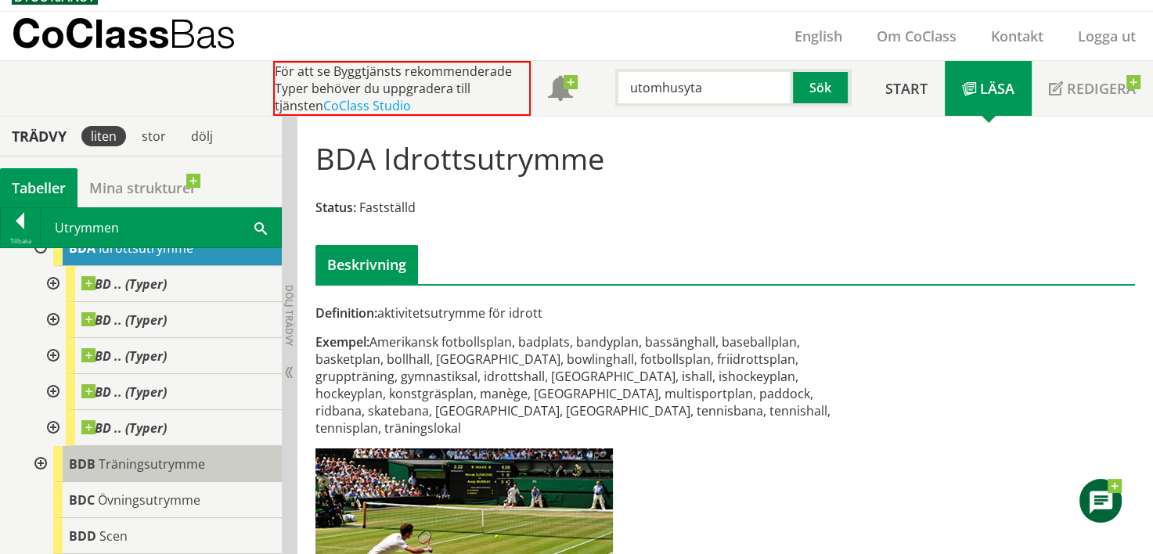
click at [147, 473] on div "BDB Träningsutrymme" at bounding box center [167, 464] width 229 height 36
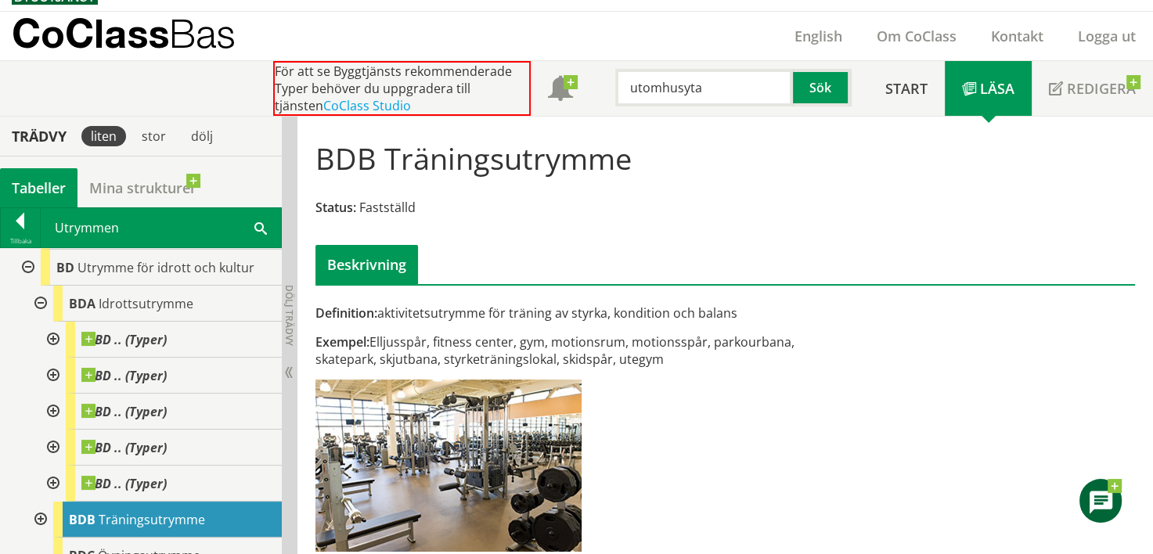
scroll to position [157, 0]
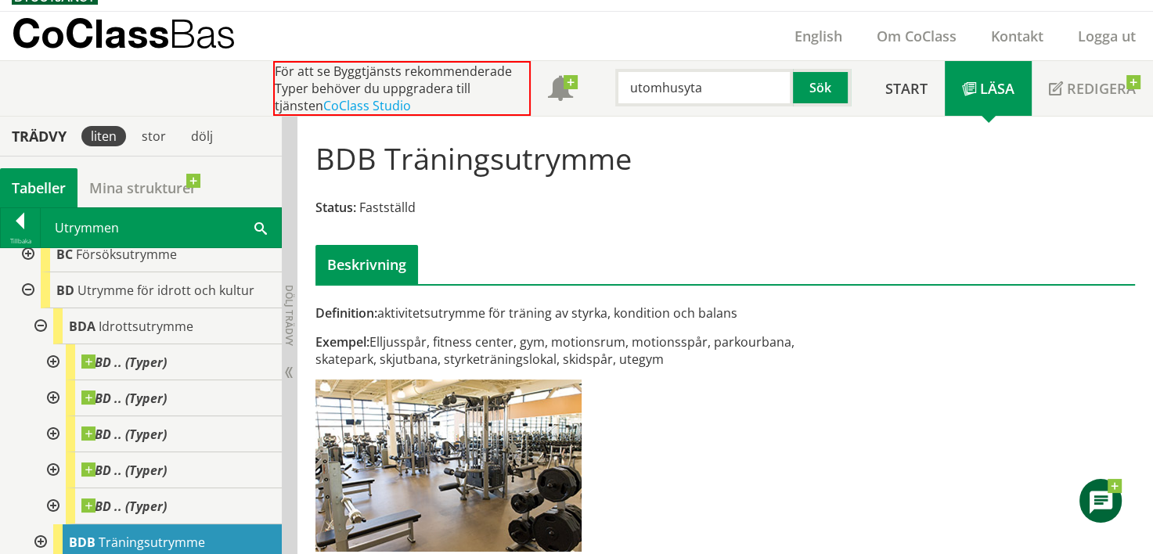
click at [38, 322] on div at bounding box center [39, 326] width 28 height 36
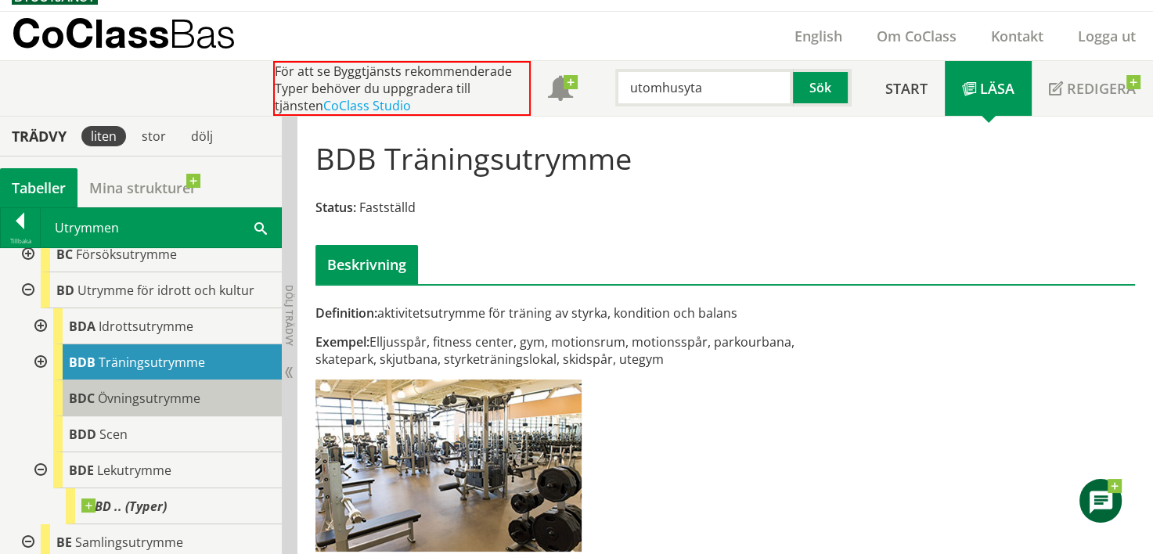
click at [94, 394] on span "BDC" at bounding box center [82, 398] width 26 height 17
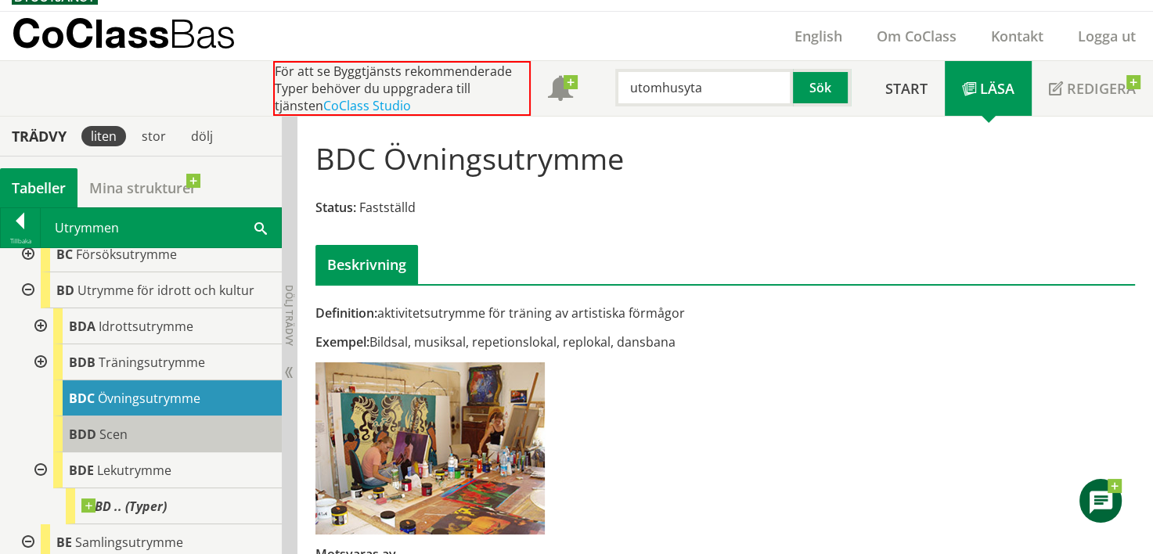
click at [125, 426] on span "Scen" at bounding box center [113, 434] width 28 height 17
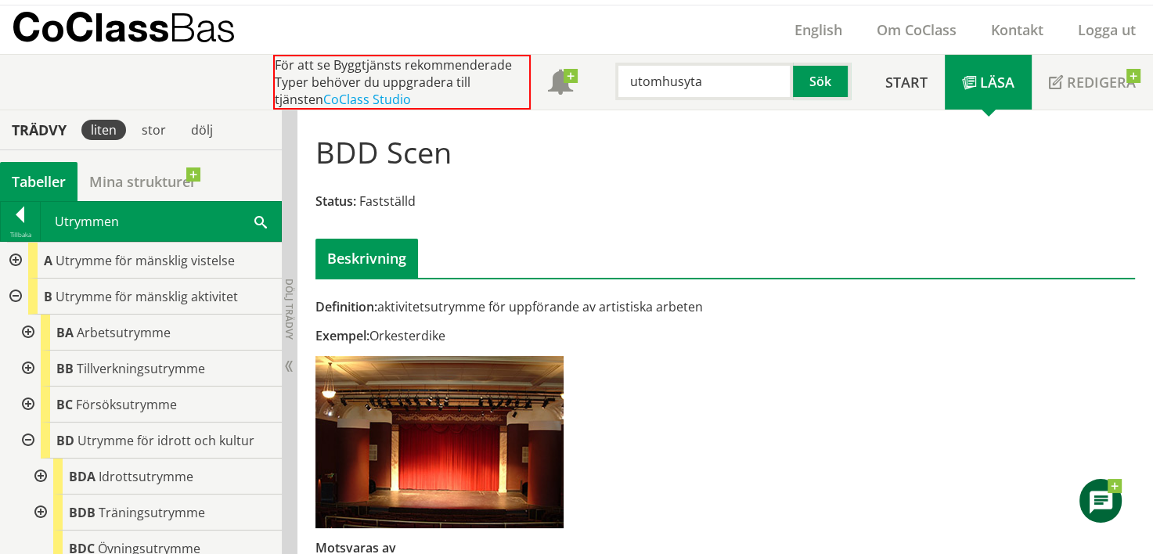
click at [23, 329] on div at bounding box center [27, 333] width 28 height 36
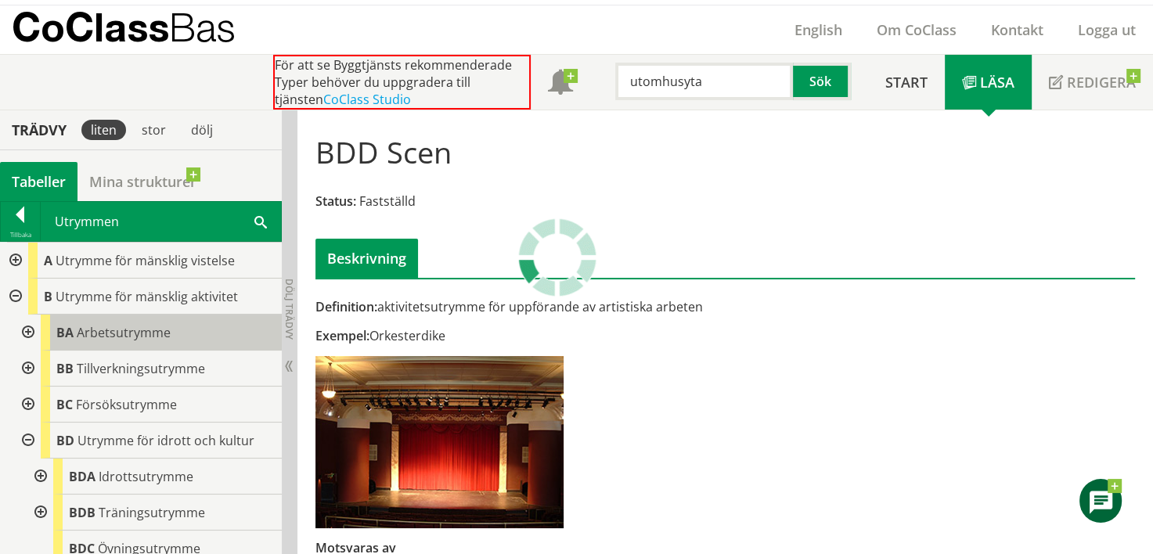
click at [116, 332] on span "Arbetsutrymme" at bounding box center [124, 332] width 94 height 17
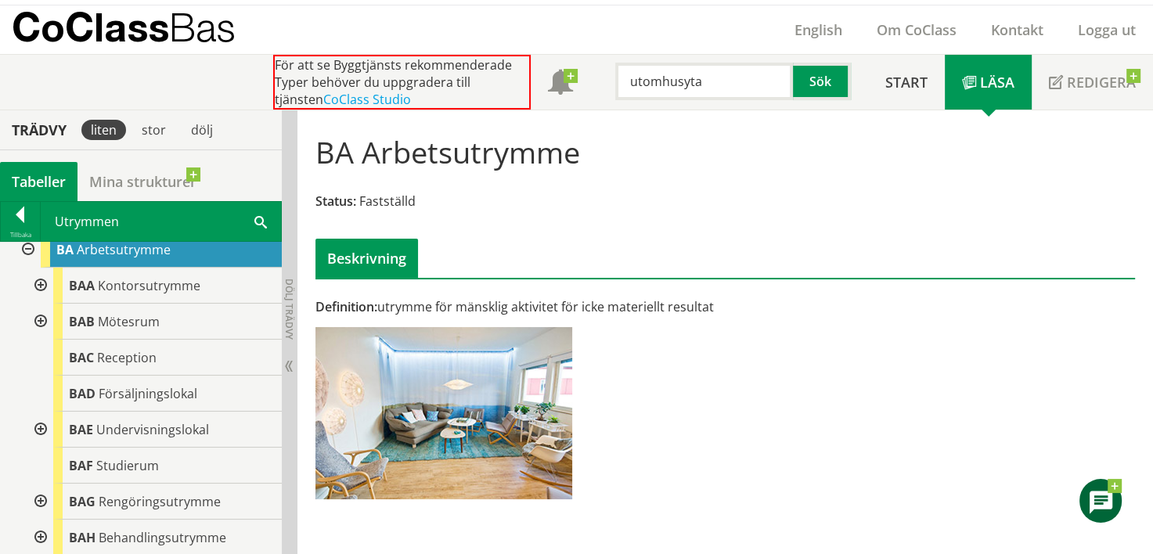
scroll to position [78, 0]
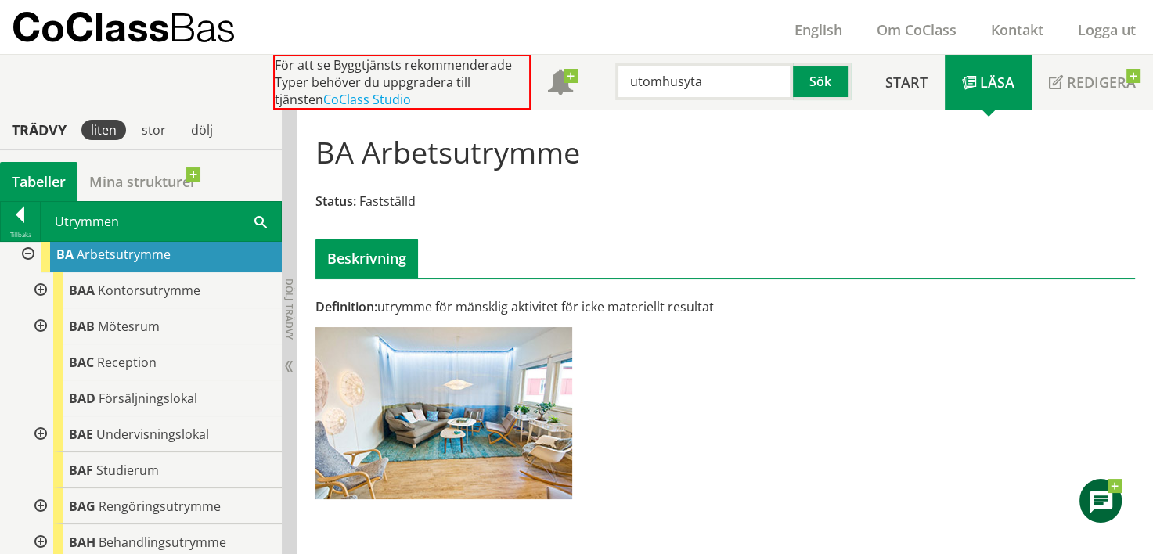
click at [698, 72] on input "utomhusyta" at bounding box center [704, 82] width 178 height 38
type input "gym"
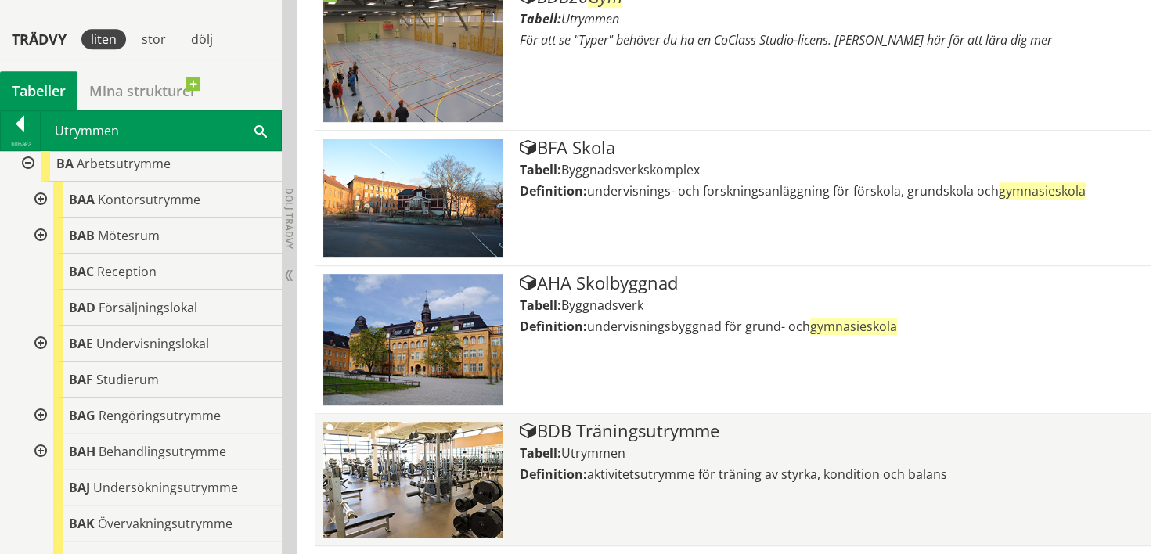
scroll to position [819, 0]
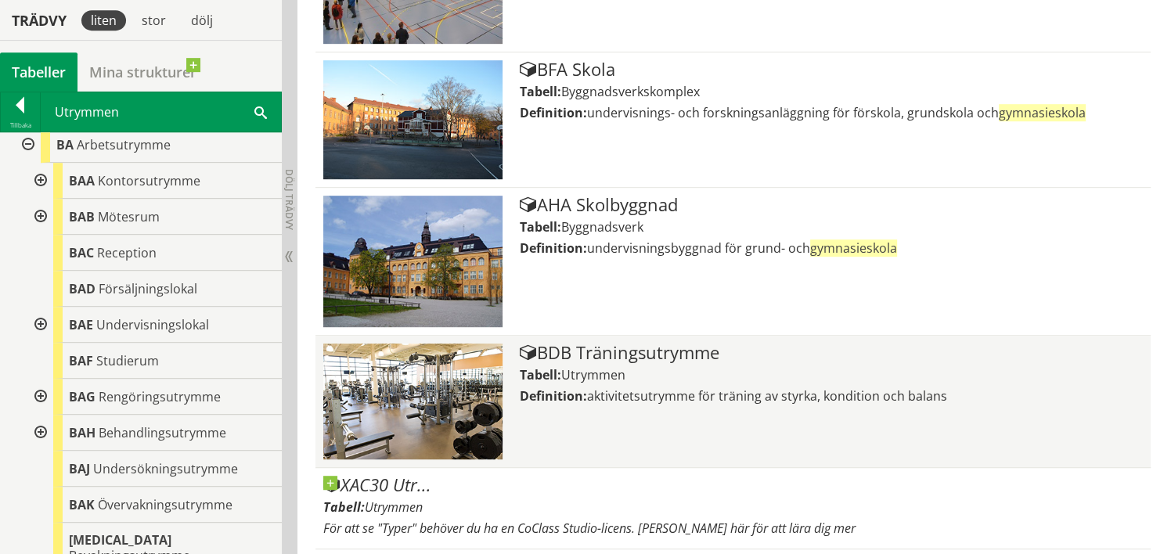
click at [599, 375] on span "Utrymmen" at bounding box center [593, 374] width 64 height 17
click at [631, 360] on div "BDB Träningsutrymme Tabell: Utrymmen Definition: aktivitetsutrymme för träning …" at bounding box center [831, 402] width 623 height 116
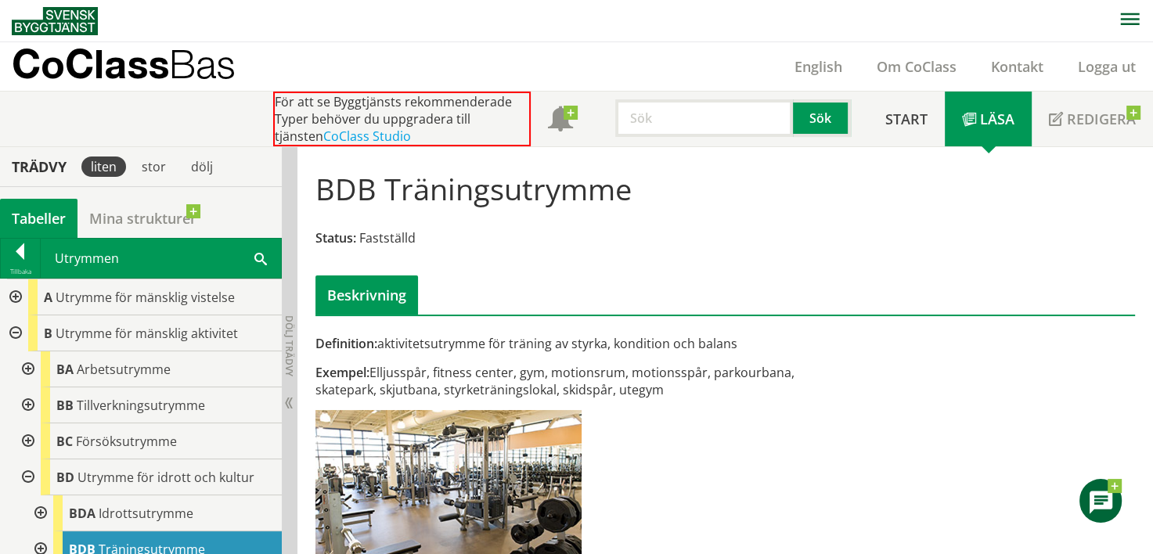
scroll to position [78, 0]
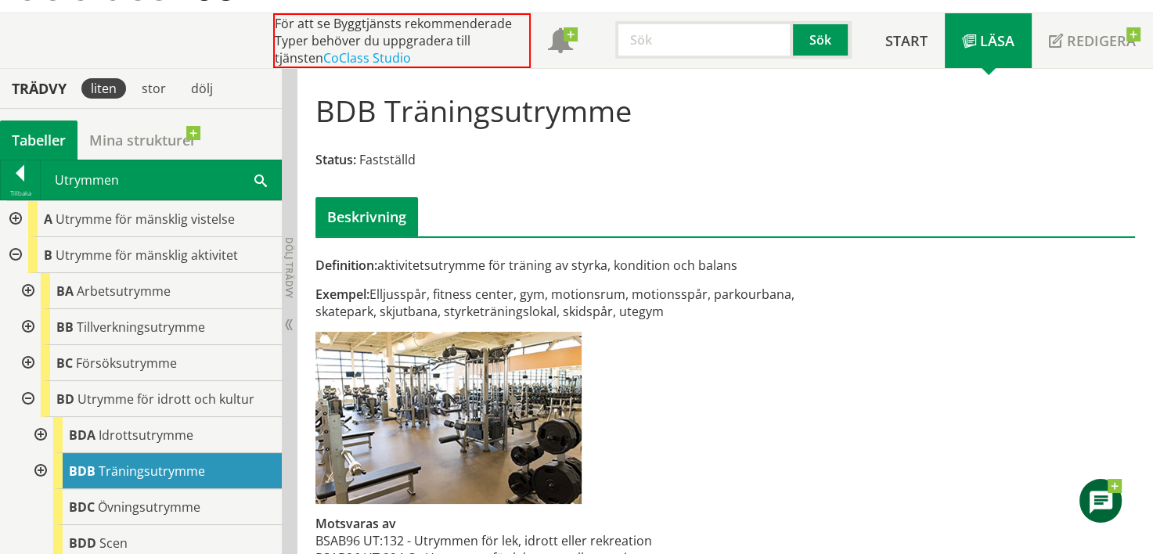
click at [713, 50] on input "text" at bounding box center [704, 40] width 178 height 38
type input "klimatskärm"
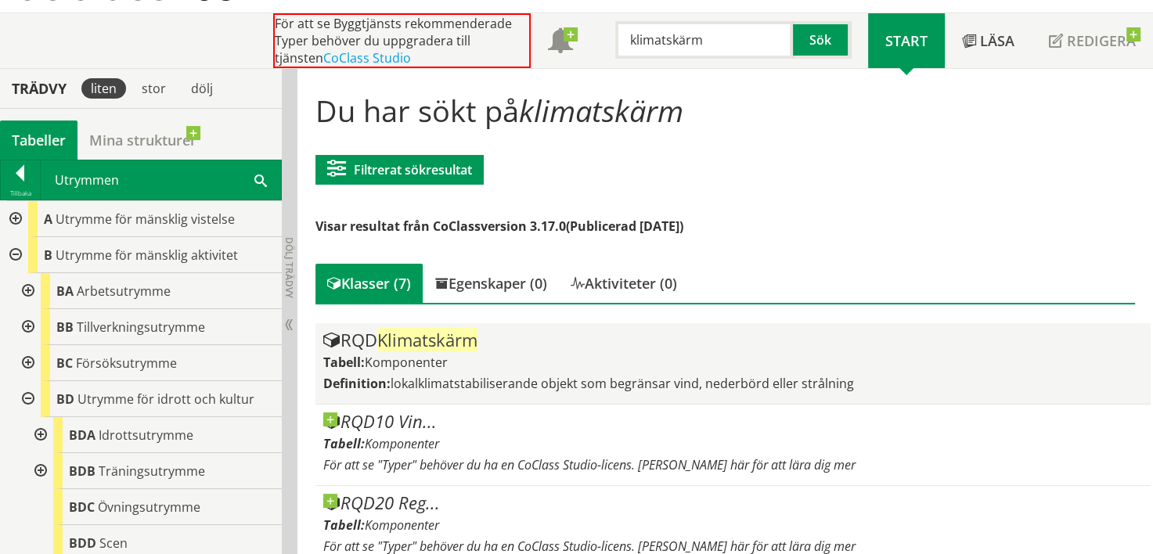
drag, startPoint x: 448, startPoint y: 348, endPoint x: 448, endPoint y: 340, distance: 8.6
click at [448, 348] on span "Klimatskärm" at bounding box center [427, 339] width 100 height 23
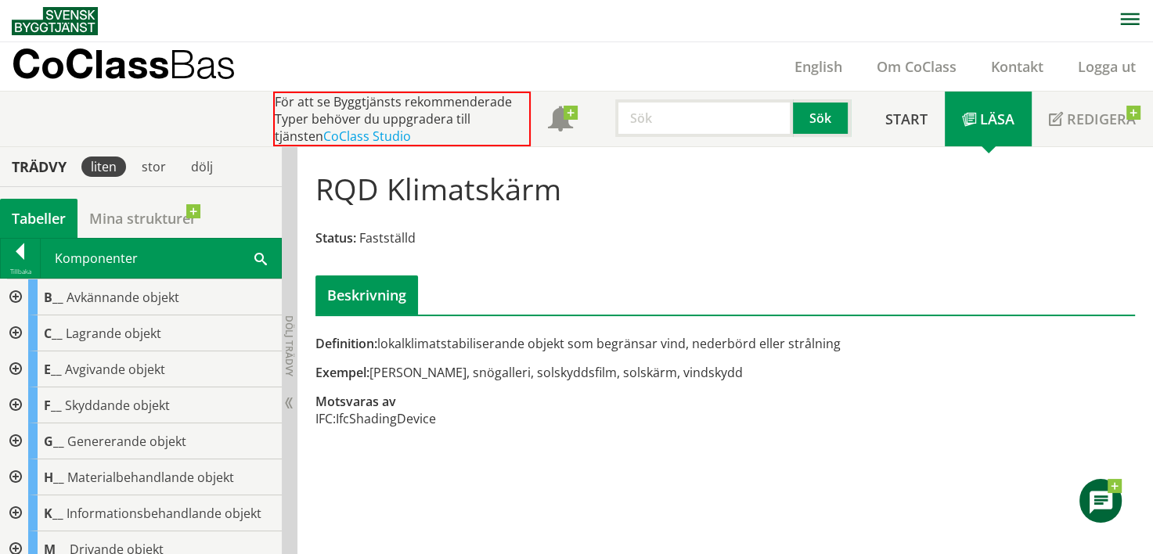
click at [711, 113] on input "text" at bounding box center [704, 118] width 178 height 38
click at [678, 245] on div "Status: Fastställd" at bounding box center [724, 237] width 819 height 17
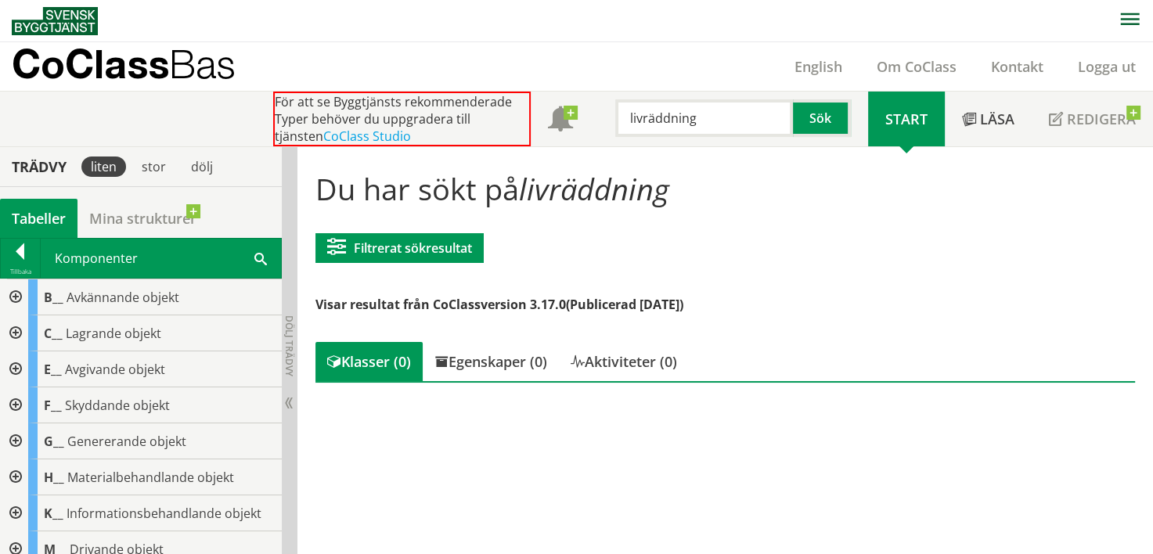
click at [660, 131] on input "livräddning" at bounding box center [704, 118] width 178 height 38
click at [701, 119] on input "livboj" at bounding box center [704, 118] width 178 height 38
click at [9, 260] on div at bounding box center [20, 254] width 39 height 22
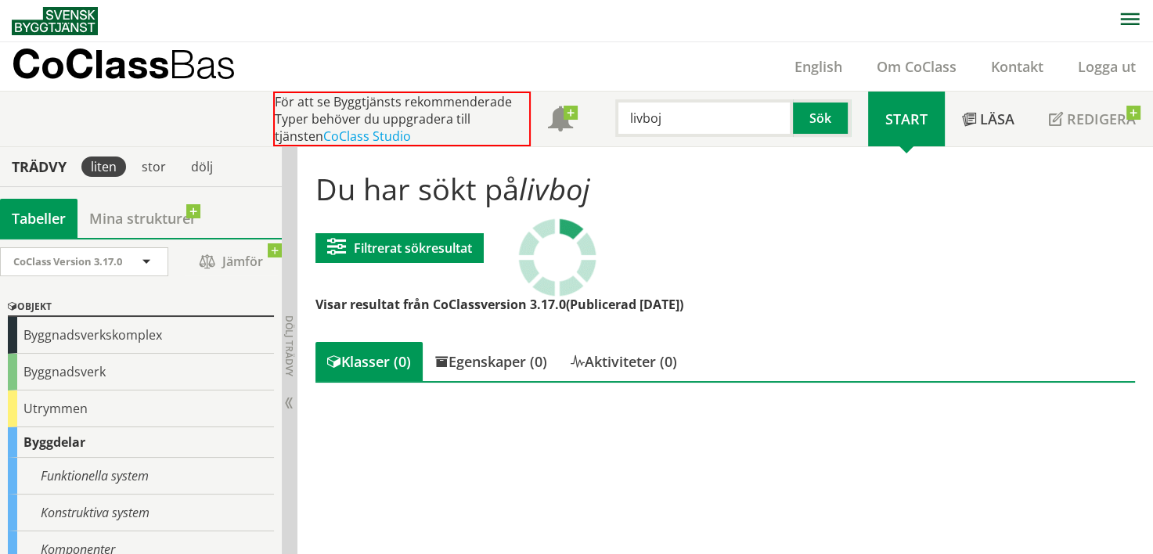
drag, startPoint x: 720, startPoint y: 100, endPoint x: 720, endPoint y: 110, distance: 9.4
click at [720, 101] on input "livboj" at bounding box center [704, 118] width 178 height 38
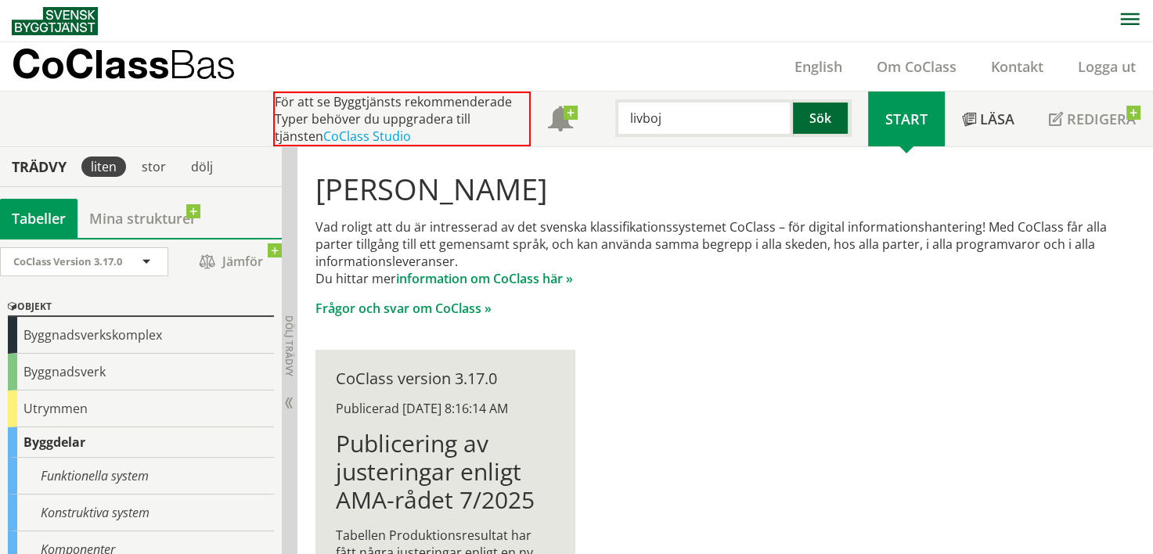
click at [826, 112] on button "Sök" at bounding box center [822, 118] width 58 height 38
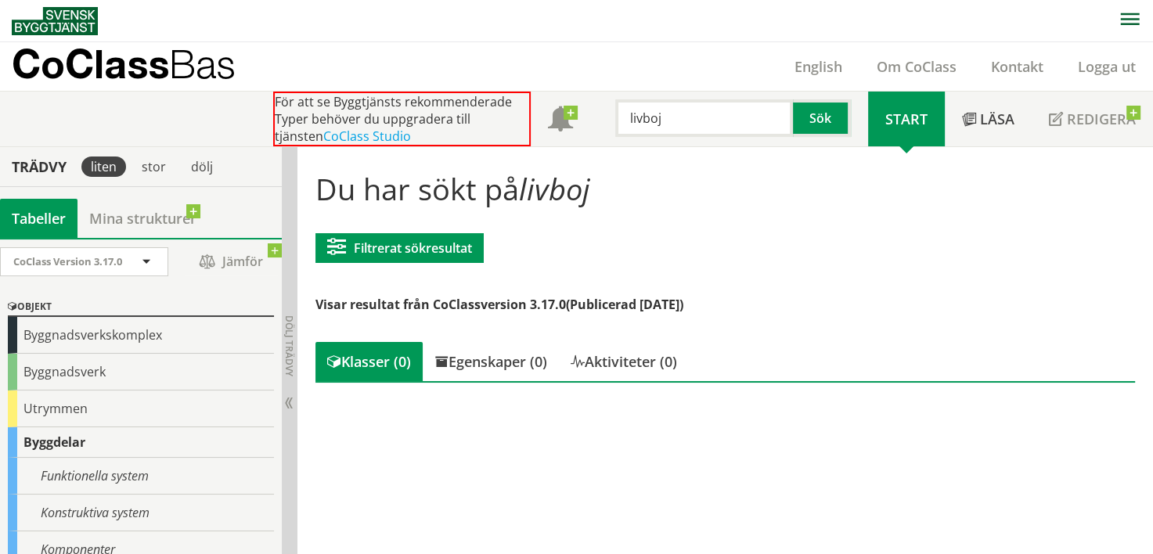
click at [702, 131] on input "livboj" at bounding box center [704, 118] width 178 height 38
click at [701, 131] on input "livboj" at bounding box center [704, 118] width 178 height 38
click at [649, 18] on nav at bounding box center [582, 20] width 1141 height 41
click at [678, 113] on input "bihotell" at bounding box center [704, 118] width 178 height 38
click at [693, 117] on input "skärm" at bounding box center [704, 118] width 178 height 38
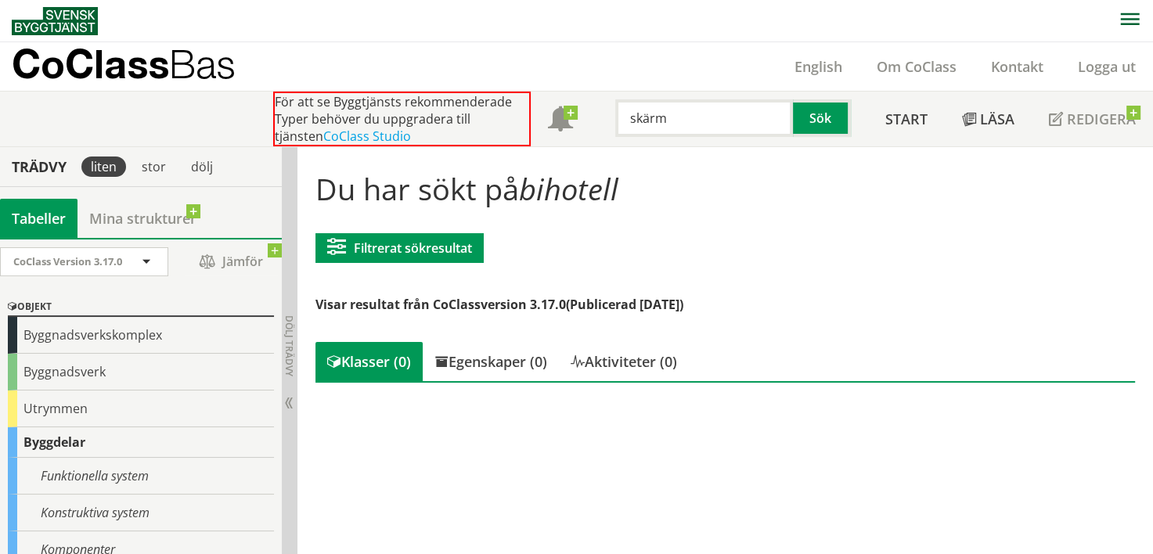
type input "skärm"
click at [693, 117] on input "skärm" at bounding box center [704, 118] width 178 height 38
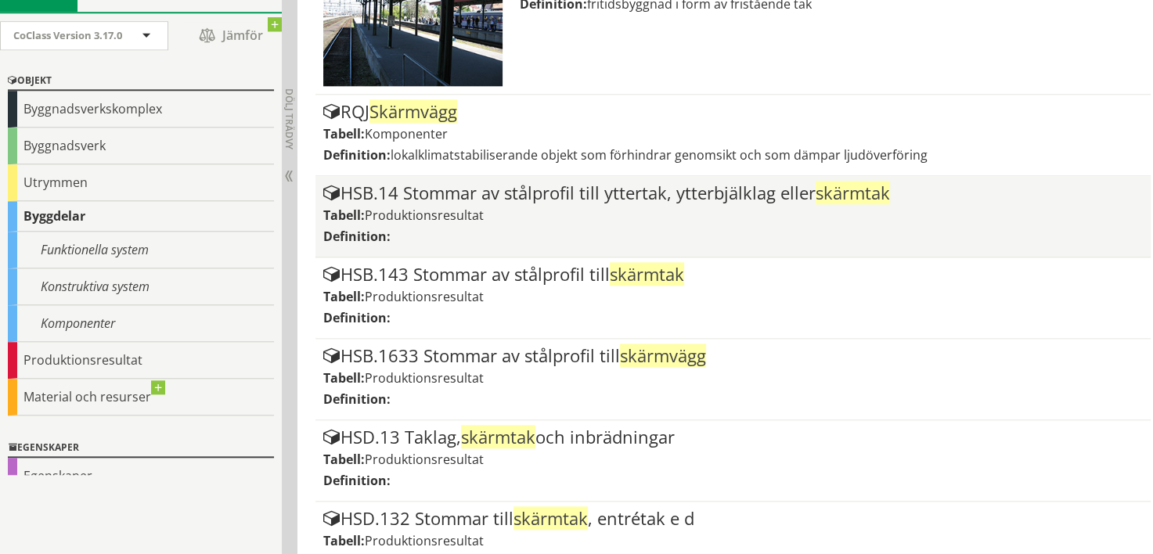
scroll to position [1436, 0]
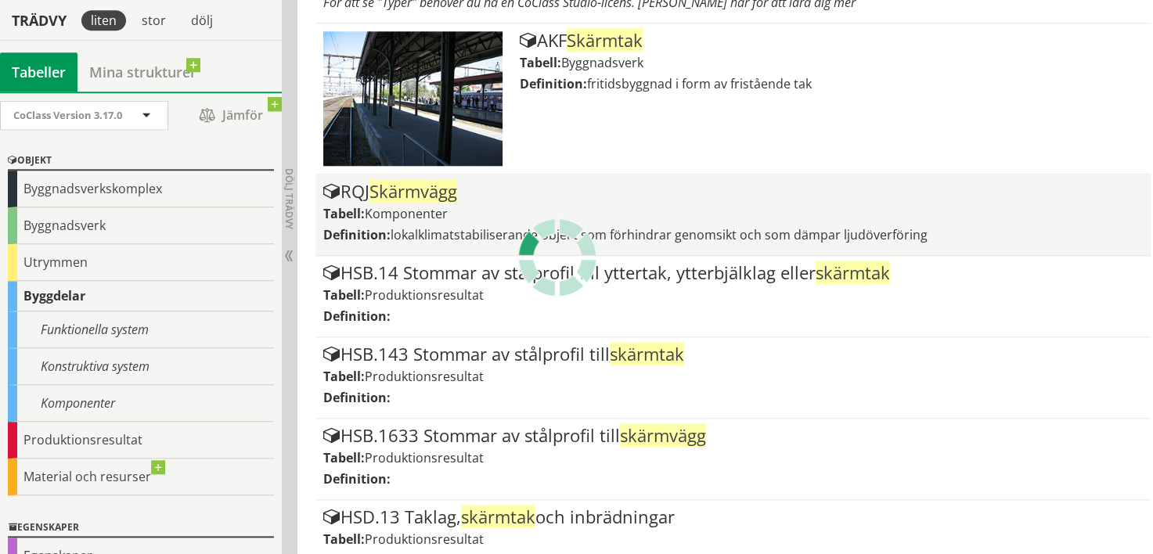
click at [489, 210] on div "Tabell: Komponenter" at bounding box center [732, 213] width 819 height 17
click at [492, 214] on div "Tabell: Komponenter" at bounding box center [732, 213] width 819 height 17
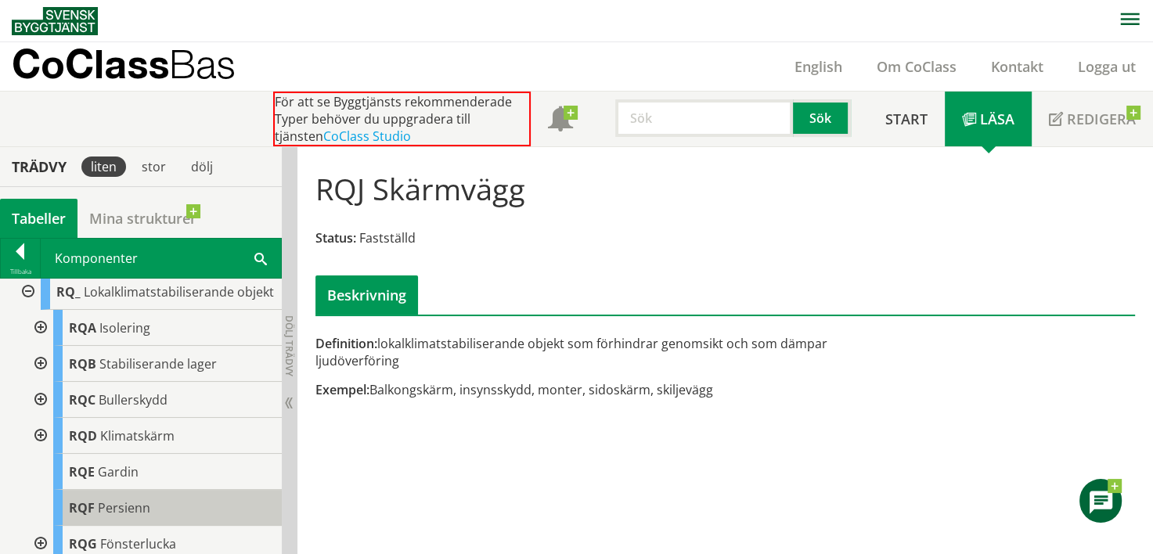
scroll to position [626, 0]
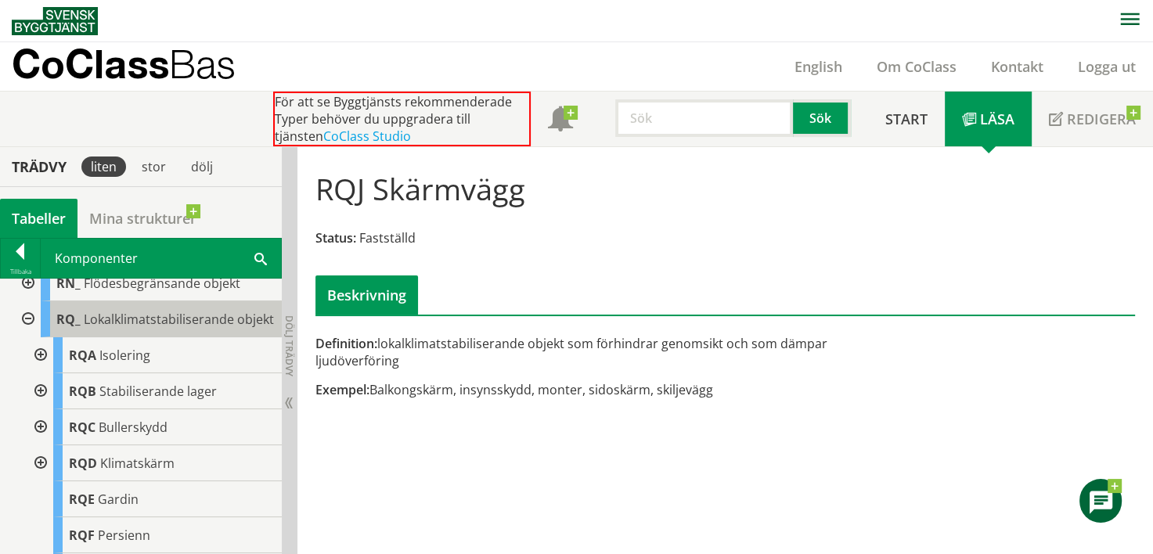
click at [190, 337] on div "RQ_ Lokalklimatstabiliserande objekt" at bounding box center [161, 319] width 241 height 36
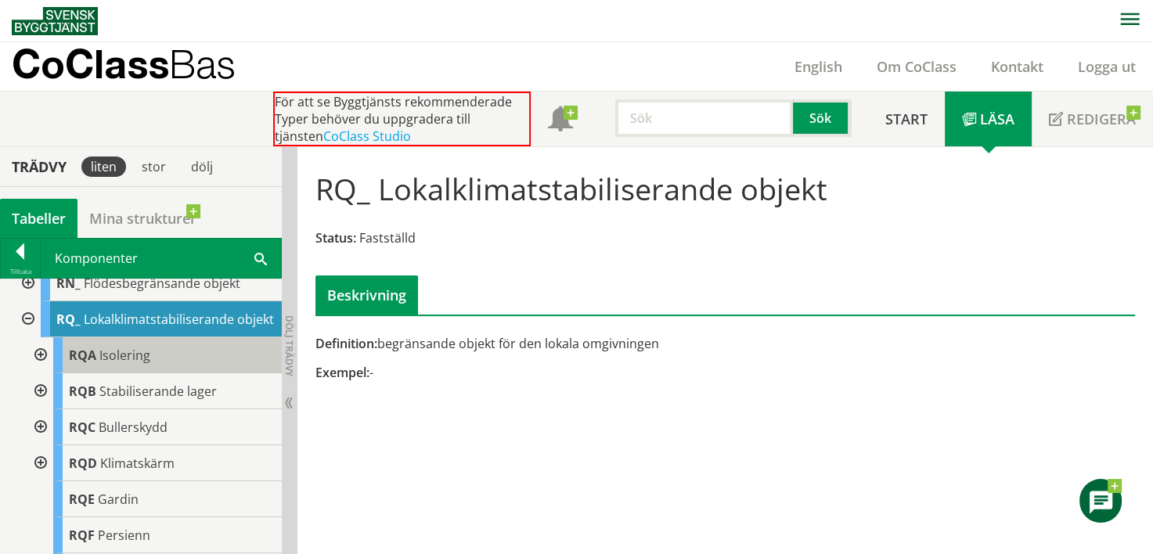
click at [164, 369] on div "RQA Isolering" at bounding box center [167, 355] width 229 height 36
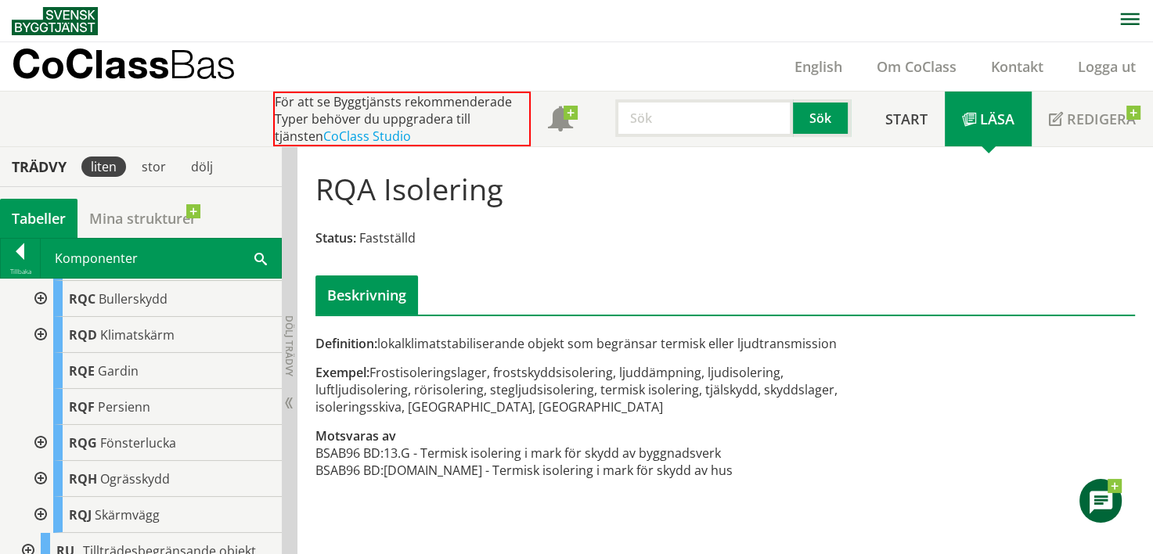
scroll to position [783, 0]
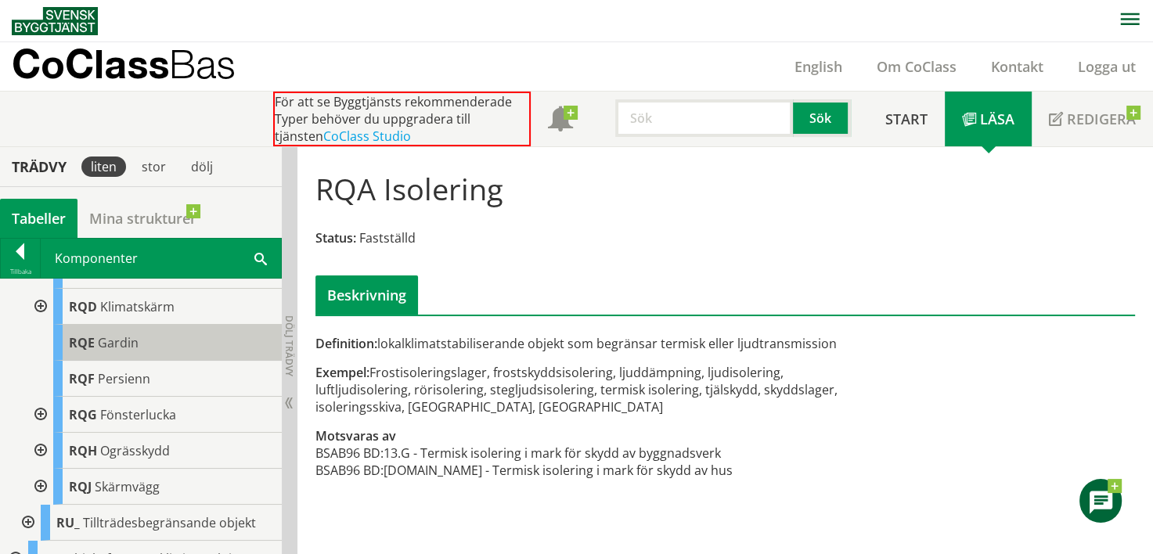
click at [165, 361] on div "RQE Gardin" at bounding box center [167, 343] width 229 height 36
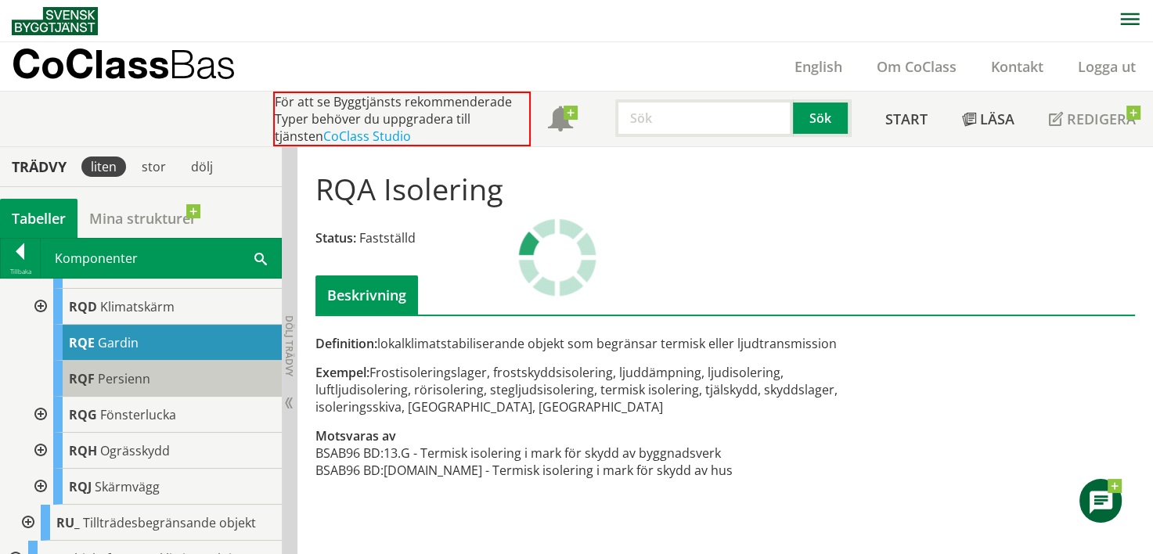
click at [164, 397] on div "RQF Persienn" at bounding box center [167, 379] width 229 height 36
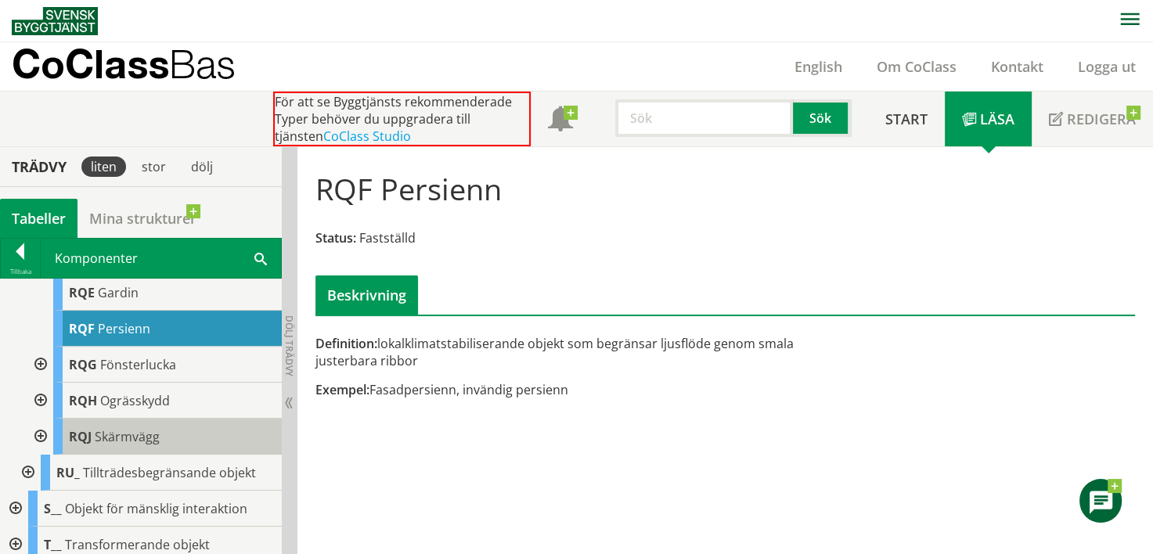
scroll to position [861, 0]
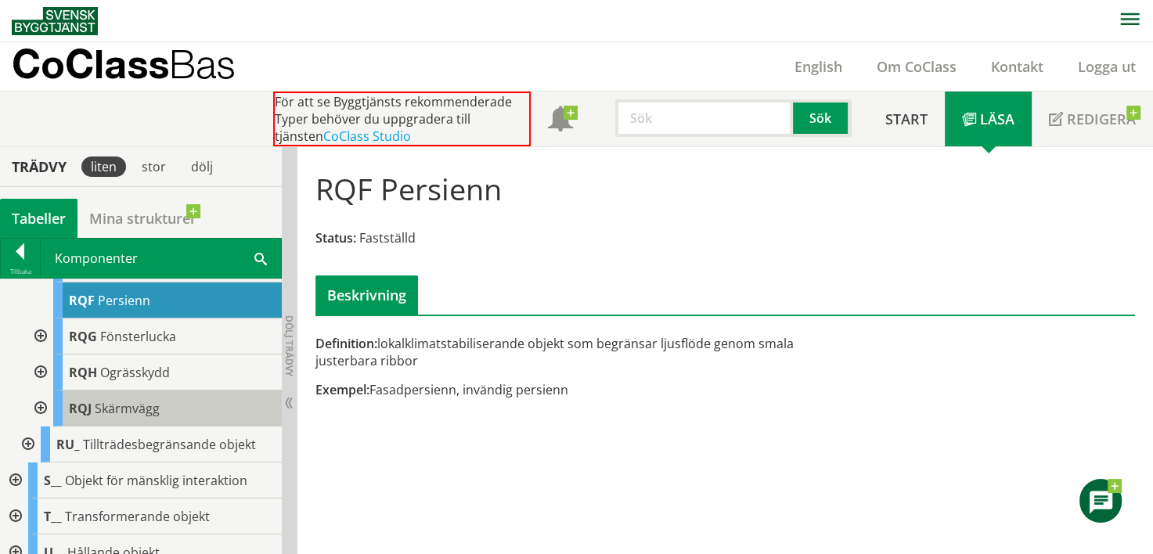
click at [166, 427] on div "RQJ Skärmvägg" at bounding box center [167, 409] width 229 height 36
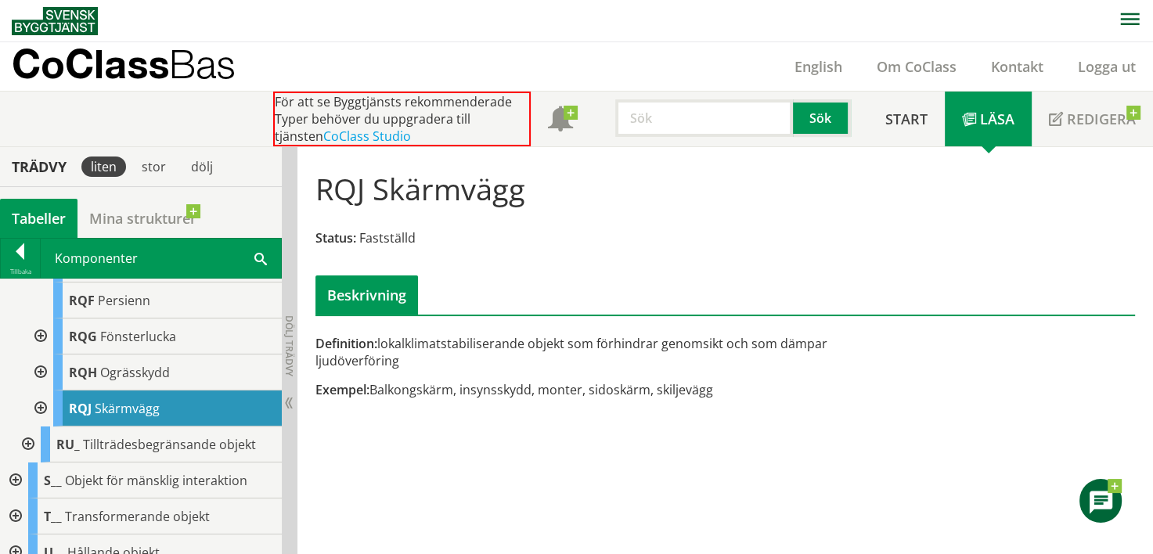
click at [47, 427] on div at bounding box center [39, 409] width 28 height 36
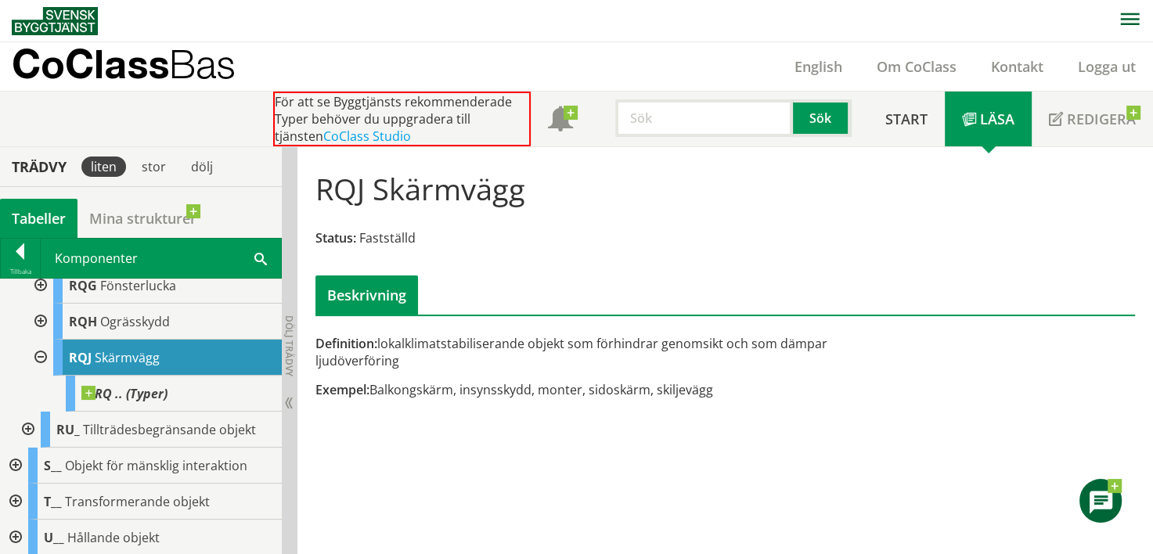
scroll to position [939, 0]
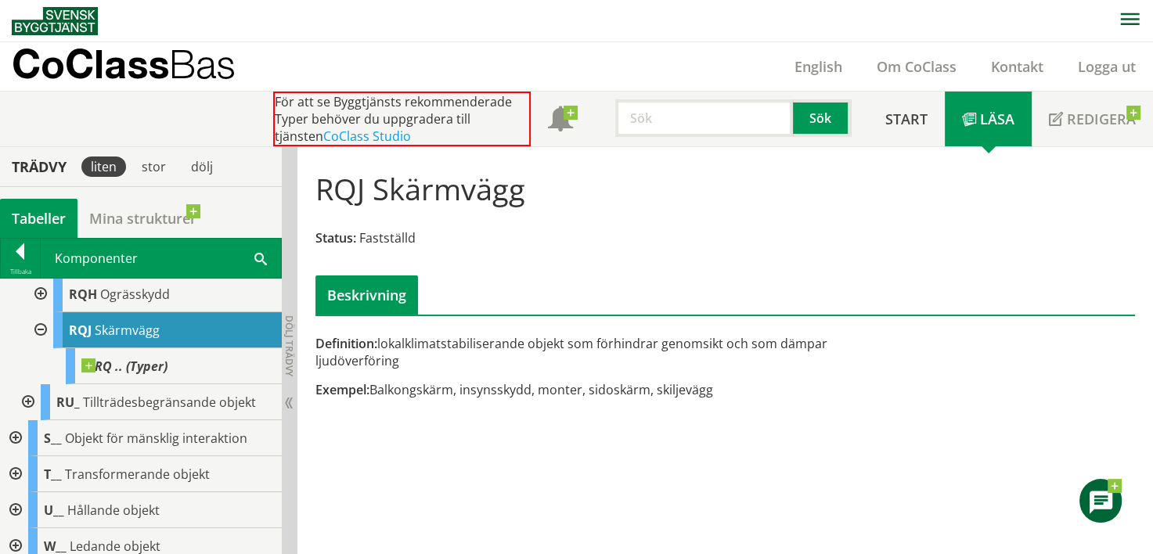
drag, startPoint x: 731, startPoint y: 387, endPoint x: 343, endPoint y: 340, distance: 391.0
click at [343, 340] on div "Definition: lokalklimatstabiliserande objekt som förhindrar genomsikt och som d…" at bounding box center [585, 372] width 560 height 75
drag, startPoint x: 368, startPoint y: 382, endPoint x: 617, endPoint y: 385, distance: 249.7
click at [617, 385] on div "Exempel: Balkongskärm, insynsskydd, monter, sidoskärm, skiljevägg" at bounding box center [584, 389] width 539 height 17
drag, startPoint x: 623, startPoint y: 385, endPoint x: 696, endPoint y: 386, distance: 72.8
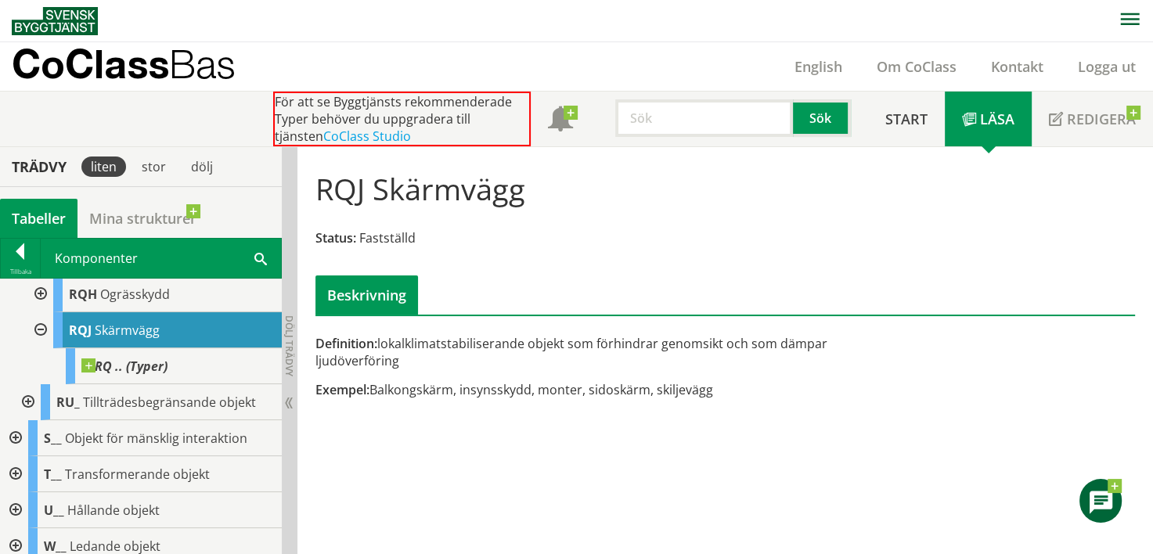
click at [623, 385] on div "Exempel: Balkongskärm, insynsskydd, monter, sidoskärm, skiljevägg" at bounding box center [584, 389] width 539 height 17
click at [696, 386] on div "Exempel: Balkongskärm, insynsskydd, monter, sidoskärm, skiljevägg" at bounding box center [584, 389] width 539 height 17
click at [696, 385] on div "Exempel: Balkongskärm, insynsskydd, monter, sidoskärm, skiljevägg" at bounding box center [584, 389] width 539 height 17
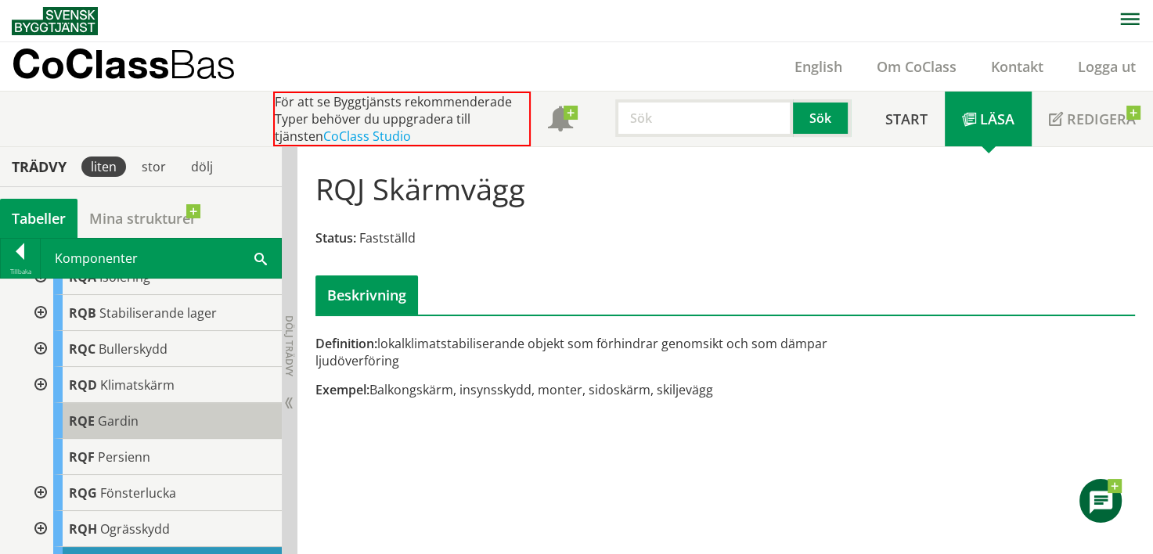
scroll to position [783, 0]
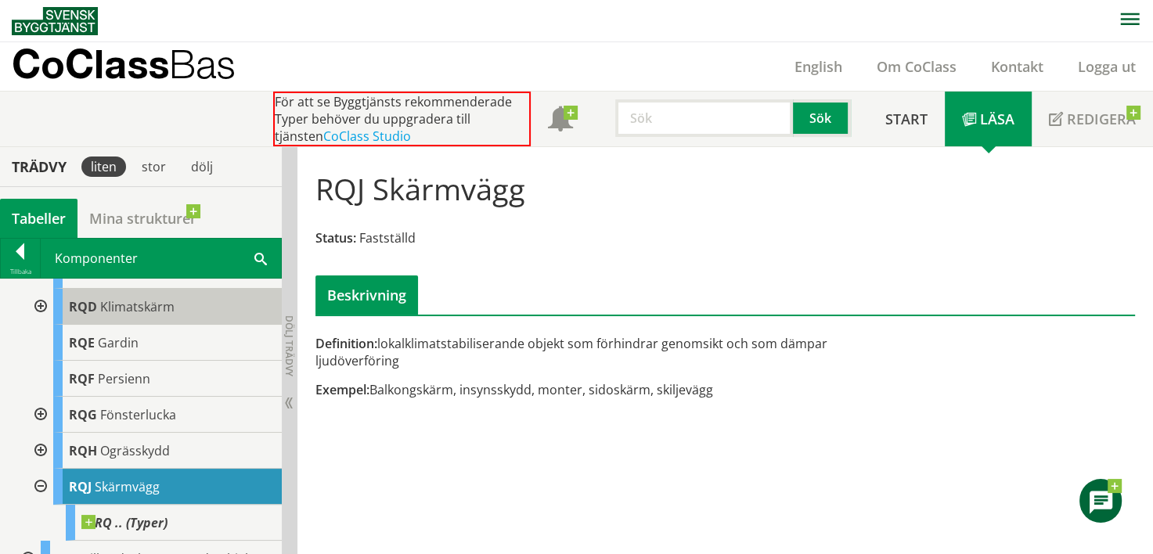
click at [74, 333] on body "AMA AMA Beskrivningsverktyg AMA Funktion BSAB Bygginfo Byggjura Byggkatalogen […" at bounding box center [576, 277] width 1153 height 554
click at [100, 315] on span "Klimatskärm" at bounding box center [137, 306] width 74 height 17
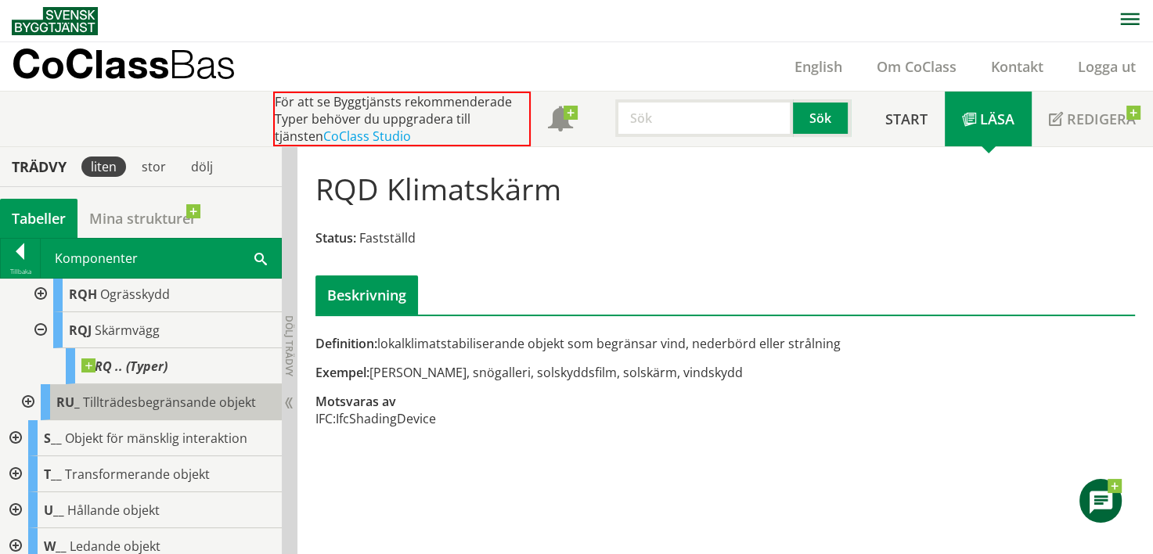
scroll to position [861, 0]
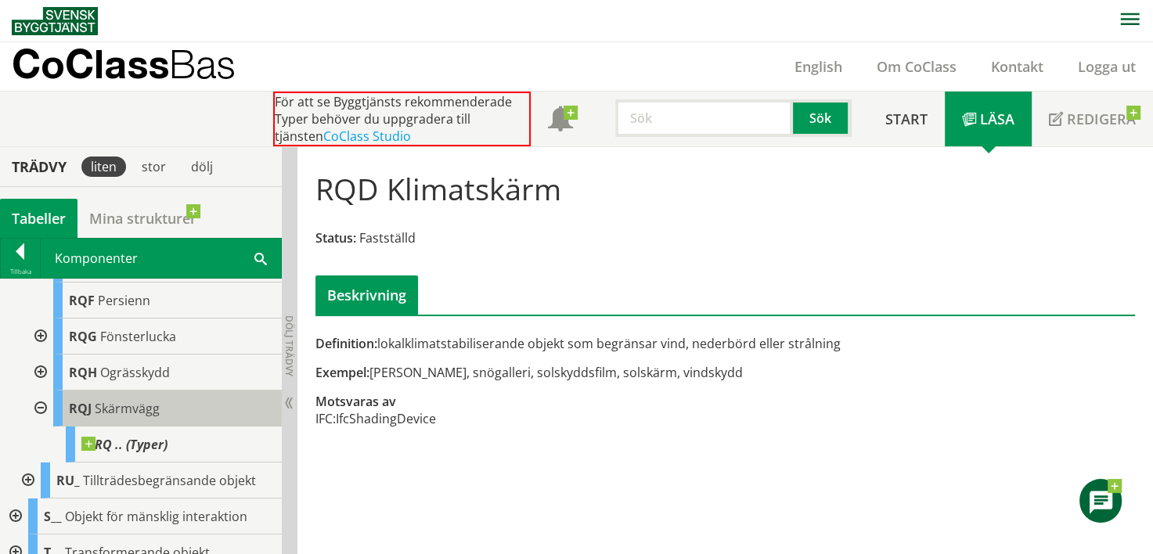
click at [133, 417] on span "Skärmvägg" at bounding box center [127, 408] width 65 height 17
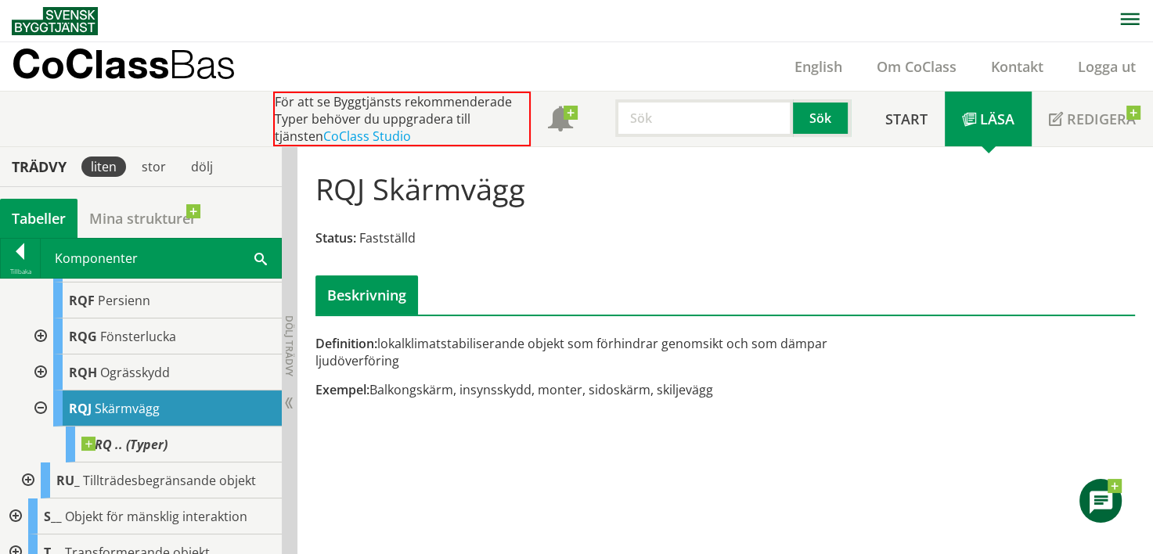
click at [422, 391] on div "Exempel: Balkongskärm, insynsskydd, monter, sidoskärm, skiljevägg" at bounding box center [584, 389] width 539 height 17
click at [545, 388] on div "Exempel: Balkongskärm, insynsskydd, monter, sidoskärm, skiljevägg" at bounding box center [584, 389] width 539 height 17
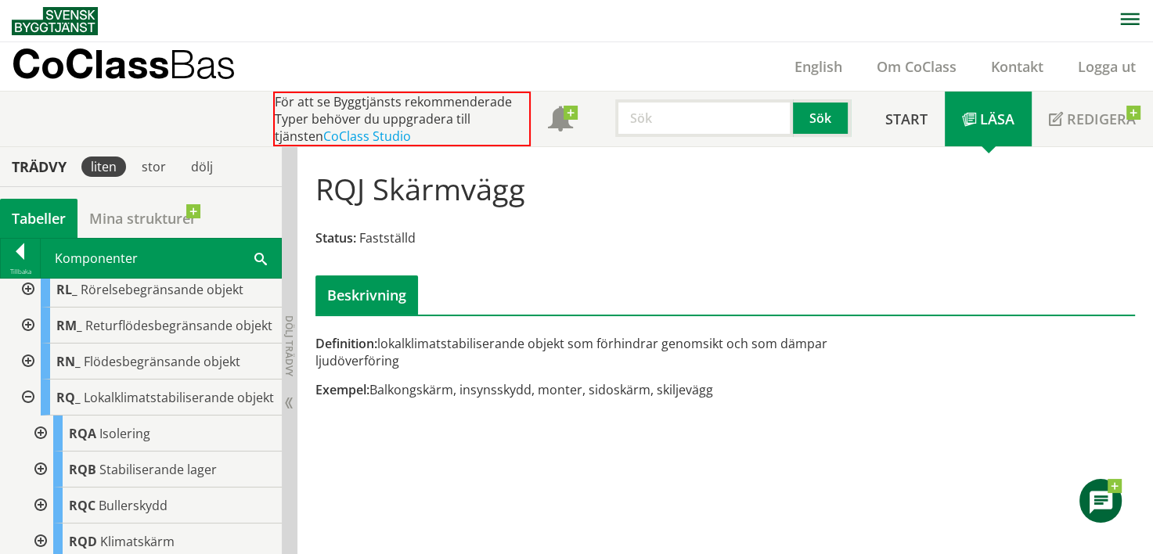
scroll to position [548, 0]
